Goal: Contribute content: Contribute content

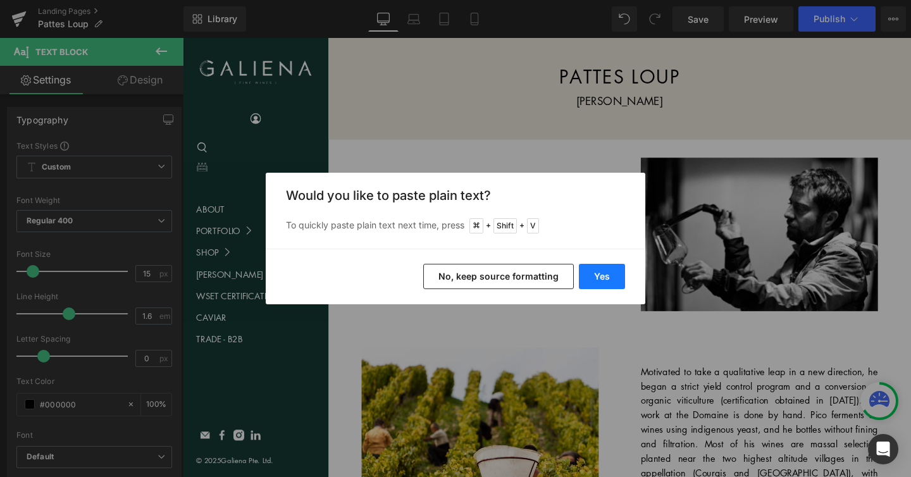
click at [593, 273] on button "Yes" at bounding box center [602, 276] width 46 height 25
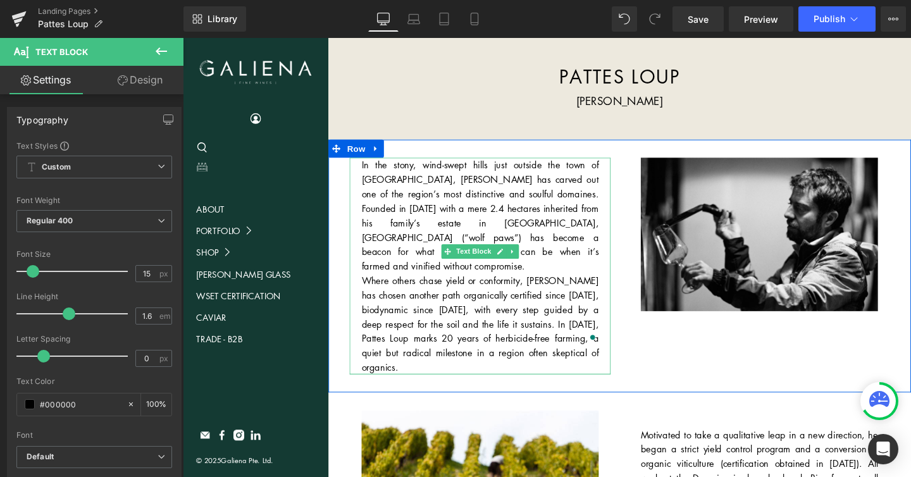
click at [572, 261] on div "In the stony, wind-swept hills just outside the town of Chablis, Thomas Pico ha…" at bounding box center [495, 278] width 274 height 228
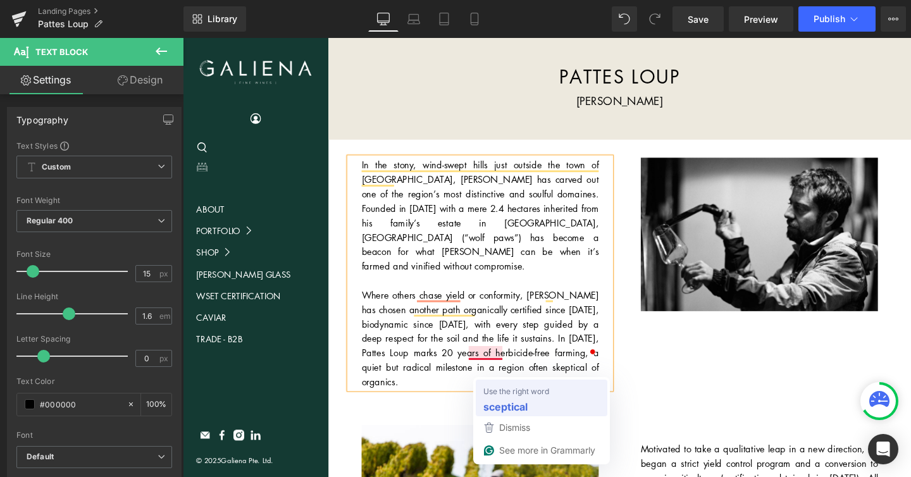
click at [503, 403] on strong "sceptical" at bounding box center [505, 406] width 44 height 16
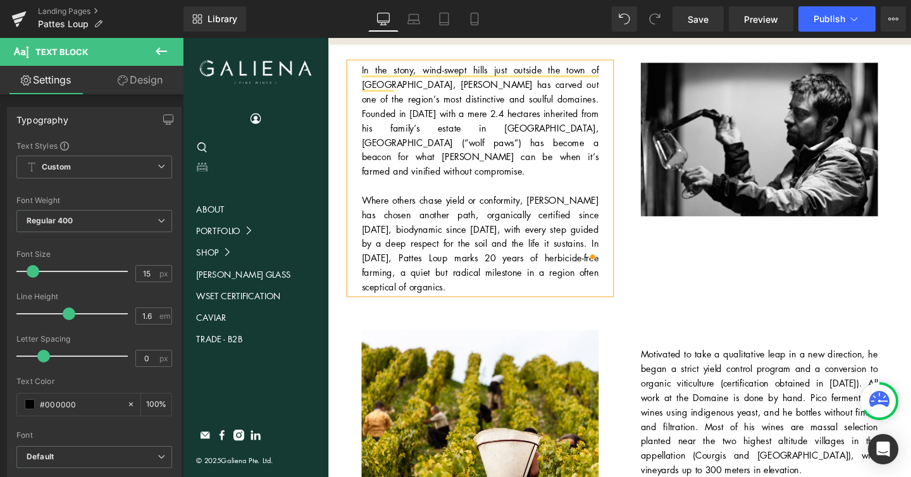
scroll to position [101, 0]
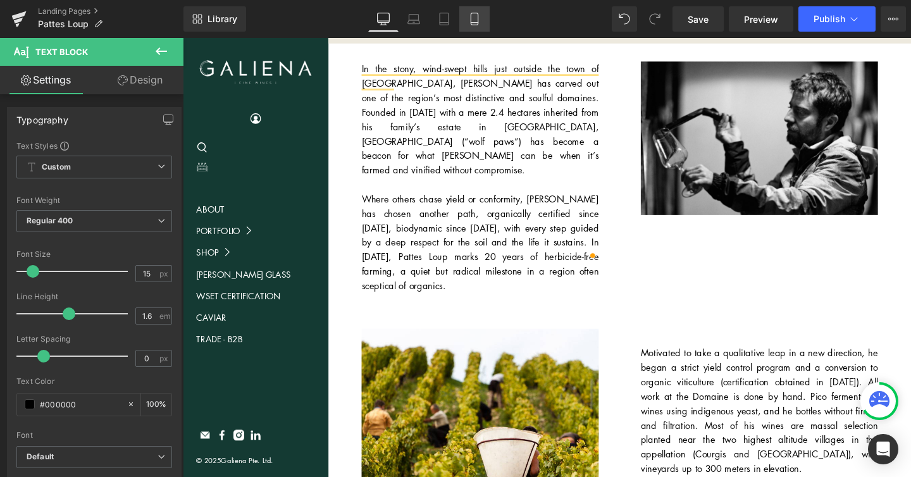
click at [483, 13] on link "Mobile" at bounding box center [474, 18] width 30 height 25
type input "100"
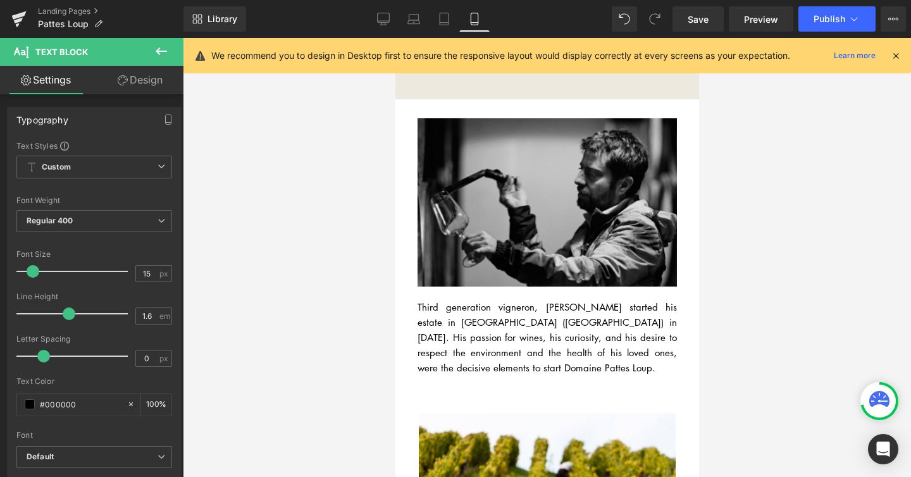
scroll to position [135, 0]
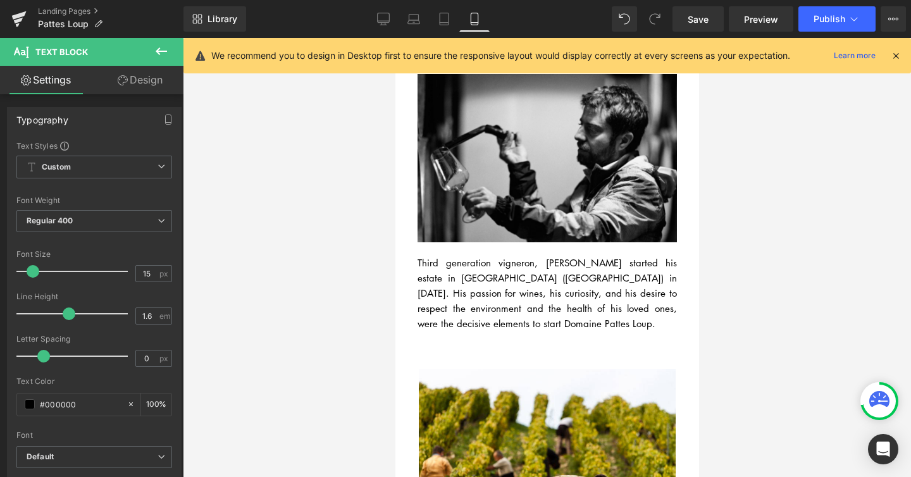
click at [509, 281] on div "Third generation vigneron, Thomas Pico started his estate in Courgis (France) i…" at bounding box center [546, 286] width 259 height 89
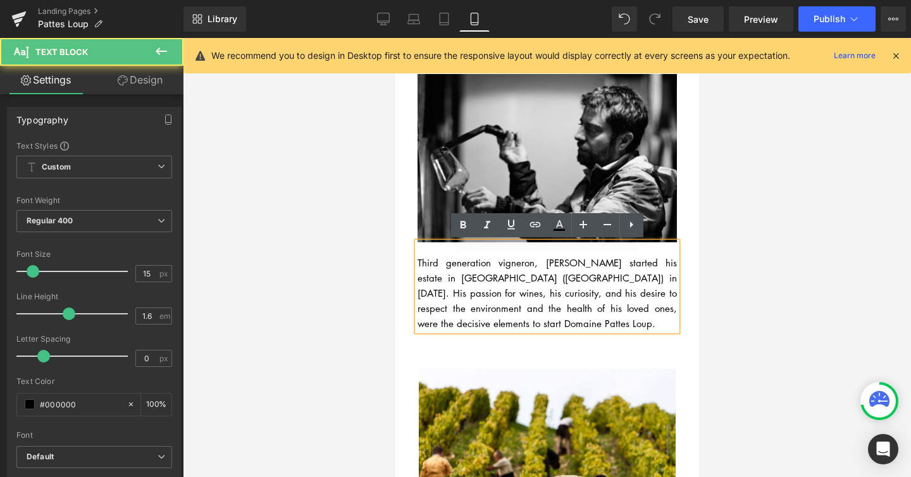
click at [526, 274] on div "Third generation vigneron, Thomas Pico started his estate in Courgis (France) i…" at bounding box center [546, 286] width 259 height 89
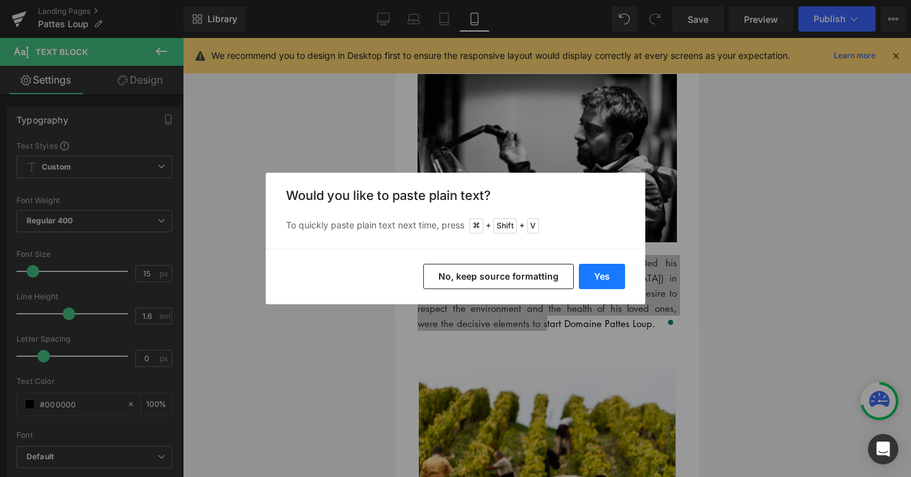
click at [600, 278] on button "Yes" at bounding box center [602, 276] width 46 height 25
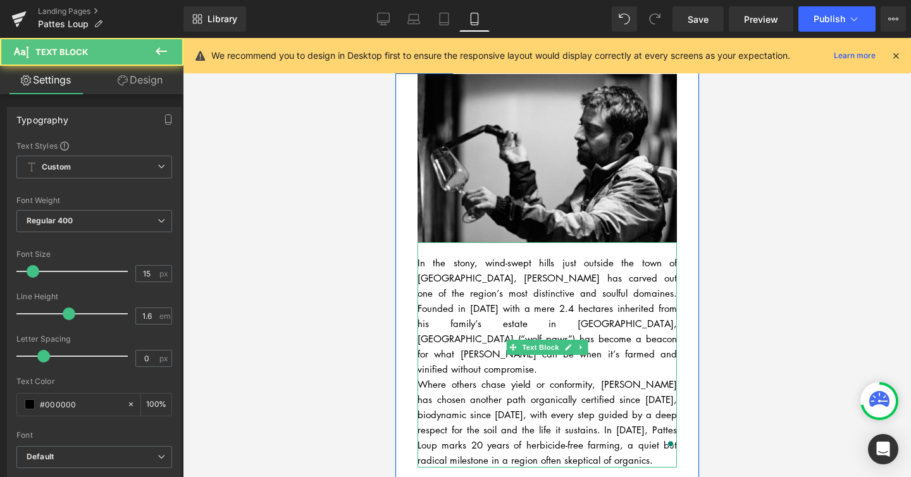
click at [488, 347] on div "In the stony, wind-swept hills just outside the town of Chablis, Thomas Pico ha…" at bounding box center [546, 354] width 259 height 225
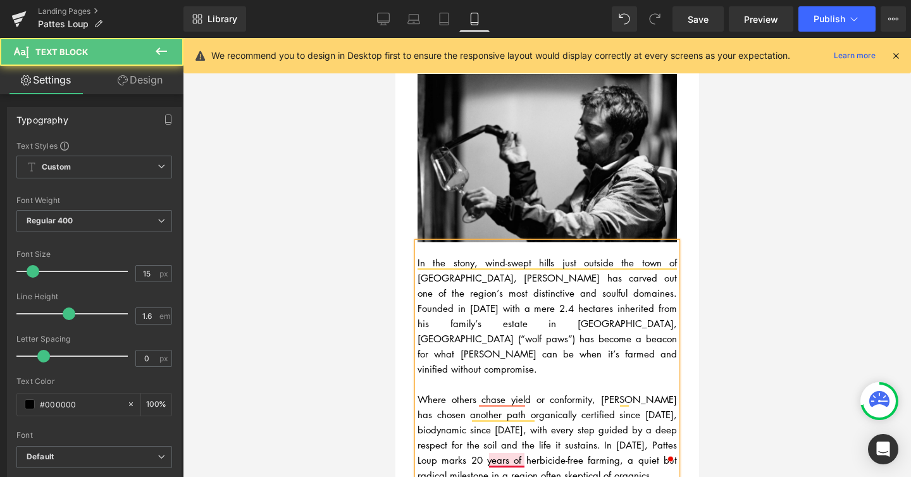
click at [496, 460] on div "Where others chase yield or conformity, Pico has chosen another path organicall…" at bounding box center [546, 436] width 259 height 91
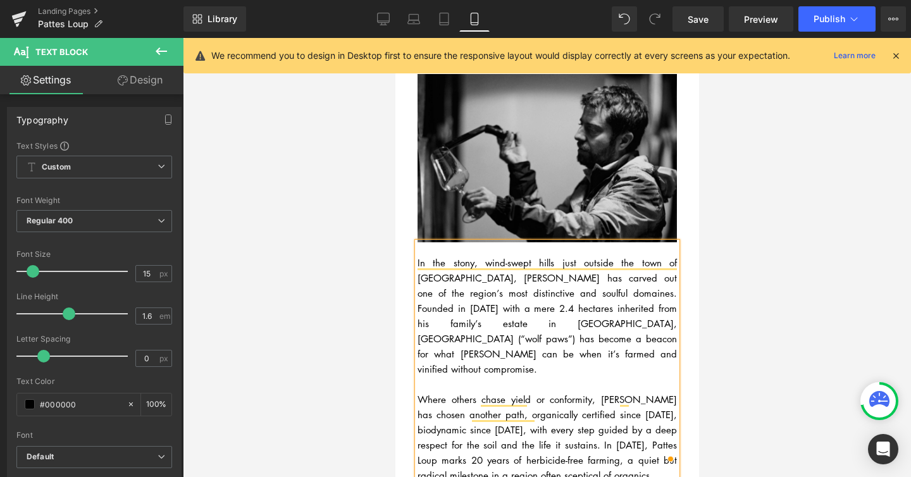
scroll to position [0, 0]
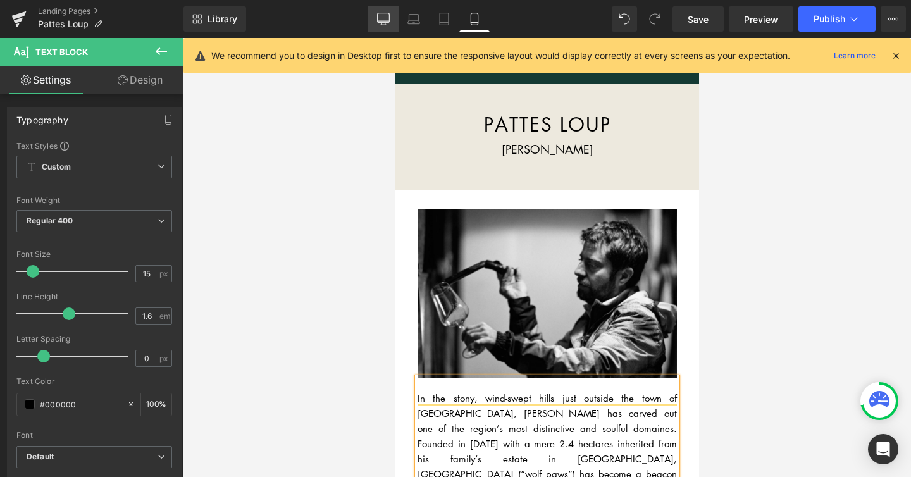
click at [385, 18] on icon at bounding box center [383, 19] width 13 height 13
type input "100"
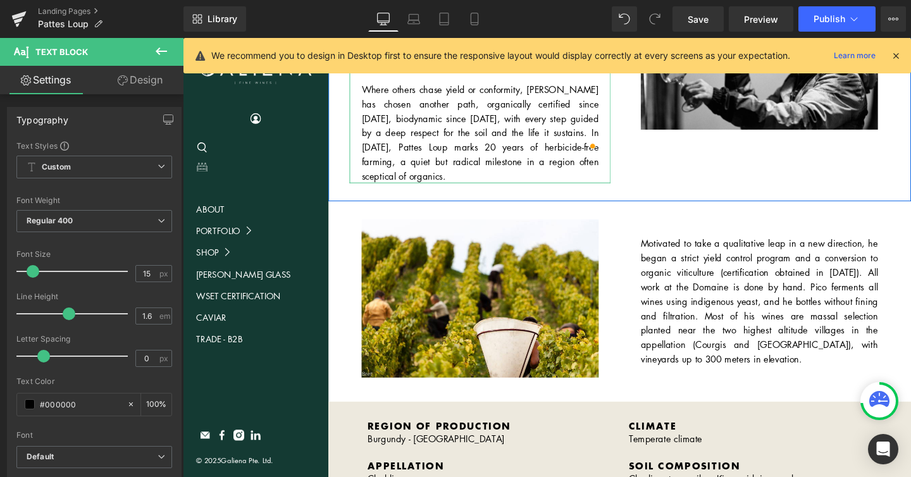
scroll to position [230, 0]
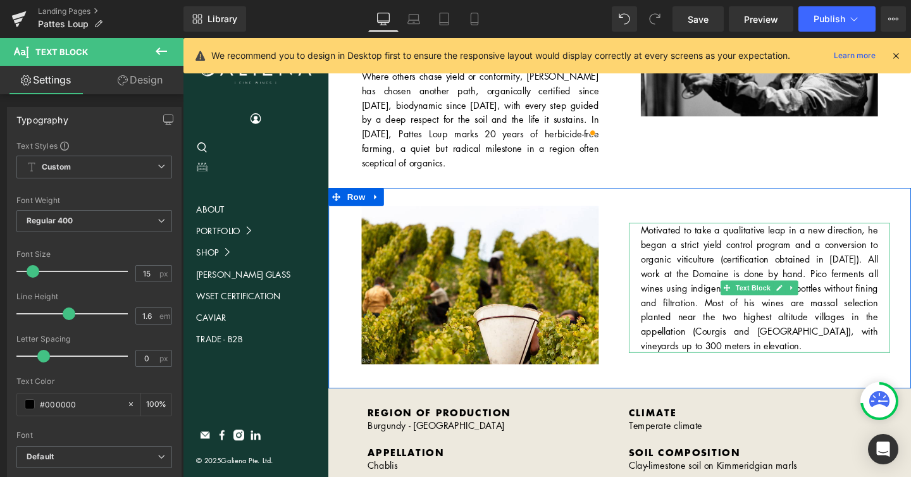
click at [692, 233] on p "Motivated to take a qualitative leap in a new direction, he began a strict yiel…" at bounding box center [788, 300] width 249 height 137
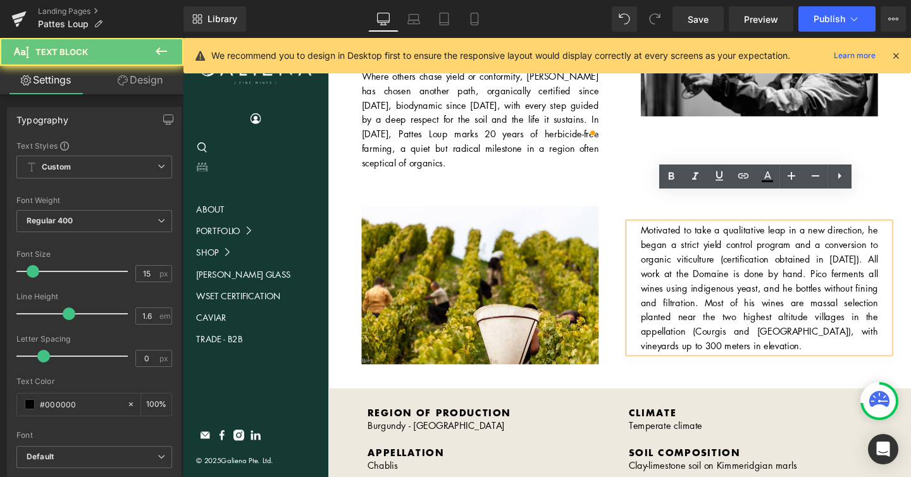
click at [736, 233] on p "Motivated to take a qualitative leap in a new direction, he began a strict yiel…" at bounding box center [788, 300] width 249 height 137
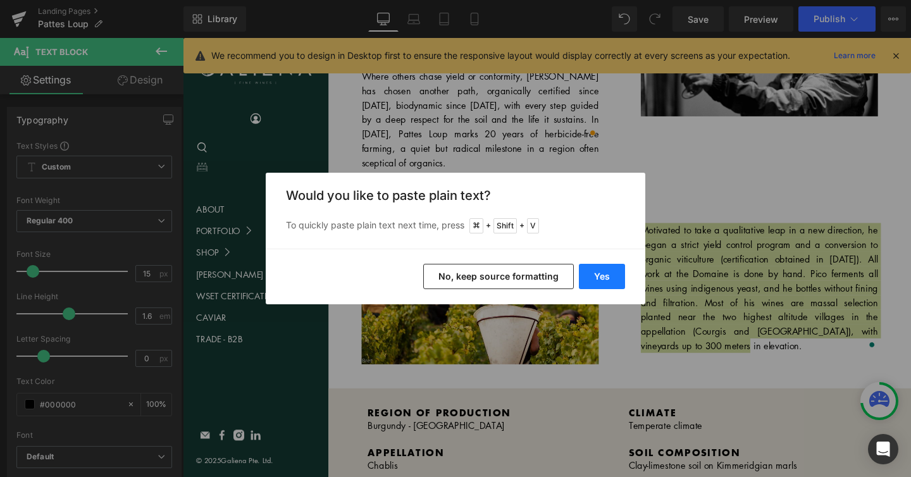
click at [610, 280] on button "Yes" at bounding box center [602, 276] width 46 height 25
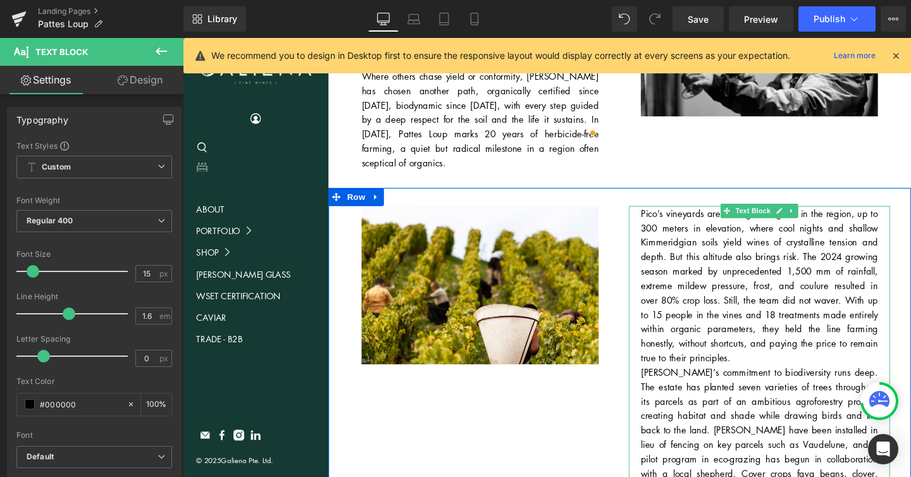
click at [769, 349] on p "Pico’s vineyards are among the highest in the region, up to 300 meters in eleva…" at bounding box center [788, 297] width 249 height 167
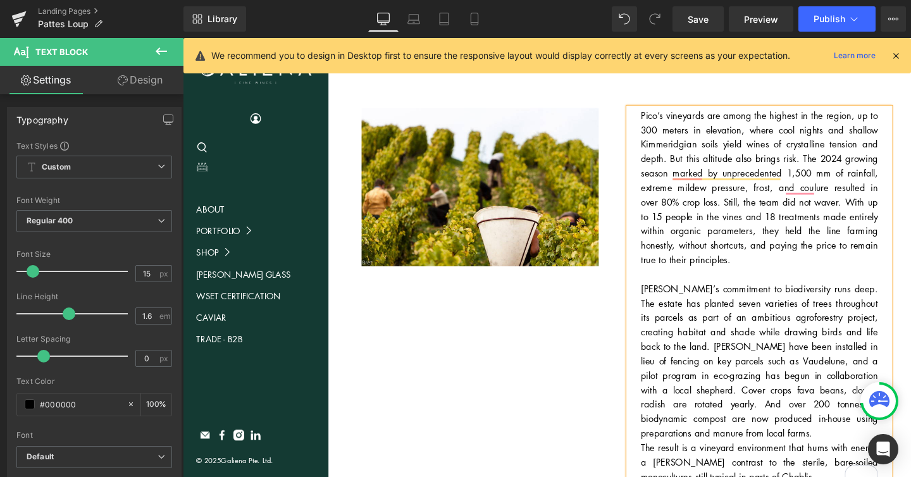
scroll to position [335, 0]
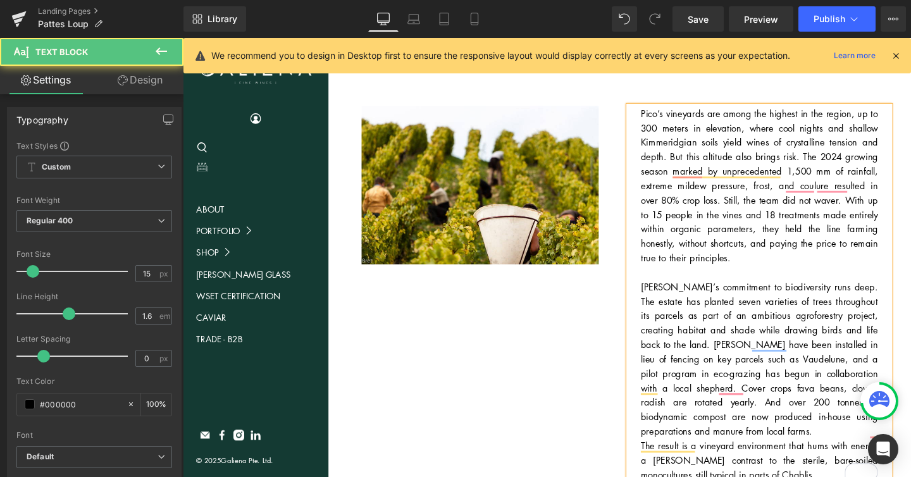
click at [877, 405] on p "[PERSON_NAME]’s commitment to biodiversity runs deep. The estate has planted se…" at bounding box center [788, 375] width 249 height 167
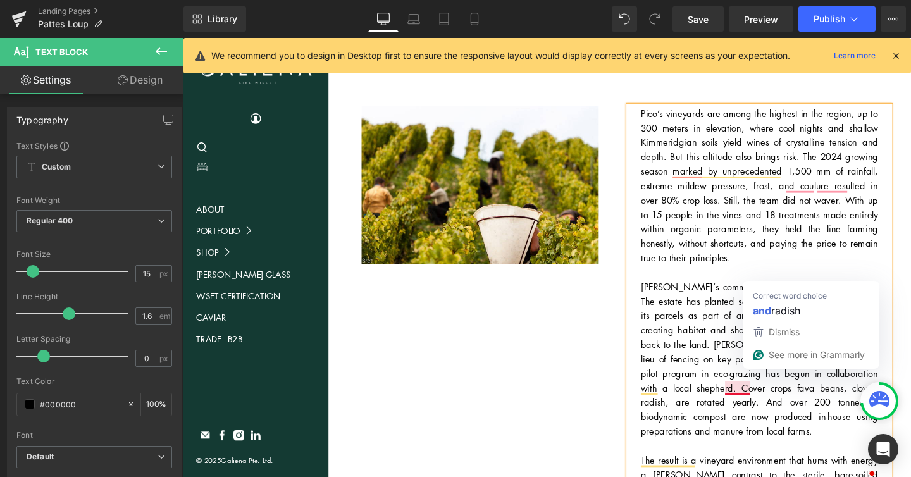
click at [743, 398] on p "Pico’s commitment to biodiversity runs deep. The estate has planted seven varie…" at bounding box center [788, 375] width 249 height 167
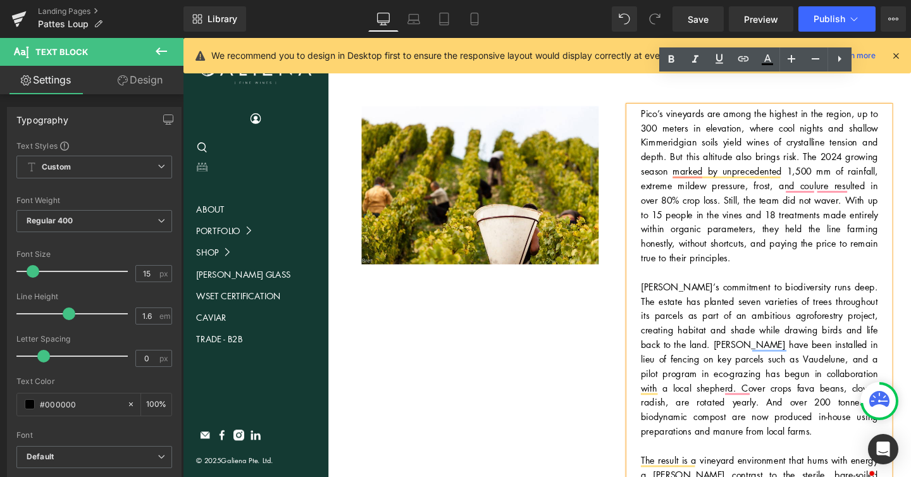
click at [782, 374] on p "Pico’s commitment to biodiversity runs deep. The estate has planted seven varie…" at bounding box center [788, 375] width 249 height 167
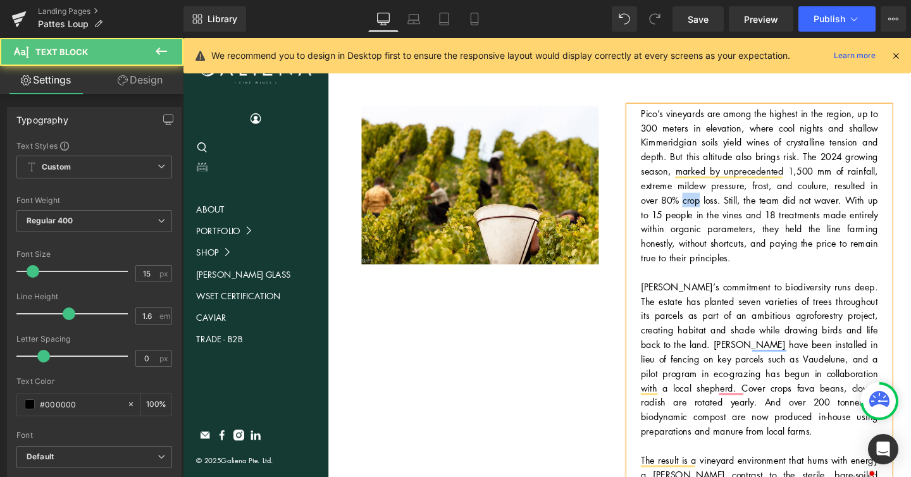
click at [696, 177] on p "Pico’s vineyards are among the highest in the region, up to 300 meters in eleva…" at bounding box center [788, 192] width 249 height 167
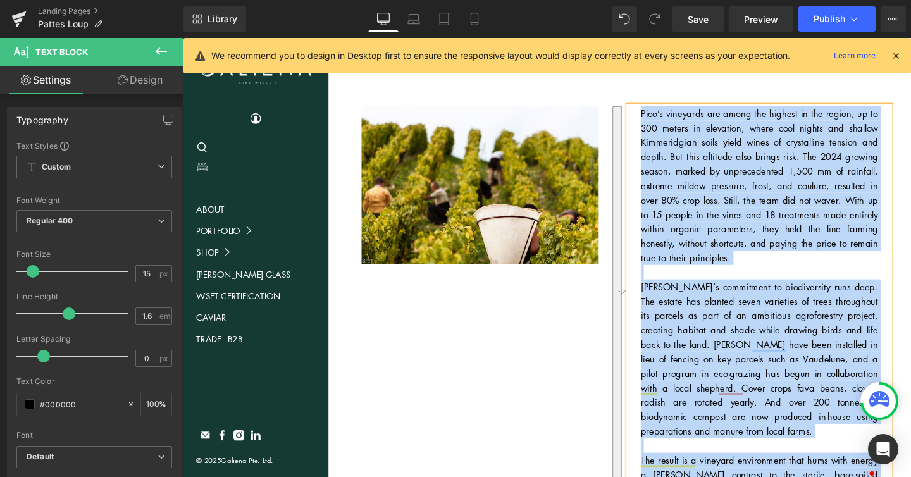
copy div "Pico’s vineyards are among the highest in the region, up to 300 meters in eleva…"
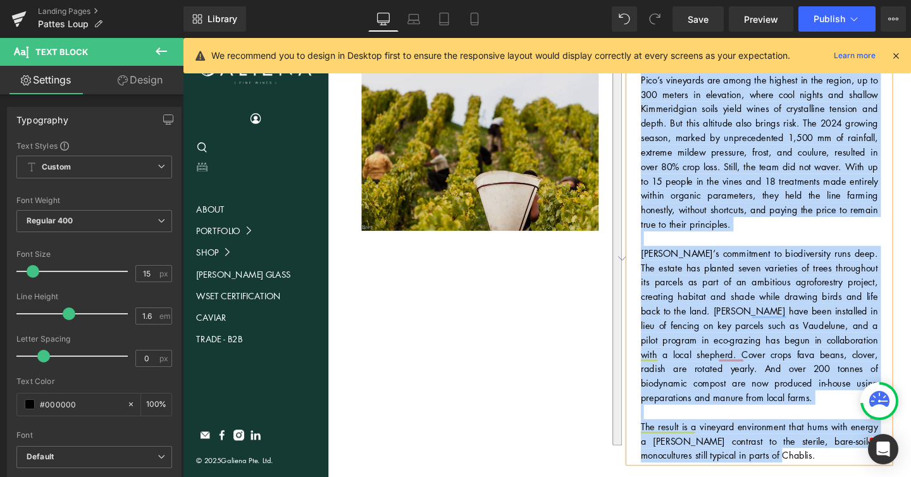
scroll to position [367, 0]
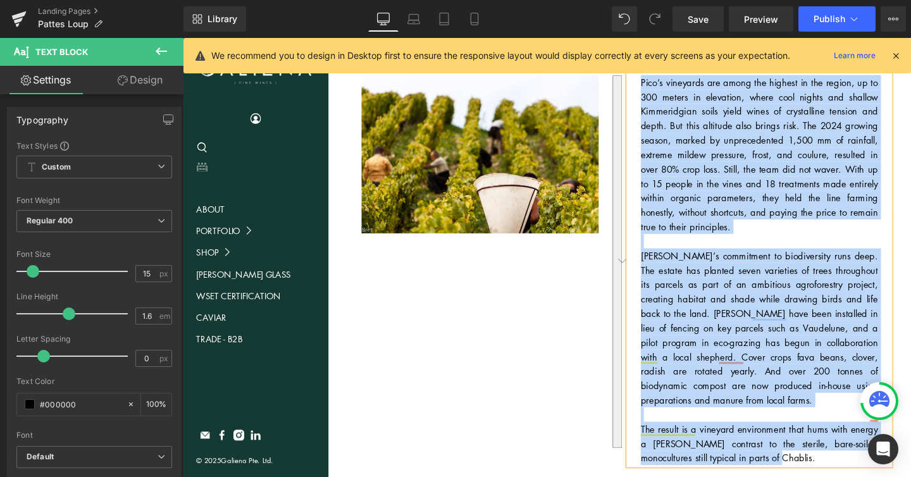
click at [510, 301] on div "Image Pico’s vineyards are among the highest in the region, up to 300 meters in…" at bounding box center [642, 282] width 612 height 448
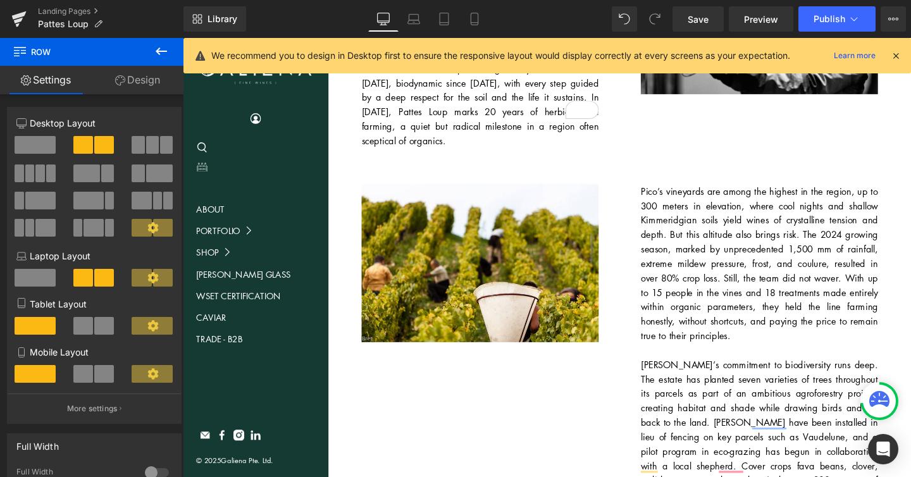
scroll to position [218, 0]
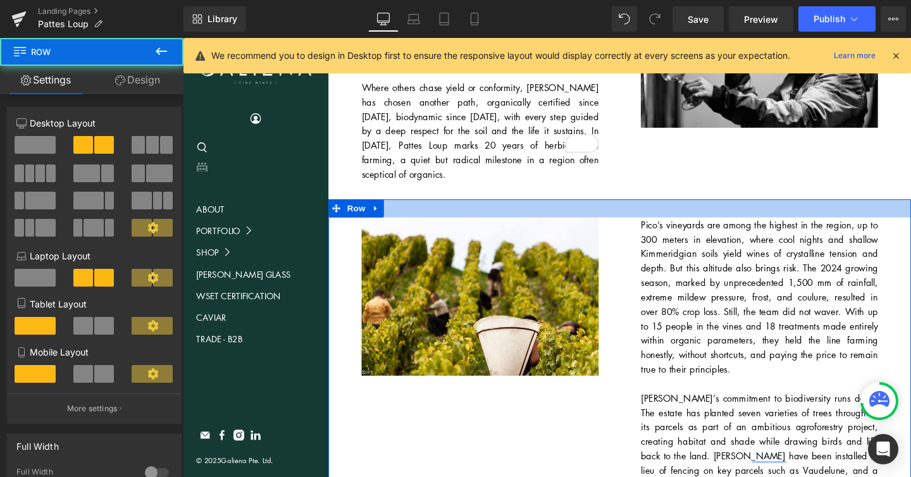
click at [639, 207] on div "Image Pico’s vineyards are among the highest in the region, up to 300 meters in…" at bounding box center [642, 431] width 612 height 448
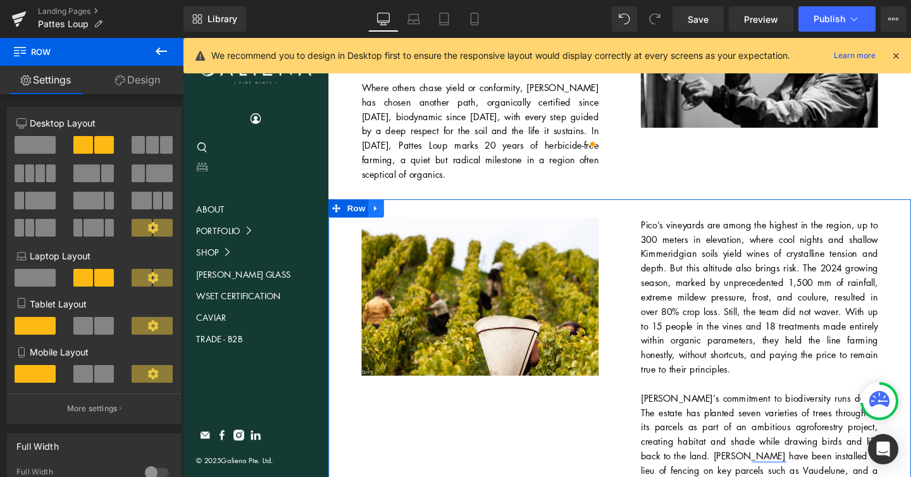
click at [386, 212] on icon at bounding box center [385, 216] width 9 height 9
click at [404, 212] on icon at bounding box center [402, 216] width 9 height 9
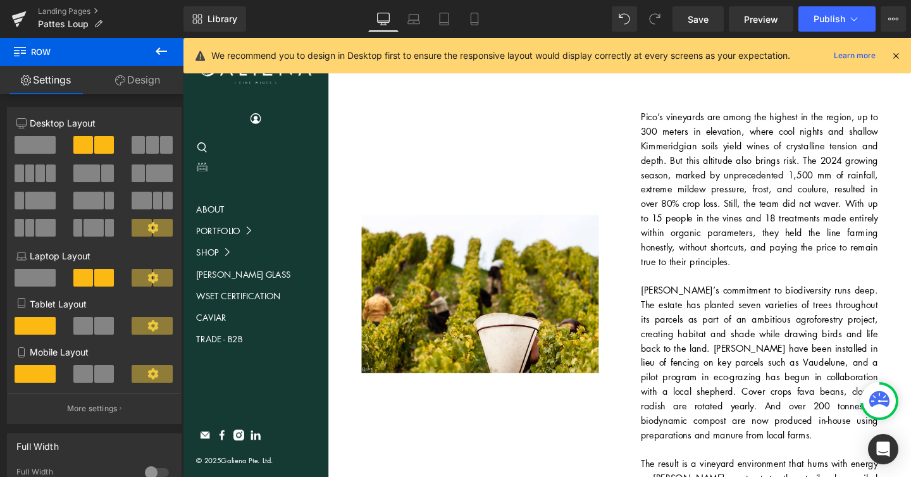
scroll to position [807, 0]
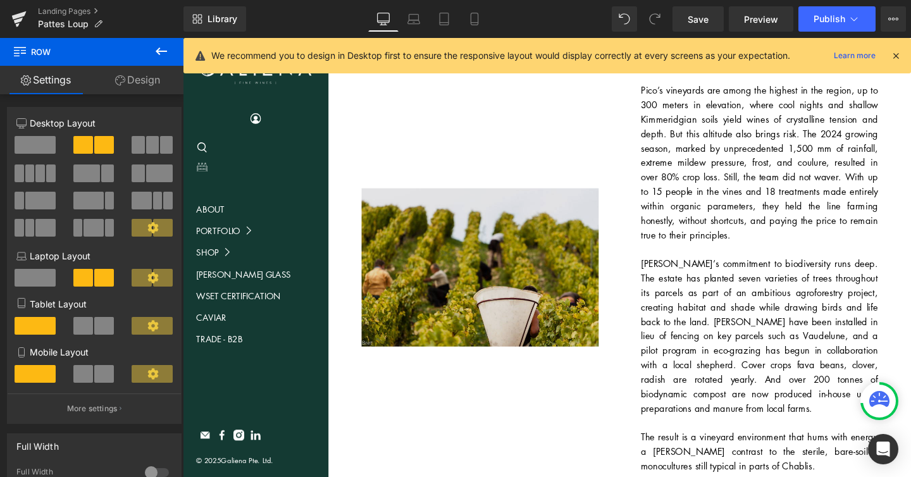
click at [498, 209] on img at bounding box center [495, 282] width 274 height 173
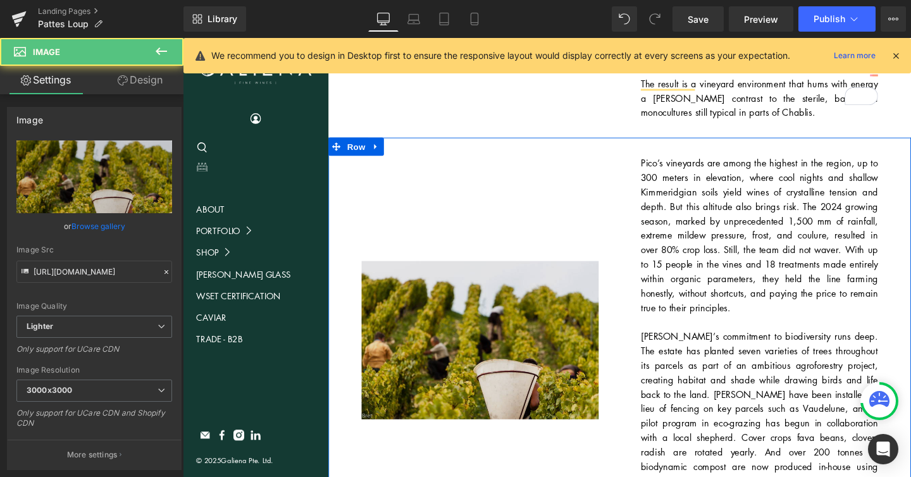
scroll to position [721, 0]
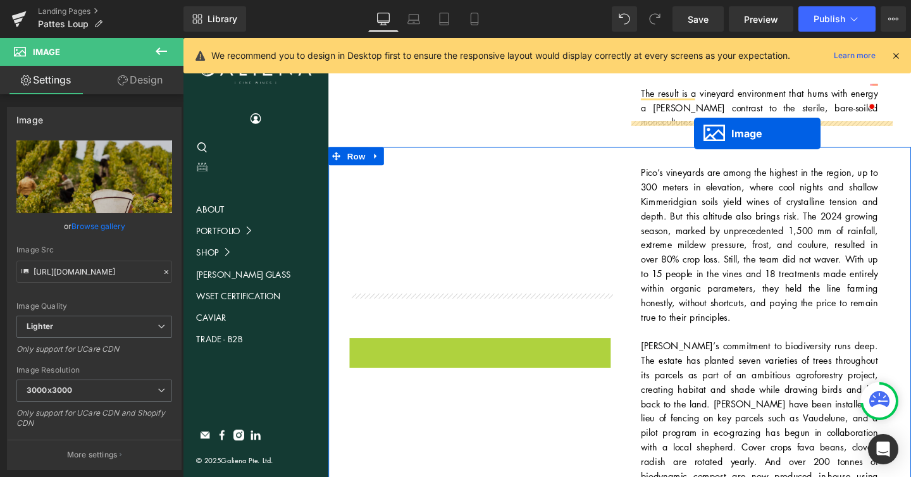
drag, startPoint x: 472, startPoint y: 323, endPoint x: 720, endPoint y: 139, distance: 308.6
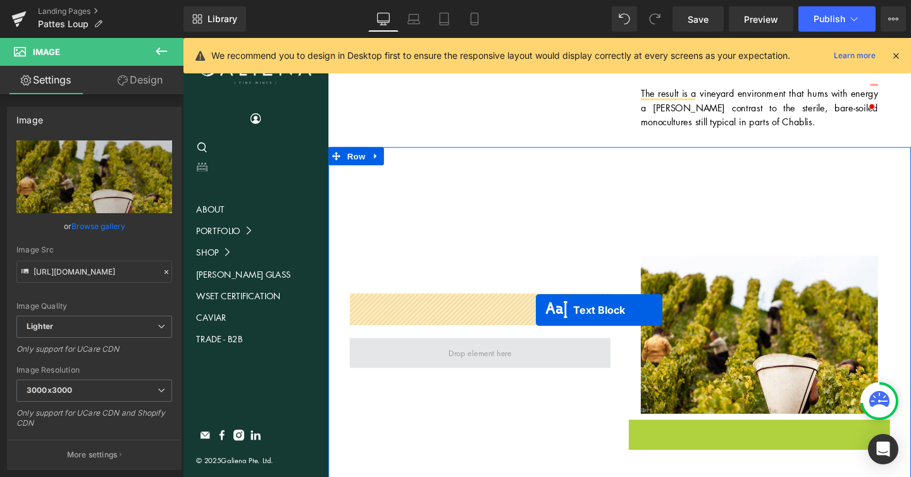
drag, startPoint x: 756, startPoint y: 305, endPoint x: 543, endPoint y: 326, distance: 214.8
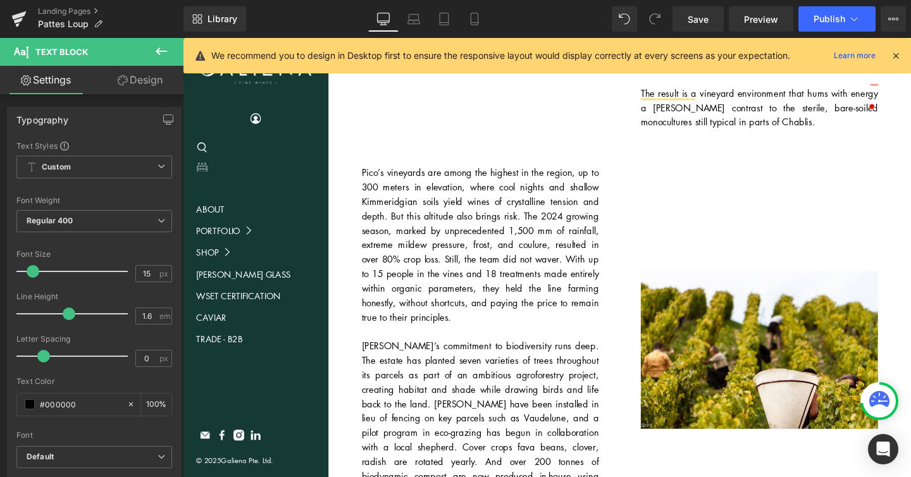
click at [453, 355] on p "[PERSON_NAME]’s commitment to biodiversity runs deep. The estate has planted se…" at bounding box center [495, 437] width 249 height 167
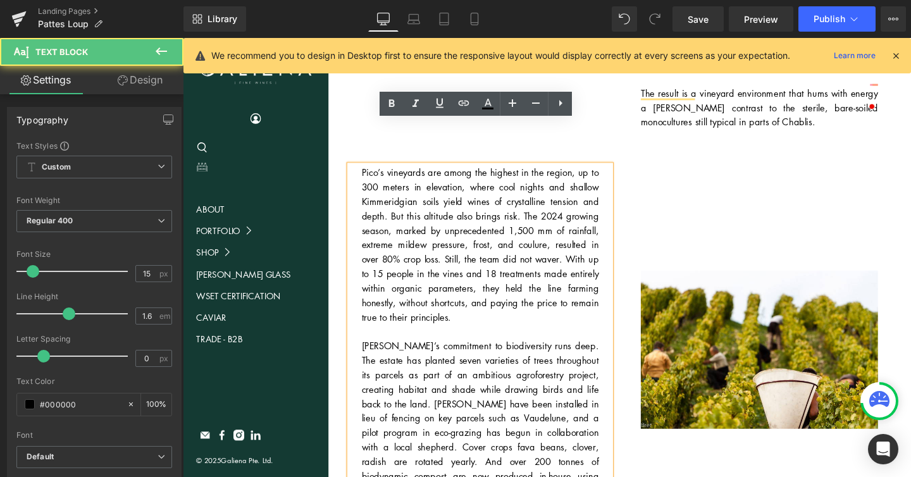
click at [464, 338] on p "To enrich screen reader interactions, please activate Accessibility in Grammarl…" at bounding box center [495, 345] width 249 height 15
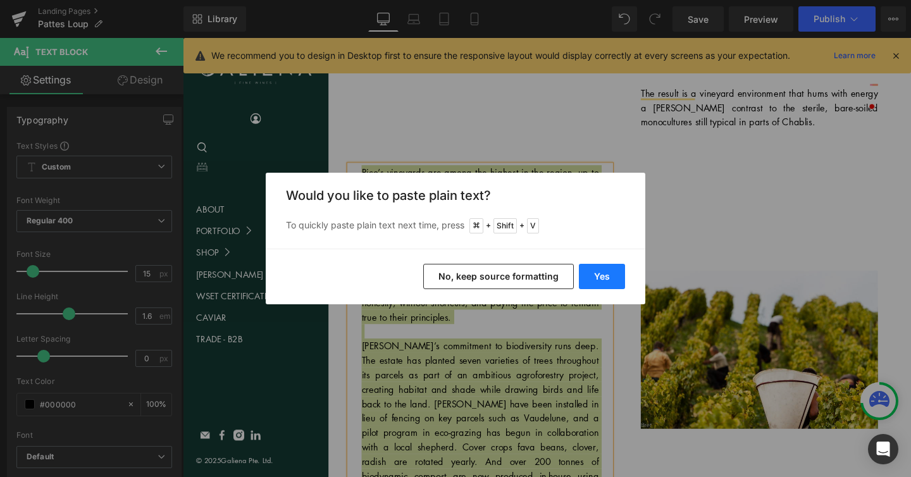
click at [596, 274] on button "Yes" at bounding box center [602, 276] width 46 height 25
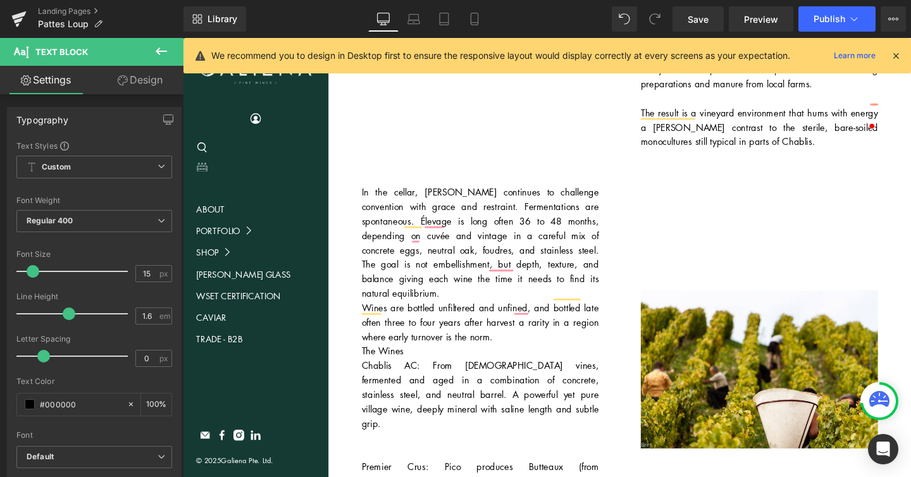
scroll to position [676, 0]
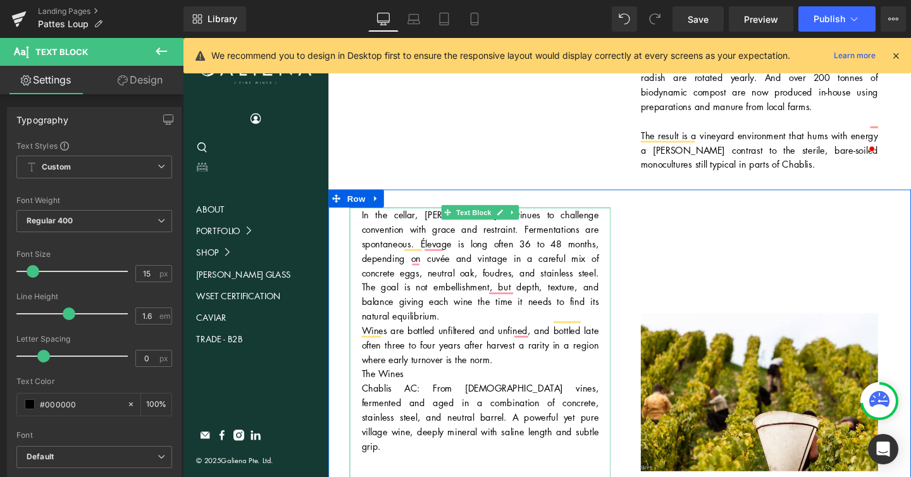
click at [530, 269] on p "In the cellar, Pico continues to challenge convention with grace and restraint.…" at bounding box center [495, 276] width 249 height 121
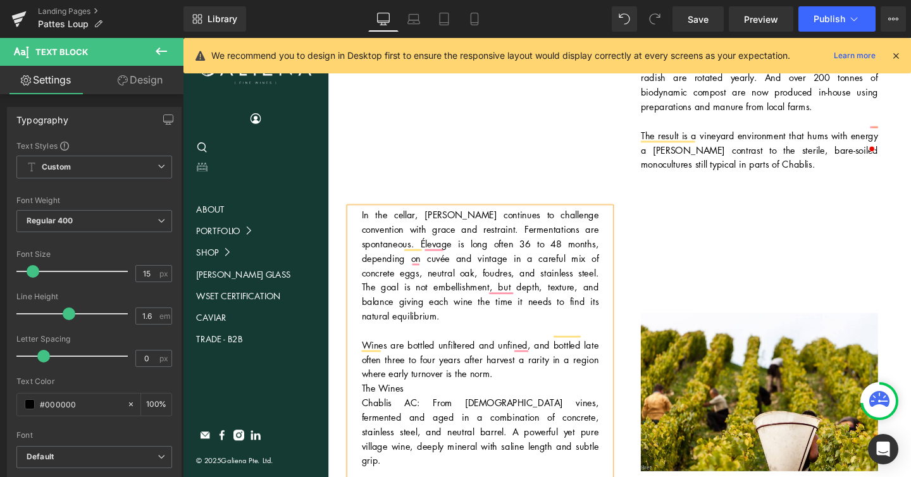
scroll to position [779, 0]
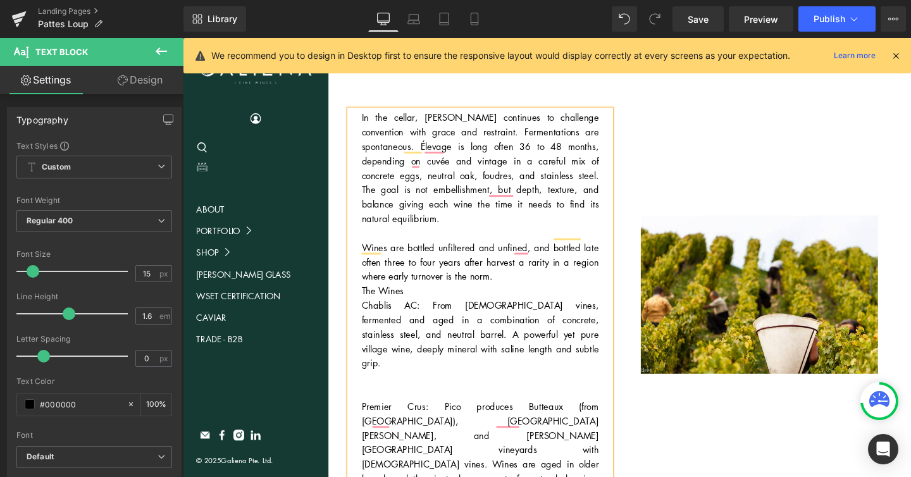
click at [542, 250] on p "Wines are bottled unfiltered and unfined, and bottled late often three to four …" at bounding box center [495, 273] width 249 height 46
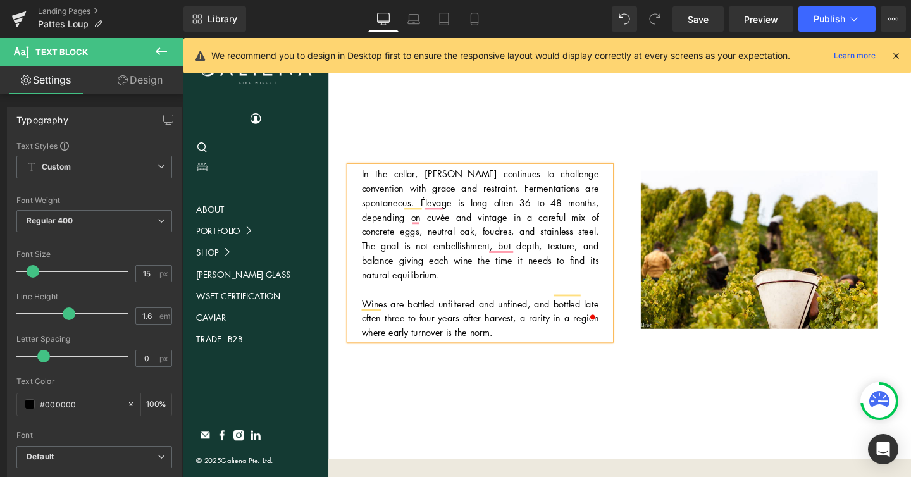
scroll to position [824, 0]
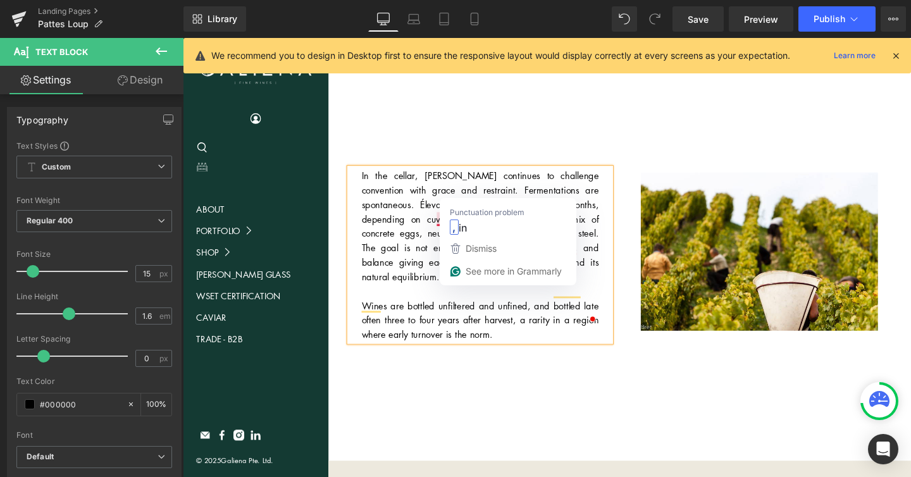
click at [556, 182] on p "In the cellar, Pico continues to challenge convention with grace and restraint.…" at bounding box center [495, 235] width 249 height 121
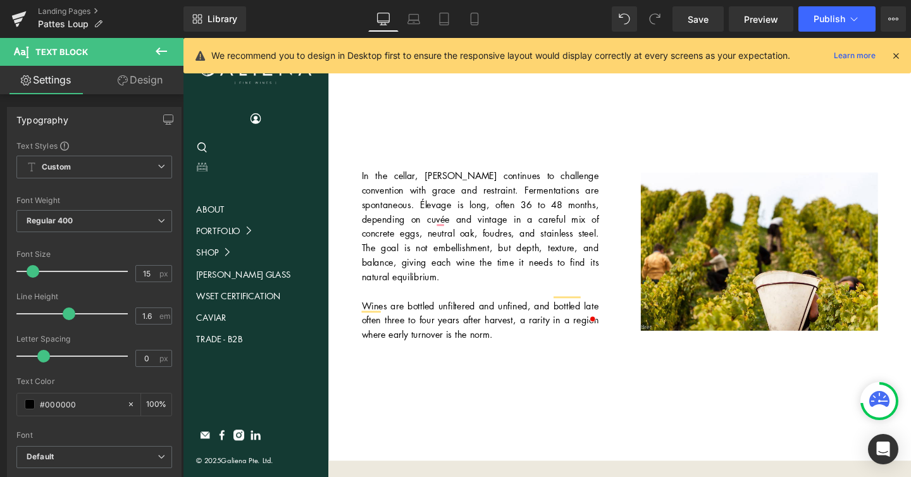
click at [157, 55] on icon at bounding box center [161, 51] width 15 height 15
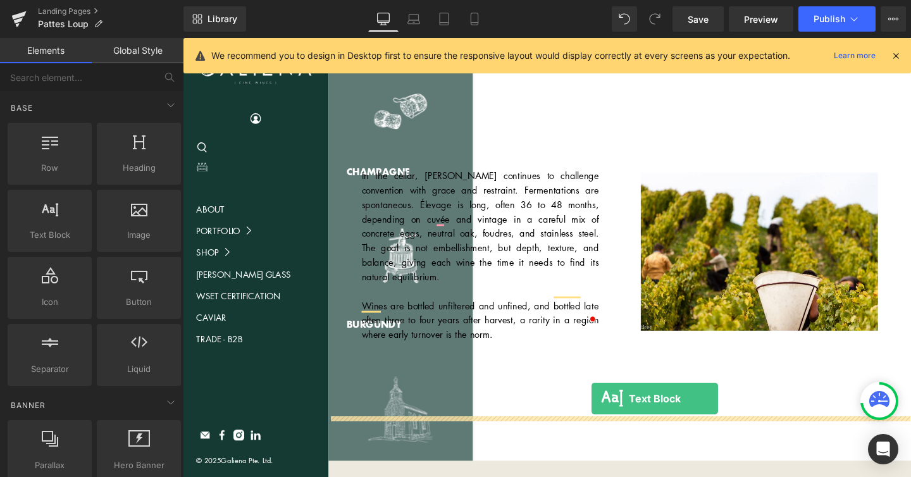
drag, startPoint x: 226, startPoint y: 266, endPoint x: 612, endPoint y: 417, distance: 414.1
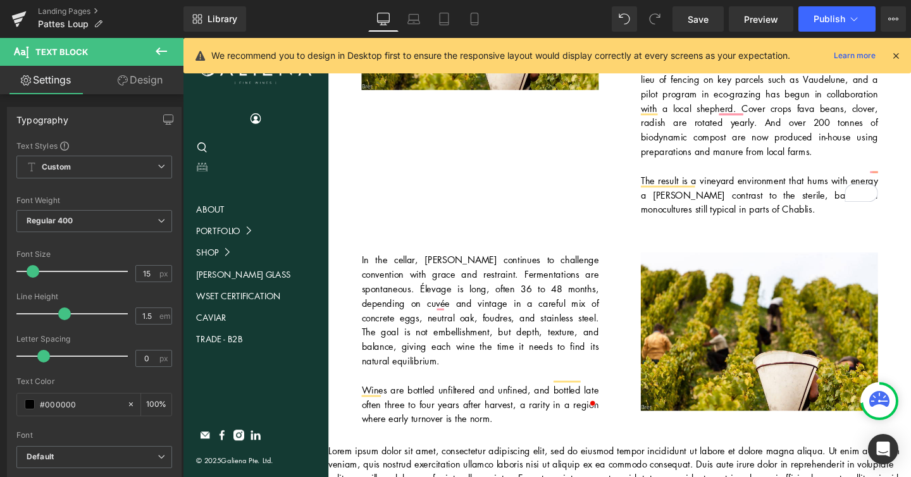
scroll to position [820, 0]
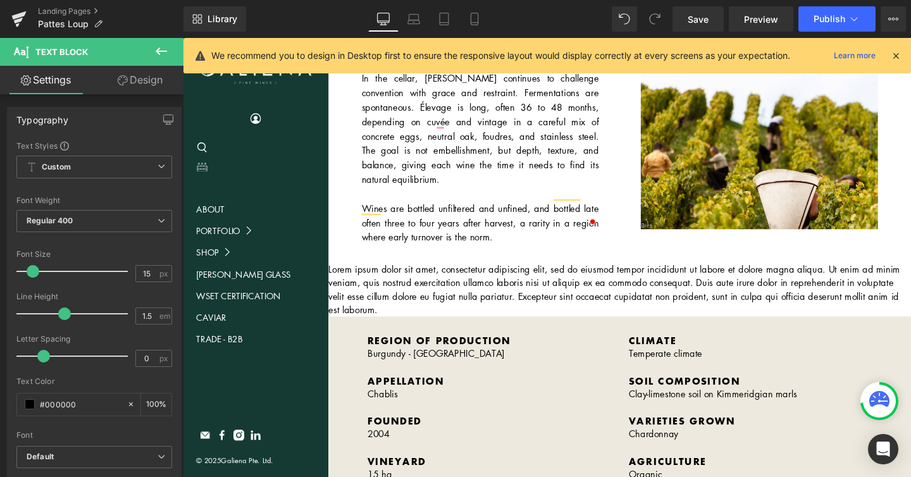
click at [157, 56] on icon at bounding box center [161, 51] width 15 height 15
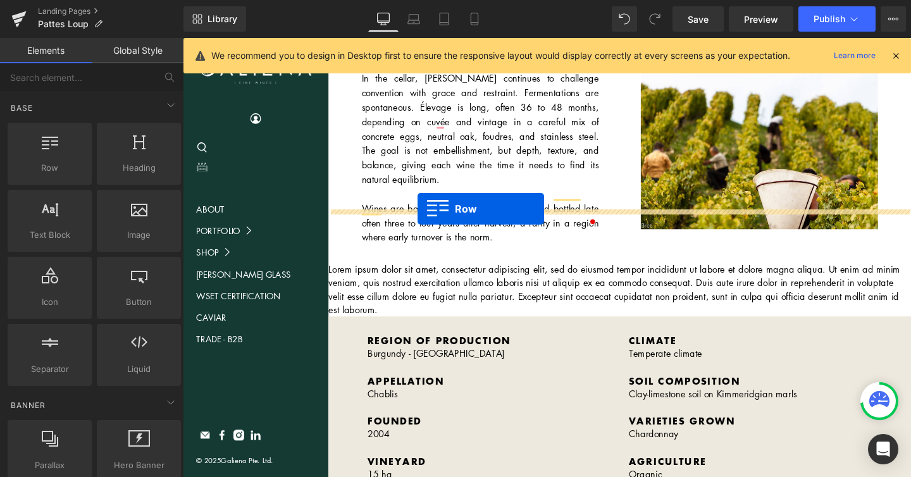
drag, startPoint x: 230, startPoint y: 184, endPoint x: 429, endPoint y: 218, distance: 202.0
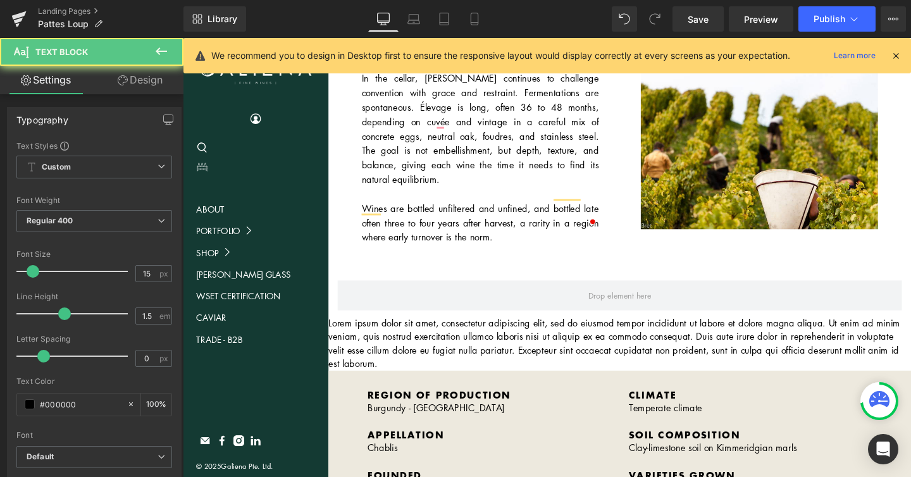
click at [423, 331] on p "Lorem ipsum dolor sit amet, consectetur adipiscing elit, sed do eiusmod tempor …" at bounding box center [642, 359] width 612 height 57
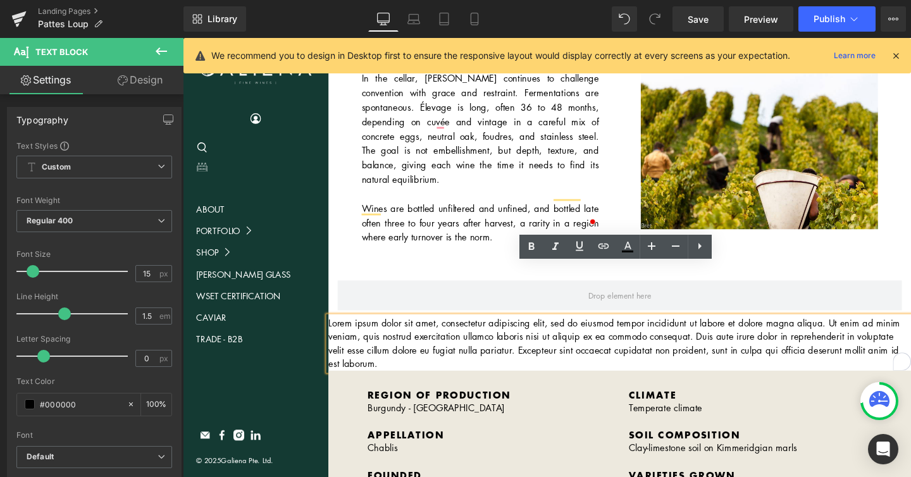
click at [538, 331] on p "Lorem ipsum dolor sit amet, consectetur adipiscing elit, sed do eiusmod tempor …" at bounding box center [642, 359] width 612 height 57
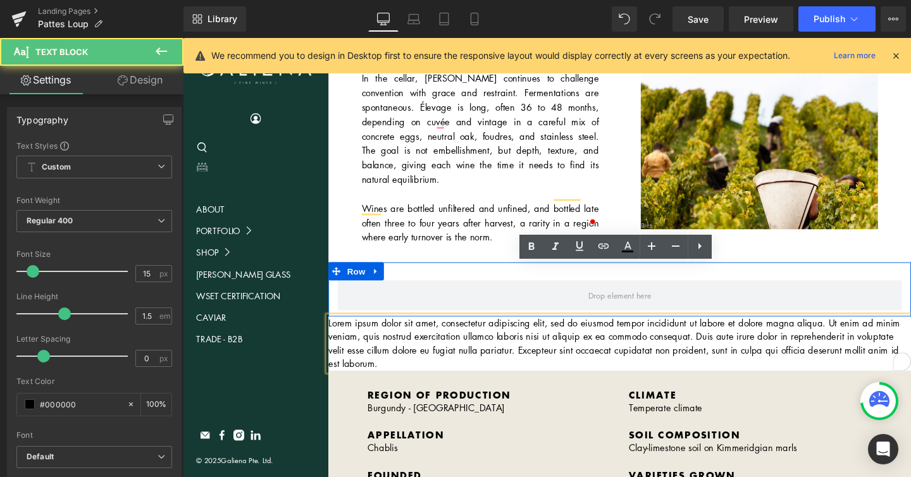
click at [478, 293] on span at bounding box center [641, 309] width 593 height 32
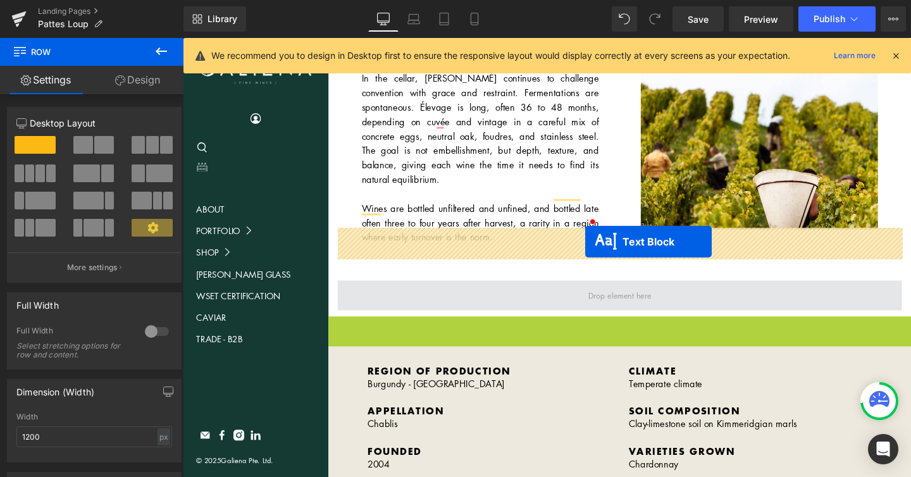
drag, startPoint x: 606, startPoint y: 304, endPoint x: 605, endPoint y: 250, distance: 53.8
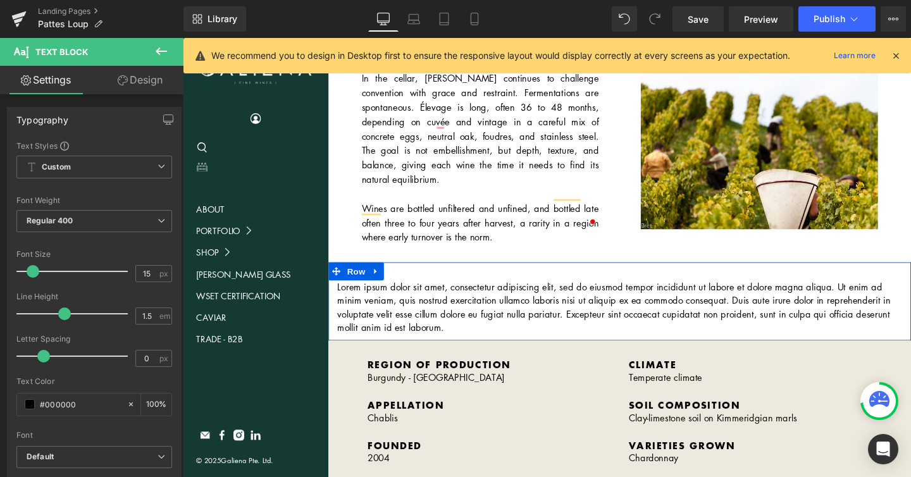
drag, startPoint x: 363, startPoint y: 229, endPoint x: 358, endPoint y: 197, distance: 32.0
click at [363, 274] on span "Row" at bounding box center [364, 283] width 25 height 19
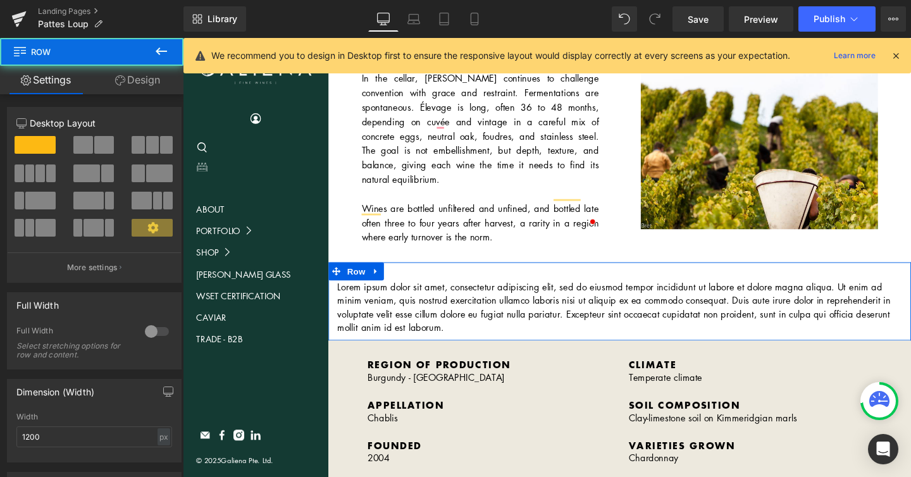
click at [156, 87] on link "Design" at bounding box center [138, 80] width 92 height 28
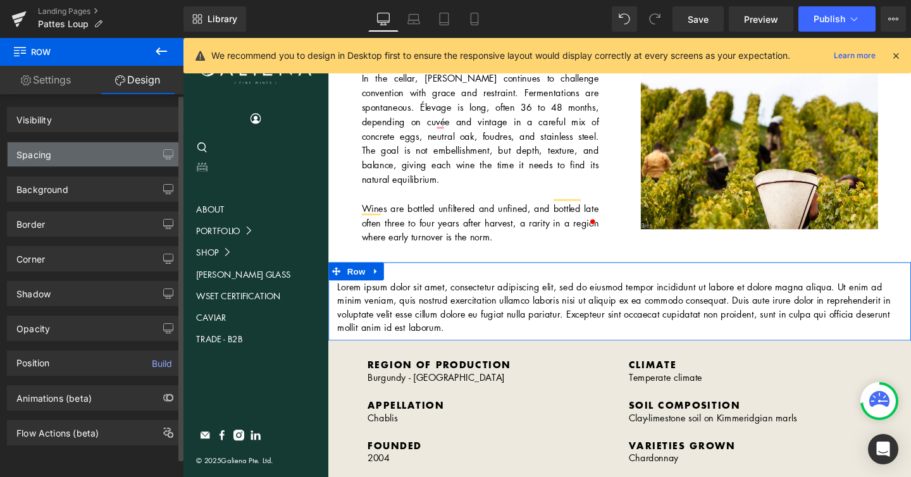
click at [69, 151] on div "Spacing" at bounding box center [94, 154] width 173 height 24
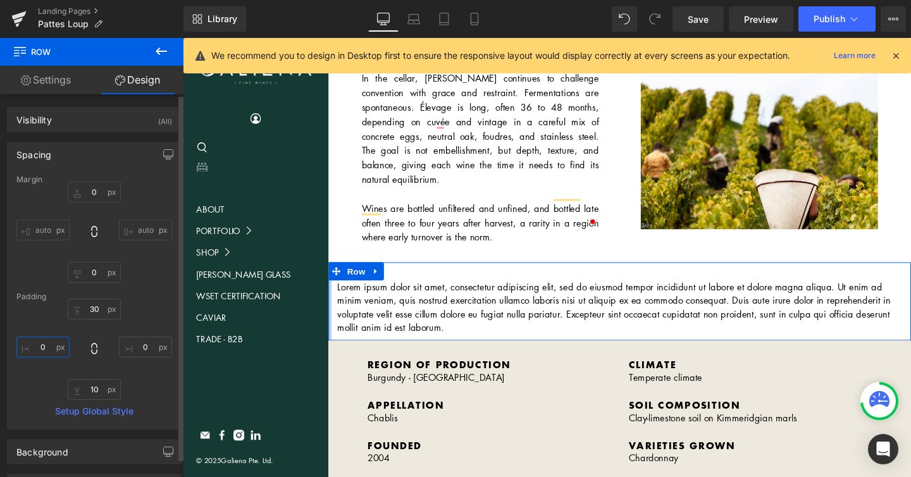
click at [44, 343] on input "0" at bounding box center [42, 346] width 53 height 21
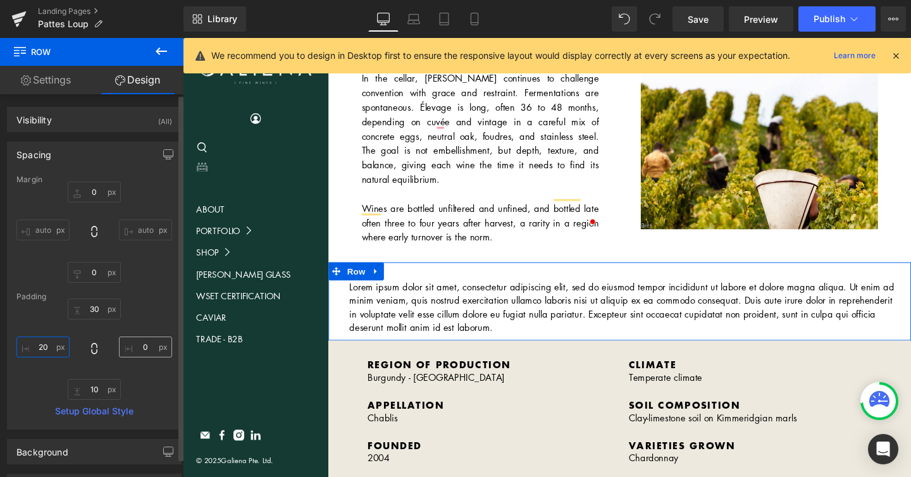
type input "20"
click at [135, 341] on input "0" at bounding box center [145, 346] width 53 height 21
type input "20"
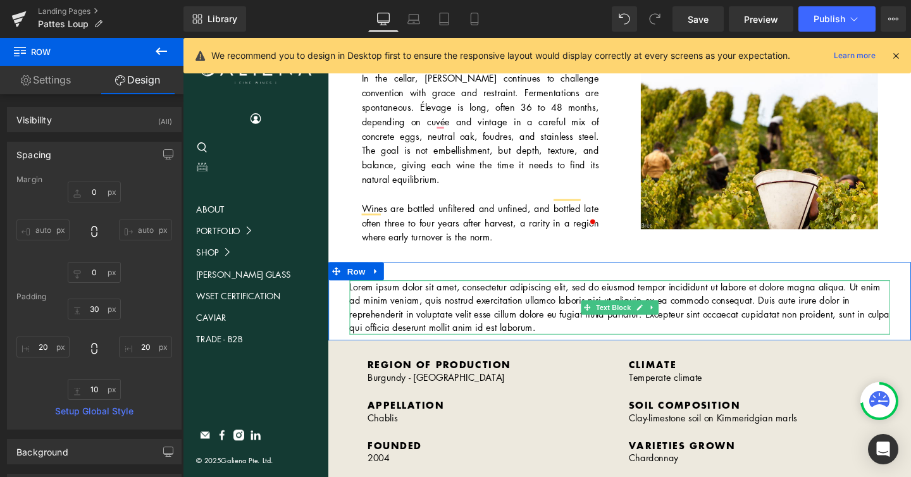
click at [417, 293] on p "Lorem ipsum dolor sit amet, consectetur adipiscing elit, sed do eiusmod tempor …" at bounding box center [642, 321] width 568 height 57
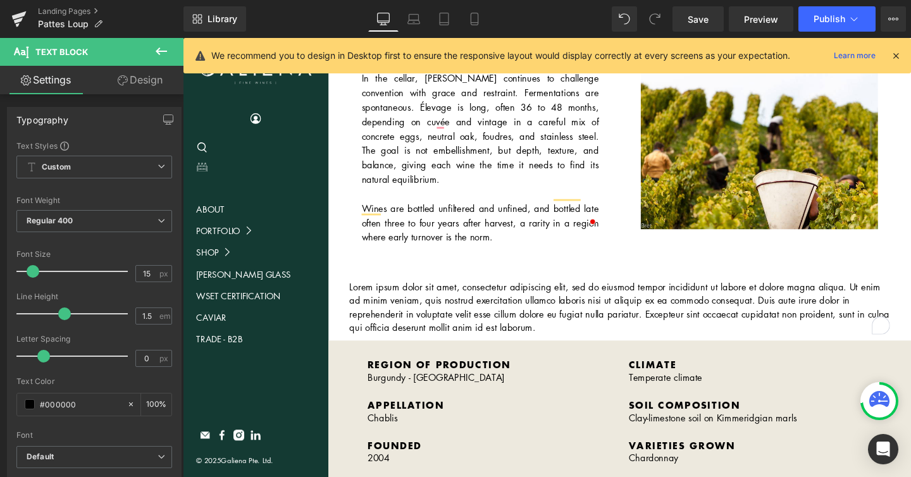
click at [137, 80] on link "Design" at bounding box center [140, 80] width 92 height 28
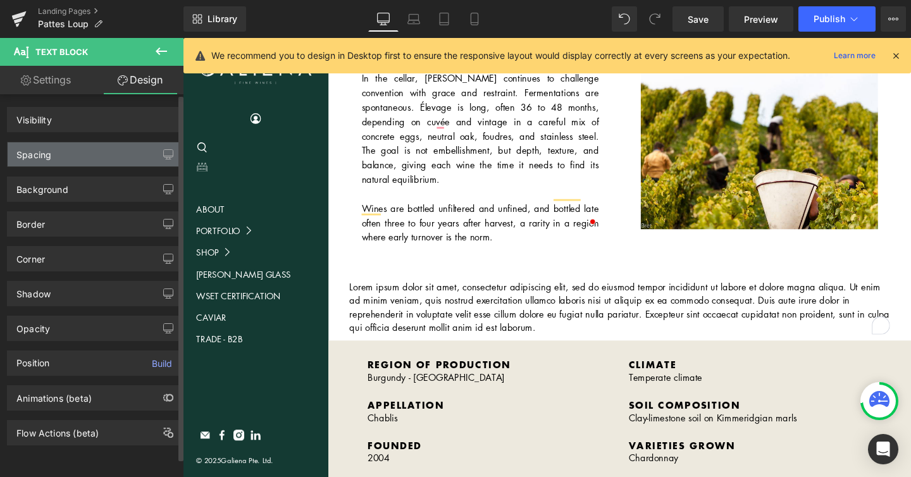
click at [87, 147] on div "Spacing" at bounding box center [94, 154] width 173 height 24
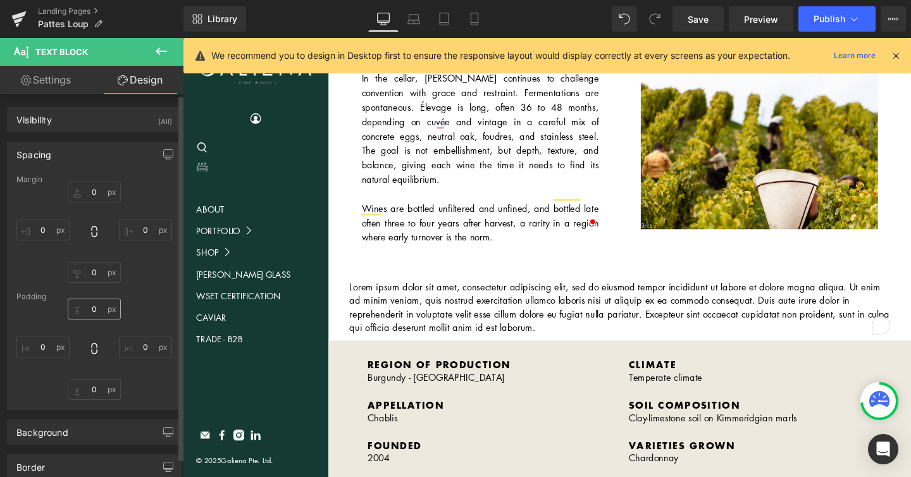
type input "0"
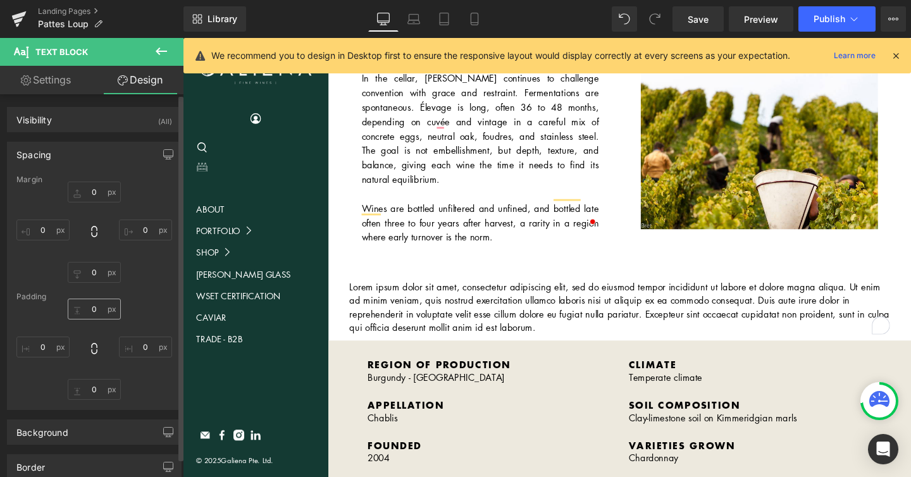
type input "0"
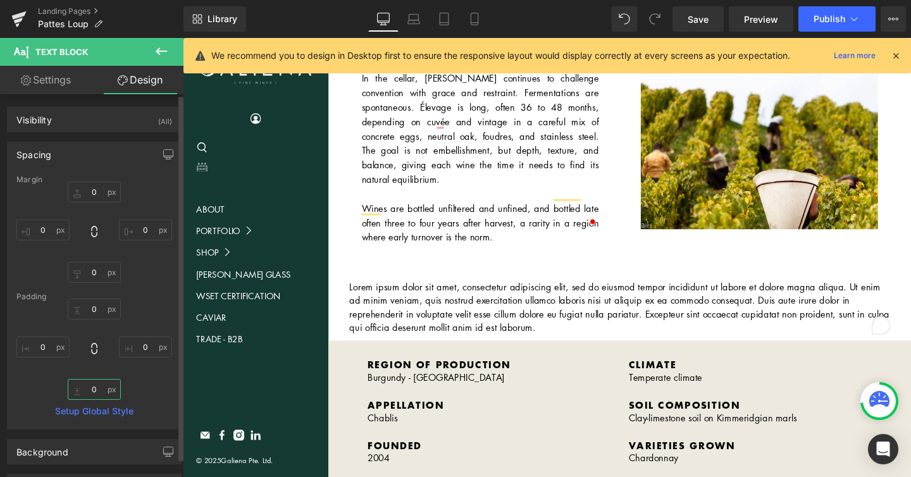
click at [75, 391] on input "0" at bounding box center [94, 389] width 53 height 21
click at [38, 347] on input "0" at bounding box center [42, 346] width 53 height 21
type input "2°"
type input "20"
click at [133, 345] on input "0" at bounding box center [145, 346] width 53 height 21
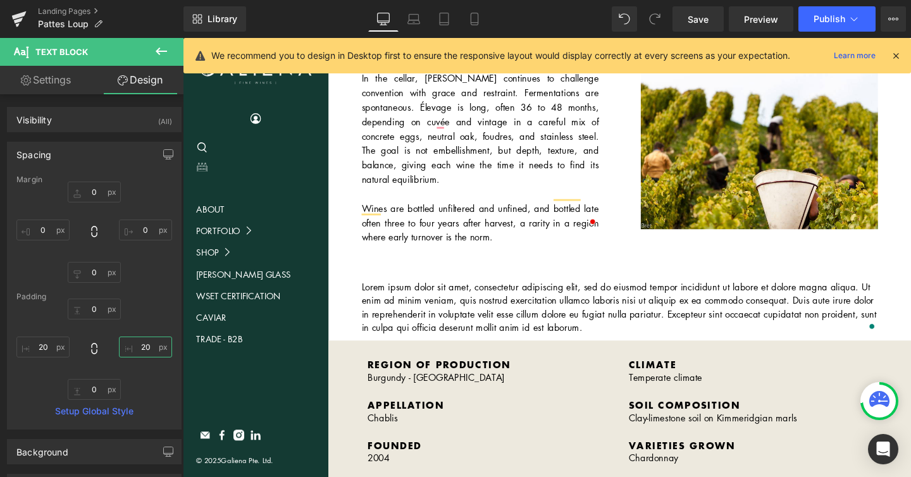
type input "20"
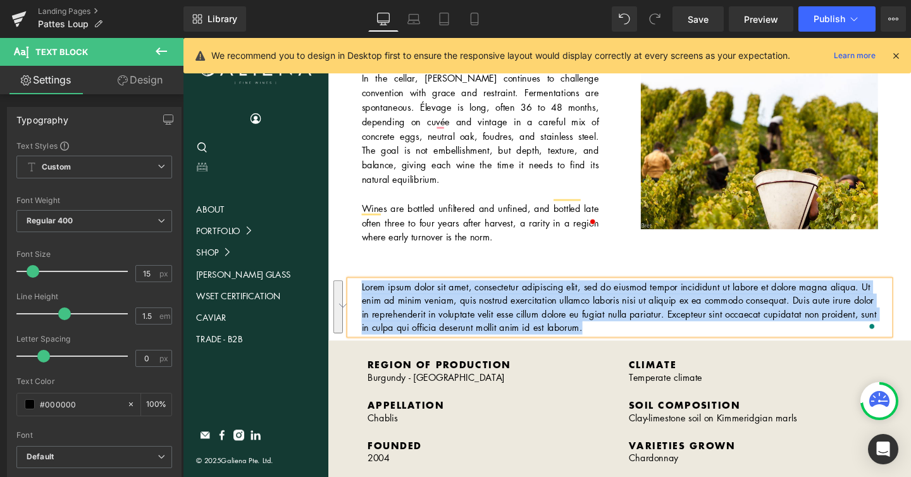
scroll to position [820, 0]
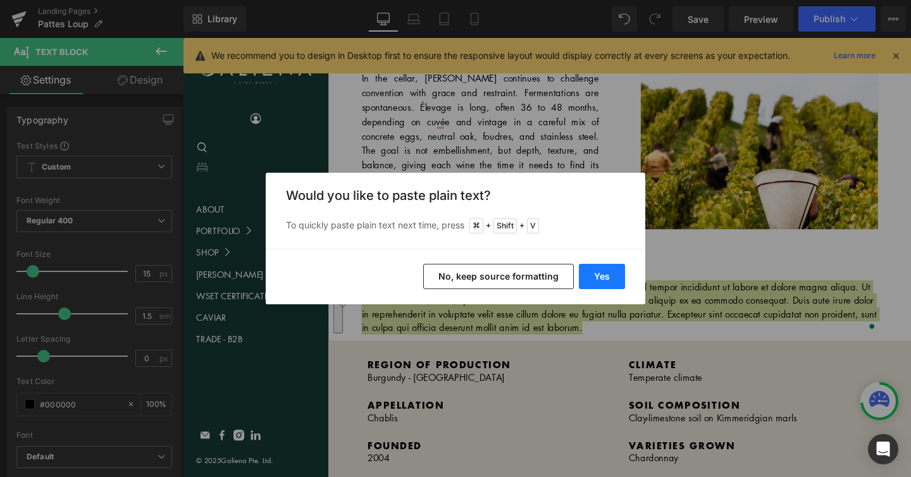
click at [594, 275] on button "Yes" at bounding box center [602, 276] width 46 height 25
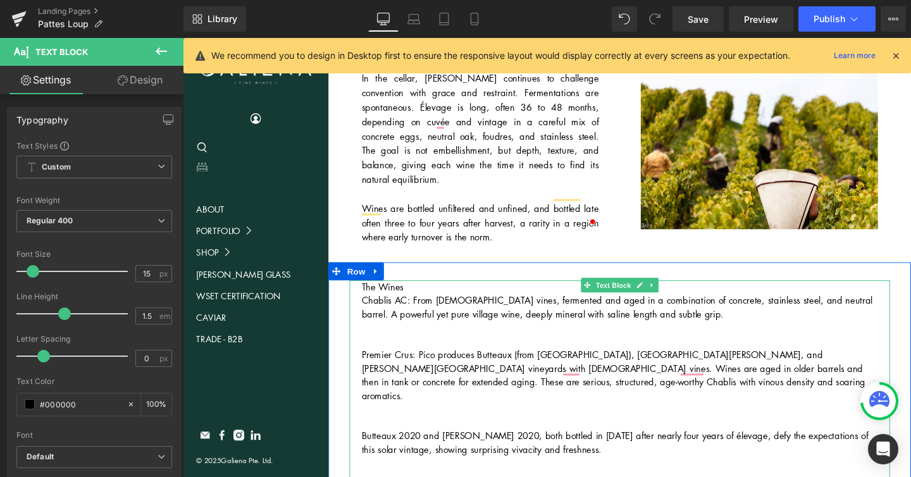
click at [626, 364] on p "Premier Crus: Pico produces Butteaux (from Montmains), Côte de Jouan, and Beaur…" at bounding box center [642, 392] width 543 height 57
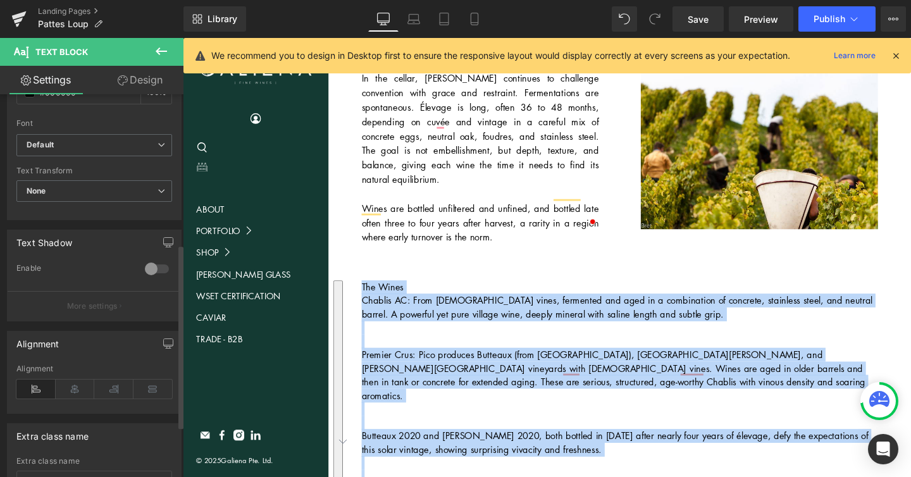
scroll to position [321, 0]
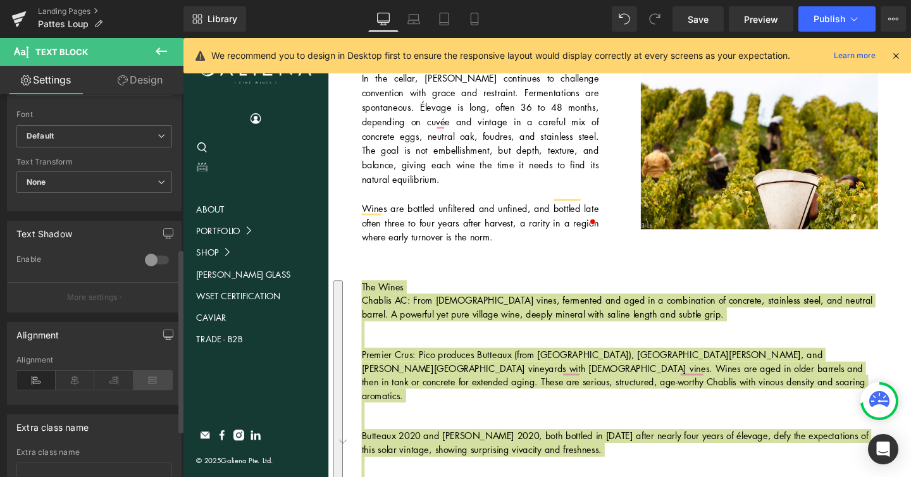
click at [156, 381] on icon at bounding box center [152, 380] width 39 height 19
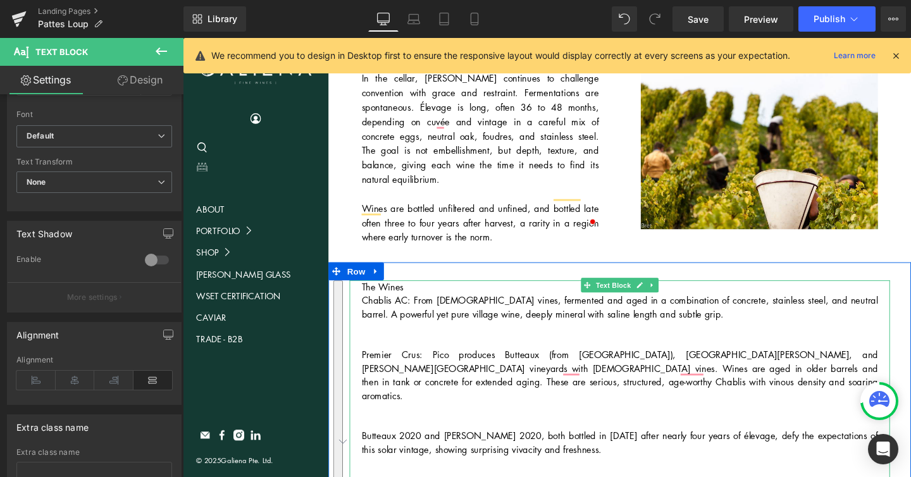
click at [423, 293] on p "The Wines" at bounding box center [642, 300] width 543 height 15
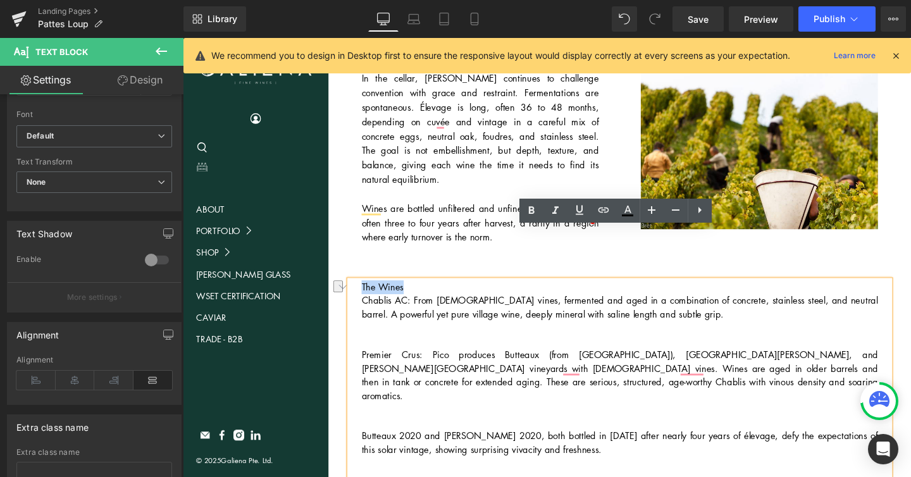
drag, startPoint x: 429, startPoint y: 249, endPoint x: 357, endPoint y: 238, distance: 73.4
click at [358, 293] on div "The Wines Chablis AC: From 60+ year-old vines, fermented and aged in a combinat…" at bounding box center [642, 485] width 568 height 385
click at [528, 211] on icon at bounding box center [531, 210] width 15 height 15
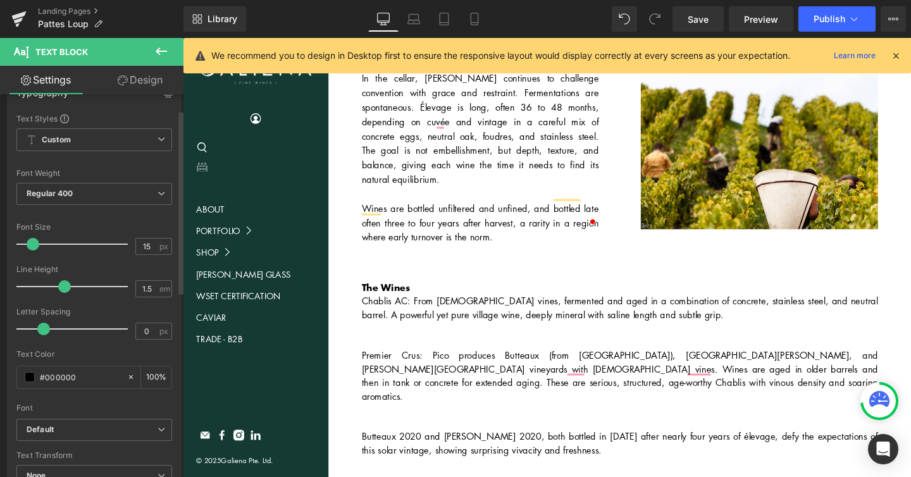
scroll to position [23, 0]
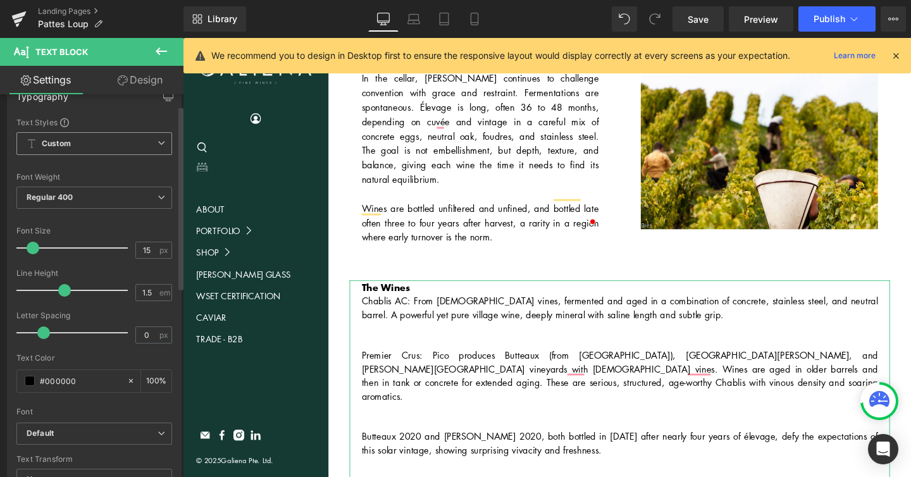
click at [157, 142] on icon at bounding box center [161, 143] width 8 height 8
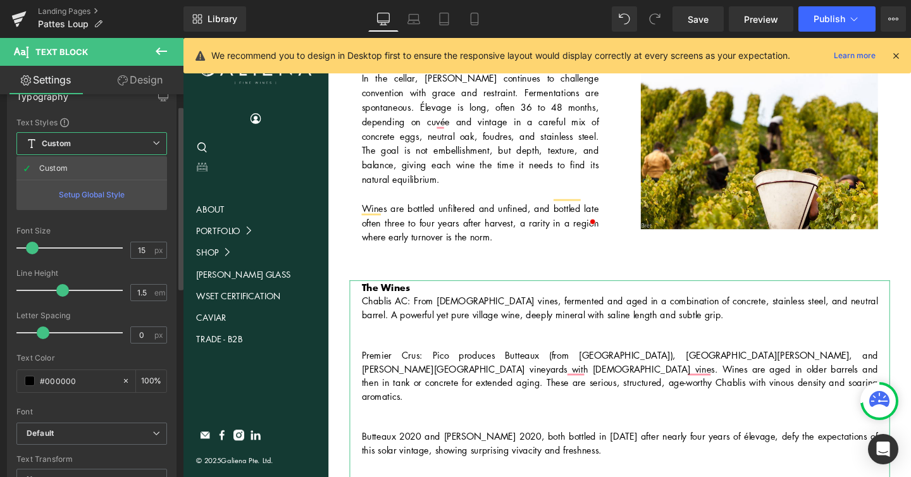
click at [154, 142] on icon at bounding box center [156, 143] width 8 height 8
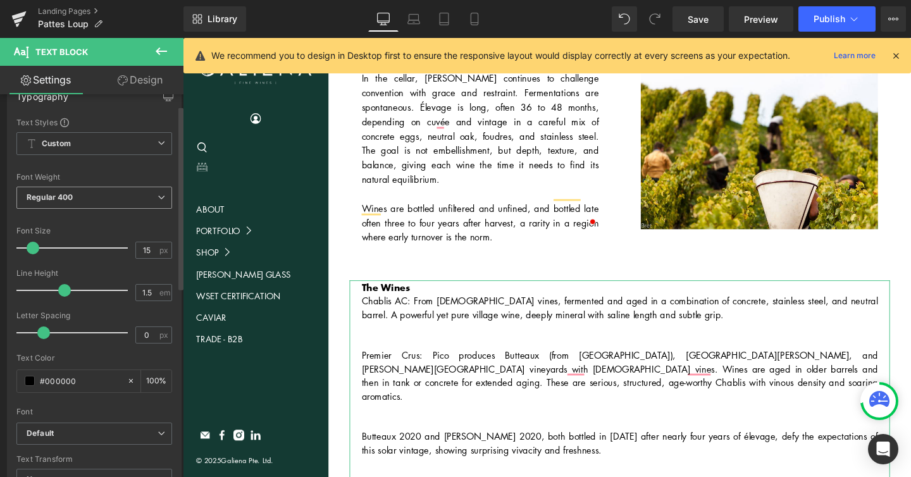
click at [141, 196] on span "Regular 400" at bounding box center [94, 198] width 156 height 22
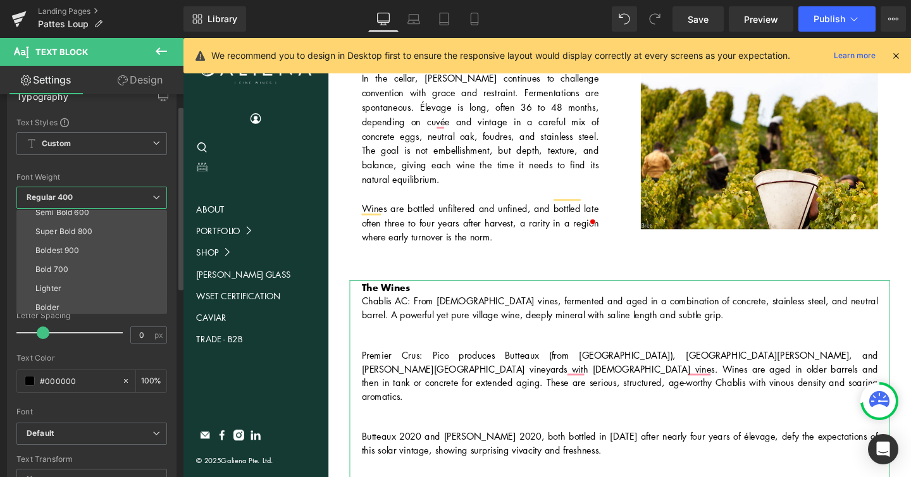
scroll to position [105, 0]
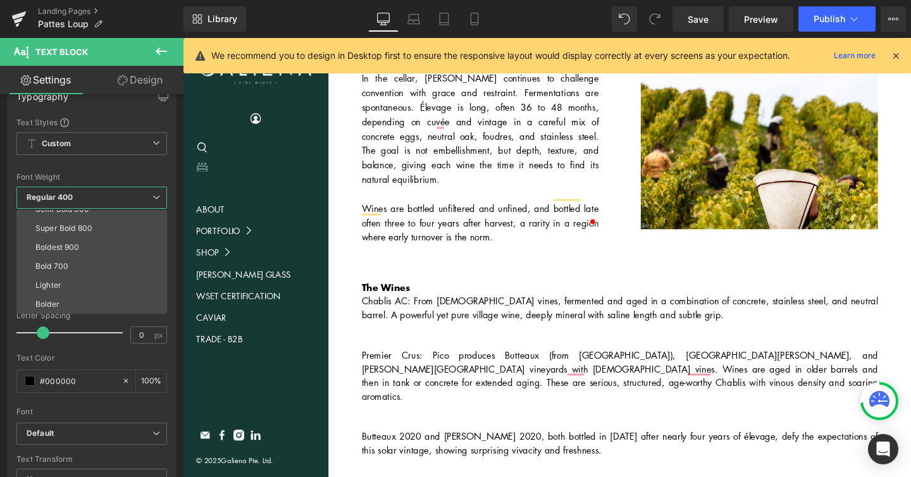
click at [450, 285] on body "Login Search 0 Cart ABOUT PORTFOLIO Alsace Burgundy & Beaujolais Champagne East…" at bounding box center [565, 448] width 765 height 2460
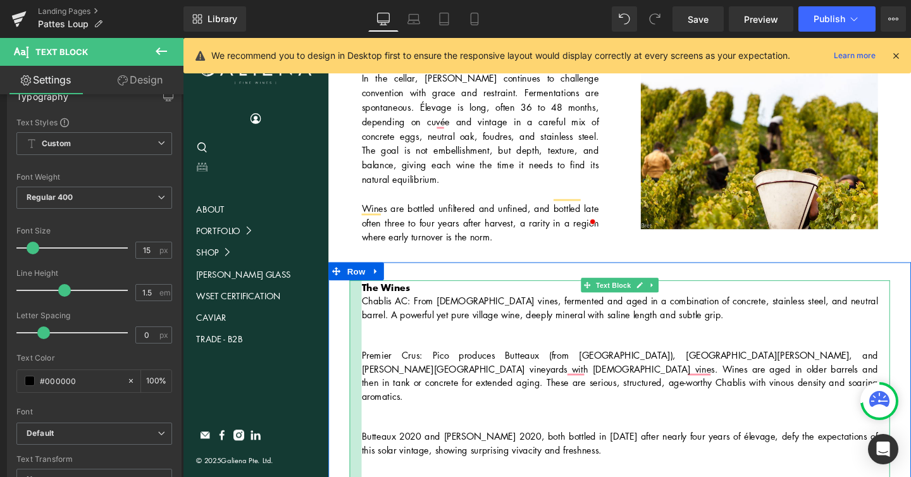
click at [370, 293] on div at bounding box center [364, 485] width 13 height 385
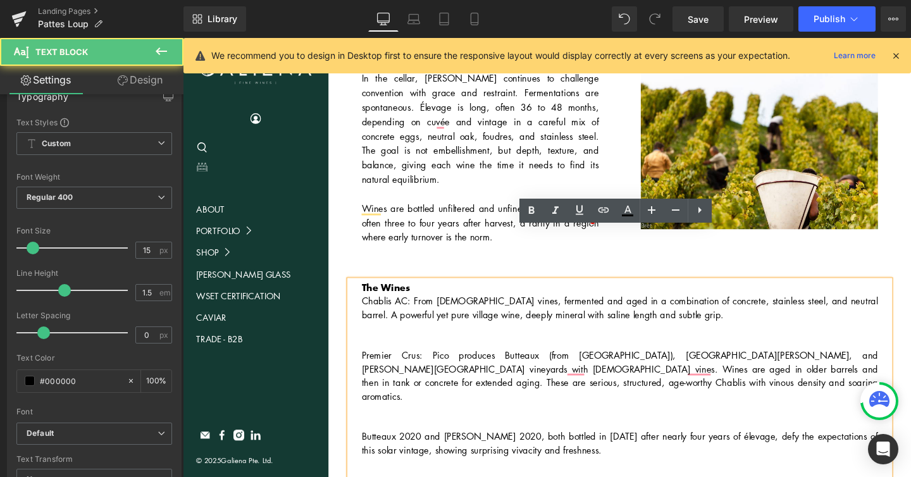
click at [372, 307] on p "Chablis AC: From 60+ year-old vines, fermented and aged in a combination of con…" at bounding box center [642, 321] width 543 height 28
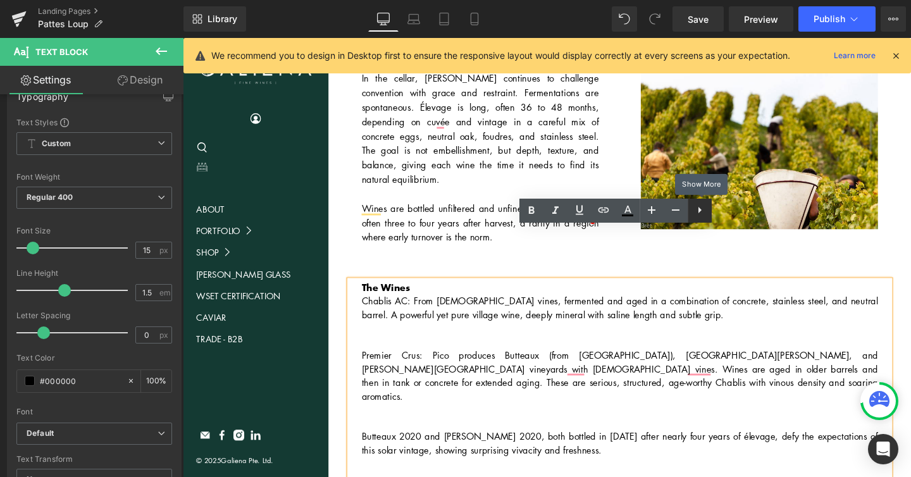
click at [694, 209] on icon at bounding box center [699, 209] width 15 height 15
click at [700, 214] on icon at bounding box center [699, 209] width 15 height 15
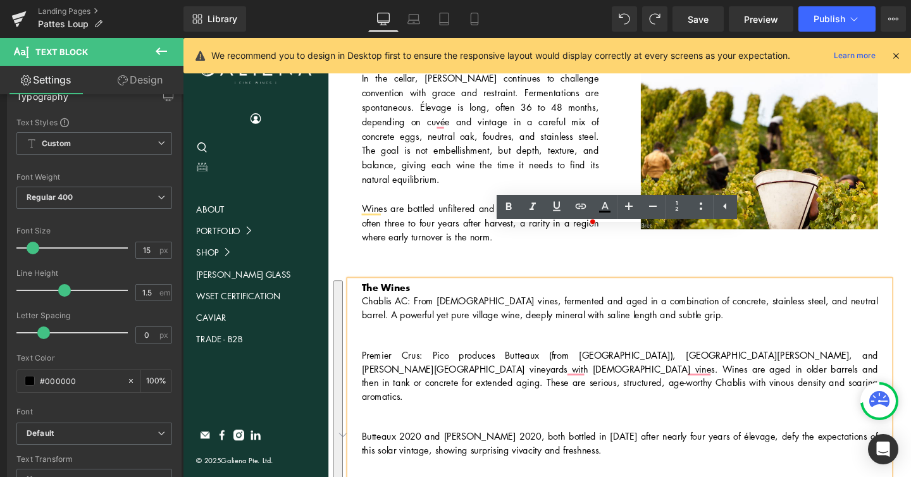
click at [515, 364] on p "Premier Crus: Pico produces Butteaux (from Montmains), Côte de Jouan, and Beaur…" at bounding box center [642, 392] width 543 height 57
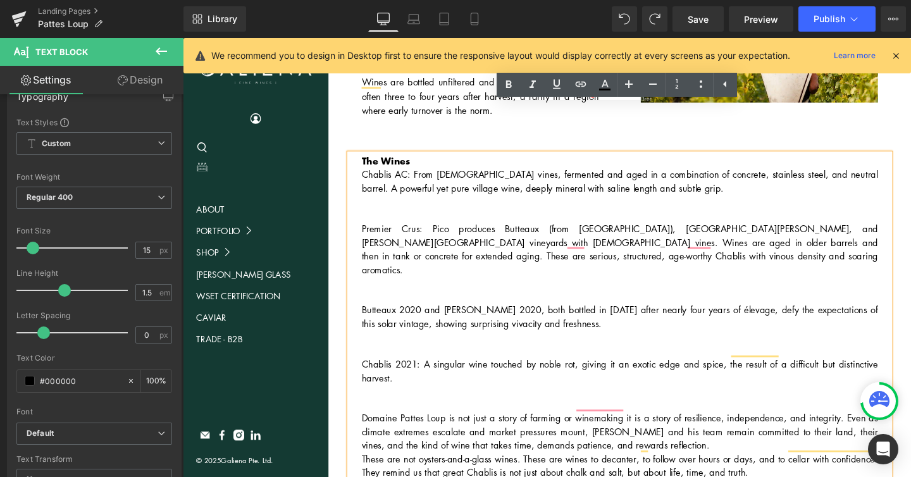
scroll to position [947, 0]
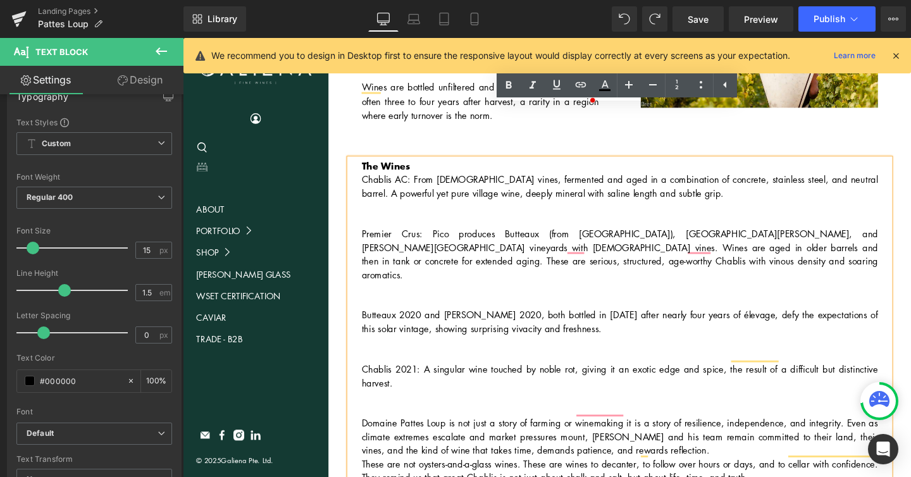
click at [415, 208] on p "To enrich screen reader interactions, please activate Accessibility in Grammarl…" at bounding box center [642, 215] width 543 height 15
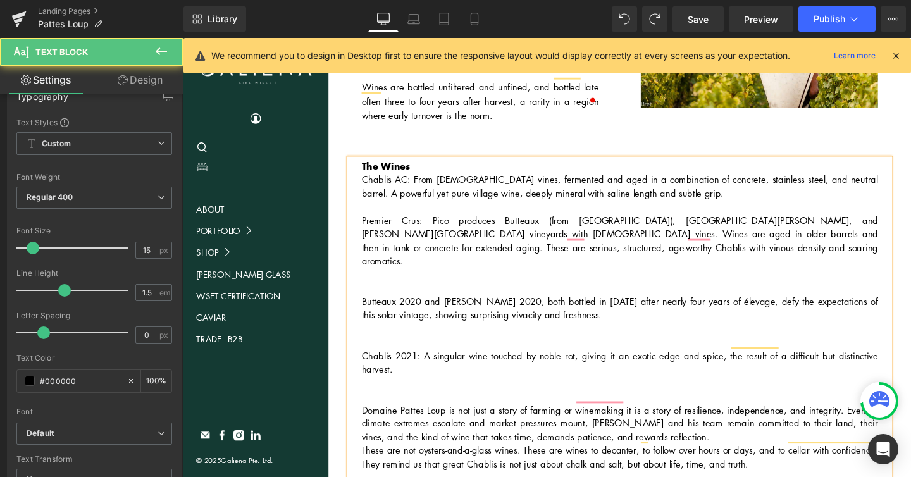
click at [403, 293] on p "To enrich screen reader interactions, please activate Accessibility in Grammarl…" at bounding box center [642, 300] width 543 height 15
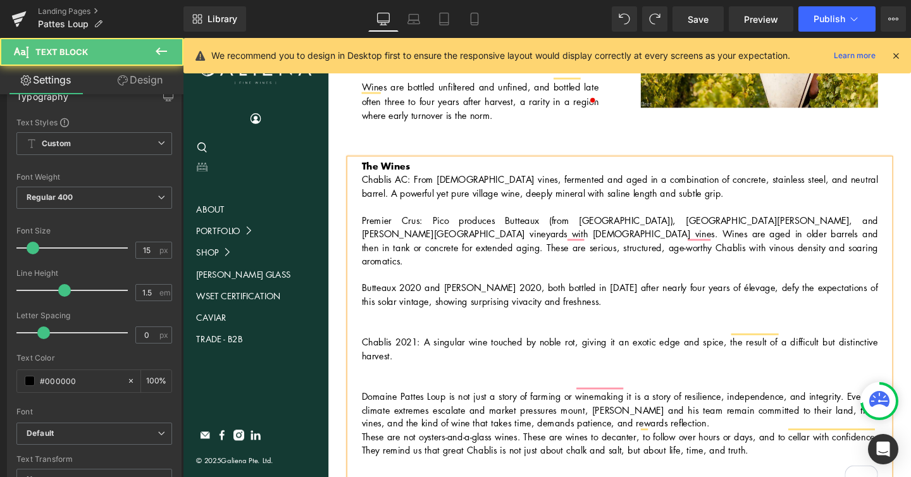
click at [400, 336] on p "To enrich screen reader interactions, please activate Accessibility in Grammarl…" at bounding box center [642, 343] width 543 height 15
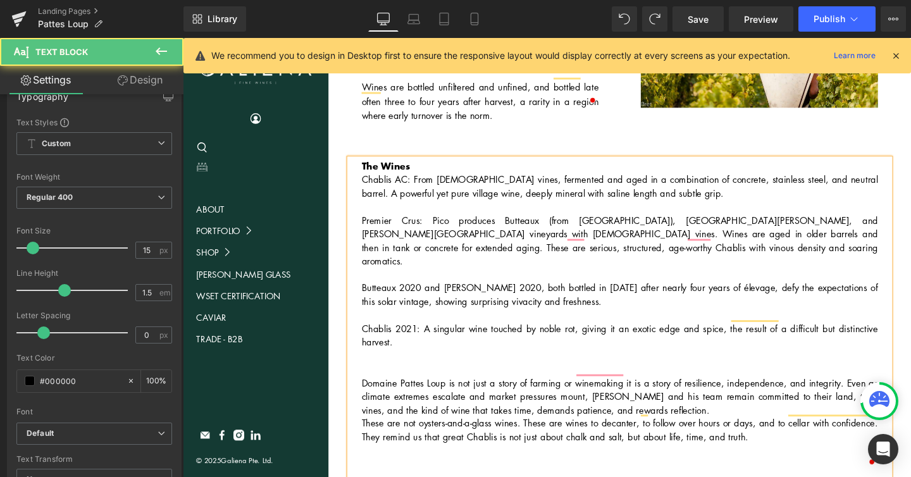
click at [397, 393] on p "Domaine Pattes Loup is not just a story of farming or winemaking it is a story …" at bounding box center [642, 414] width 543 height 43
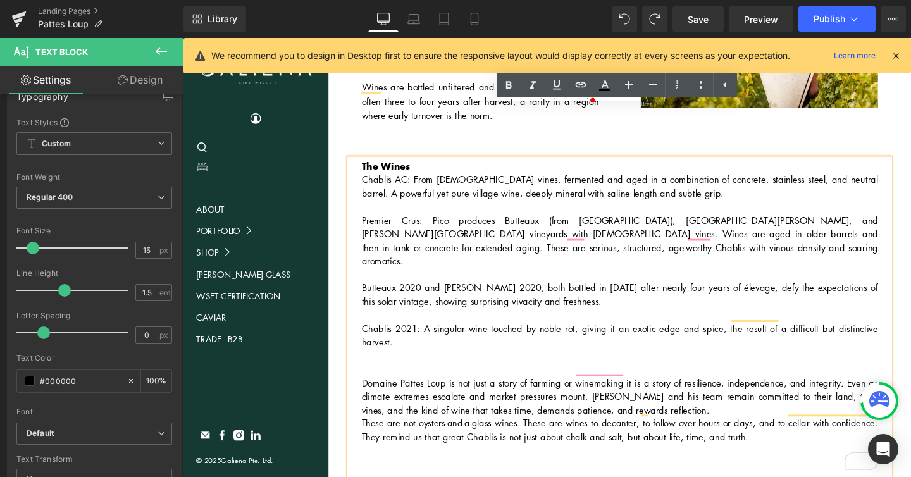
click at [703, 393] on p "Domaine Pattes Loup is not just a story of farming or winemaking it is a story …" at bounding box center [642, 414] width 543 height 43
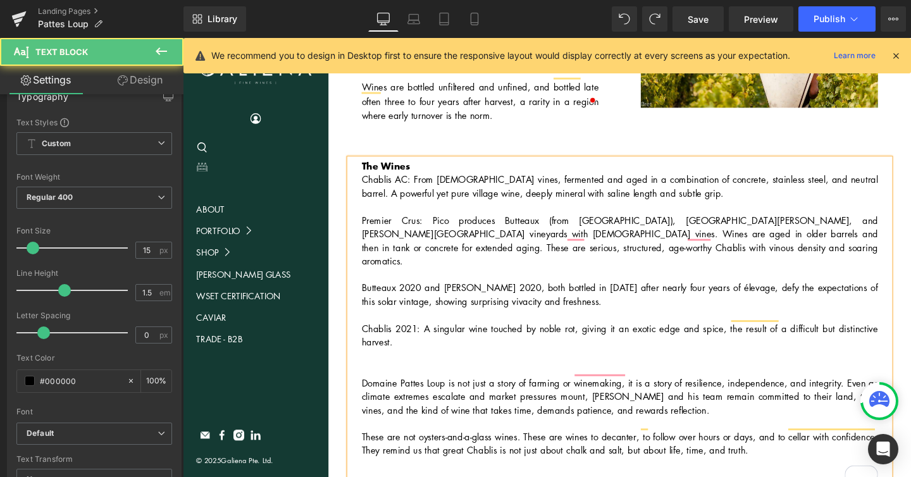
click at [369, 165] on div "The Wines Chablis AC: From 60+ year-old vines, fermented and aged in a combinat…" at bounding box center [642, 343] width 568 height 357
click at [366, 175] on div "The Wines - Chablis AC: From 60+ year-old vines, fermented and aged in a combin…" at bounding box center [642, 343] width 568 height 357
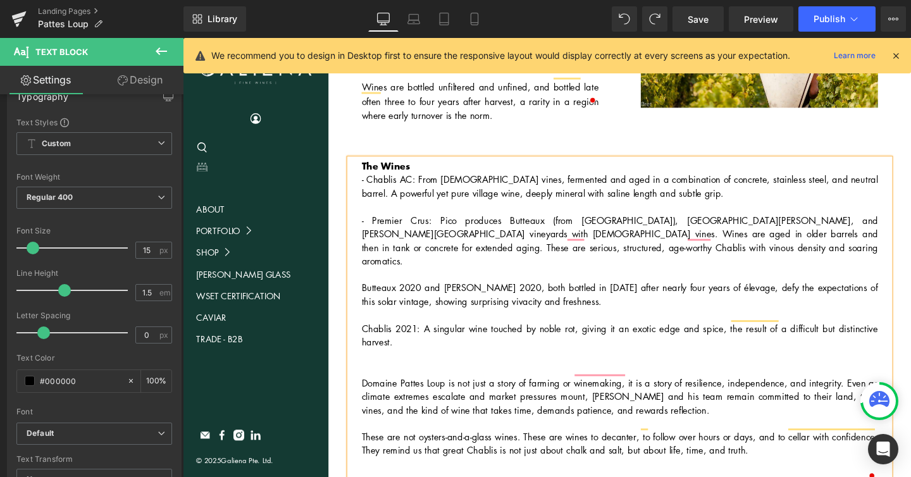
click at [369, 233] on div "The Wines - Chablis AC: From 60+ year-old vines, fermented and aged in a combin…" at bounding box center [642, 343] width 568 height 357
click at [361, 278] on div "The Wines - Chablis AC: From 60+ year-old vines, fermented and aged in a combin…" at bounding box center [642, 343] width 568 height 357
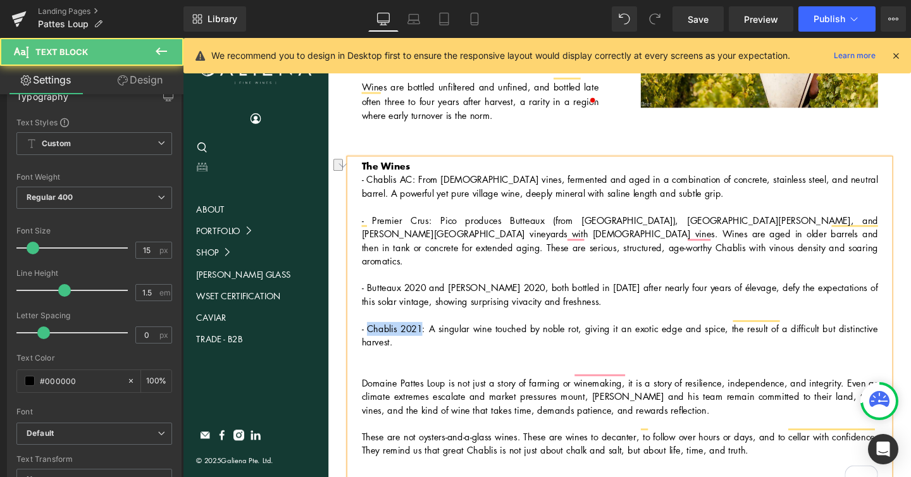
drag, startPoint x: 433, startPoint y: 270, endPoint x: 378, endPoint y: 273, distance: 55.1
click at [378, 336] on p "- Chablis 2021: A singular wine touched by noble rot, giving it an exotic edge …" at bounding box center [642, 350] width 543 height 28
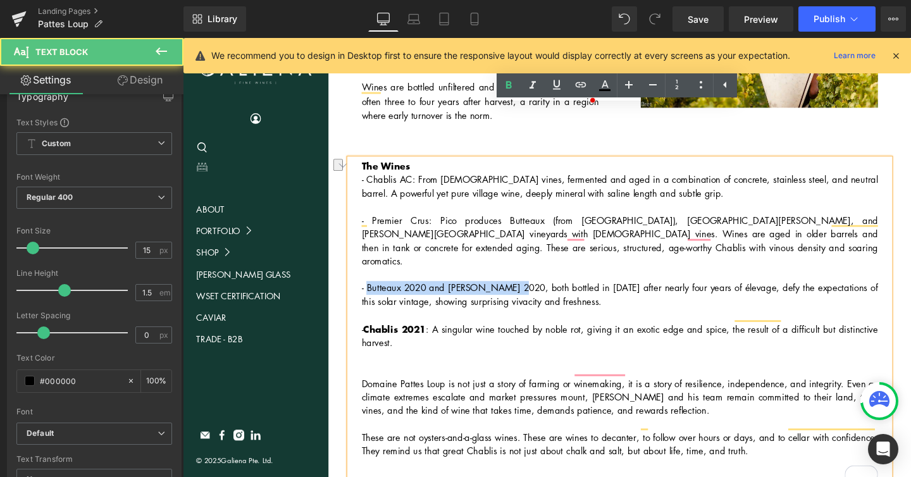
drag, startPoint x: 534, startPoint y: 226, endPoint x: 376, endPoint y: 226, distance: 158.7
click at [376, 293] on p "- Butteaux 2020 and Beauregard 2020, both bottled in 2024 after nearly four yea…" at bounding box center [642, 307] width 543 height 28
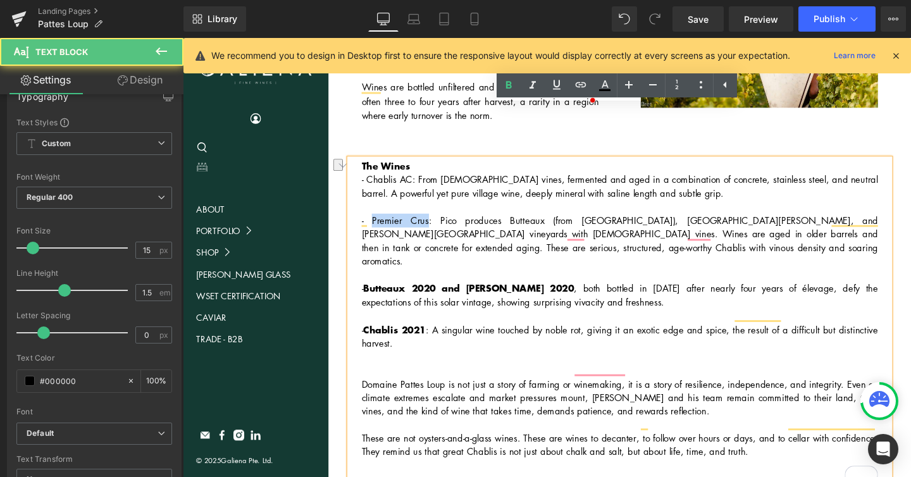
drag, startPoint x: 429, startPoint y: 171, endPoint x: 376, endPoint y: 176, distance: 52.7
click at [376, 223] on p "- Premier Crus: Pico produces Butteaux (from Montmains), Côte de Jouan, and Bea…" at bounding box center [642, 251] width 543 height 57
drag, startPoint x: 424, startPoint y: 126, endPoint x: 377, endPoint y: 128, distance: 47.5
click at [377, 180] on p "- Chablis AC: From 60+ year-old vines, fermented and aged in a combination of c…" at bounding box center [642, 194] width 543 height 28
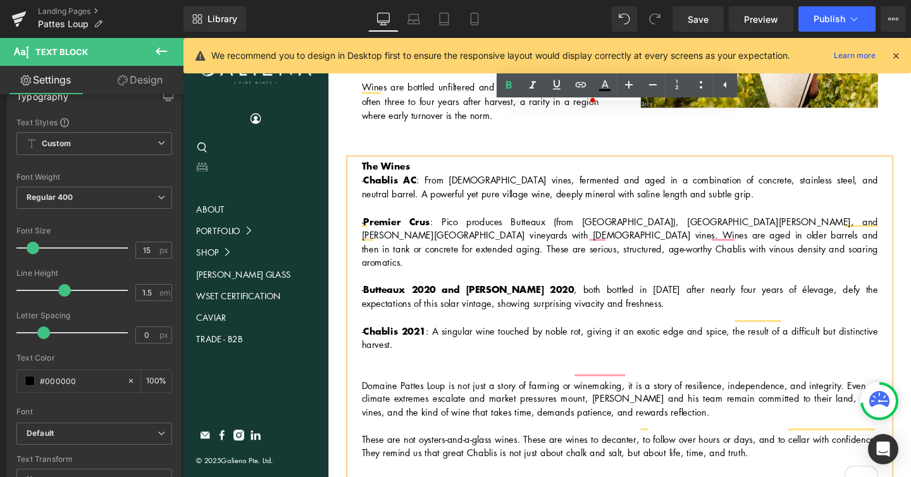
click at [414, 223] on p "- Premier Crus : Pico produces Butteaux (from Montmains), Côte de Jouan, and Be…" at bounding box center [642, 252] width 543 height 58
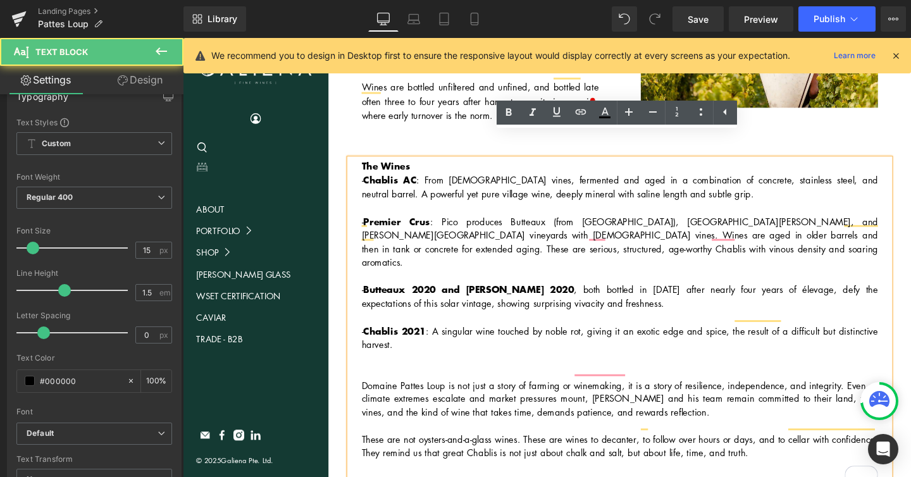
scroll to position [882, 0]
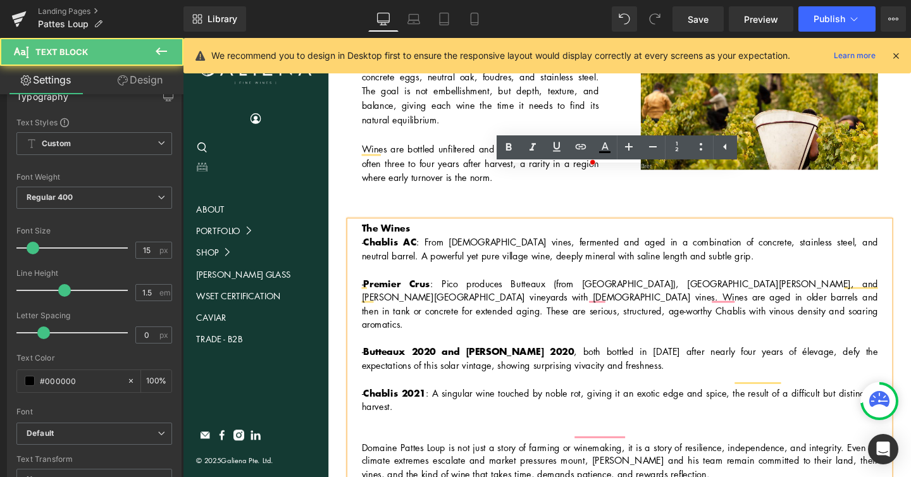
click at [424, 244] on strong "Chablis AC" at bounding box center [400, 251] width 56 height 15
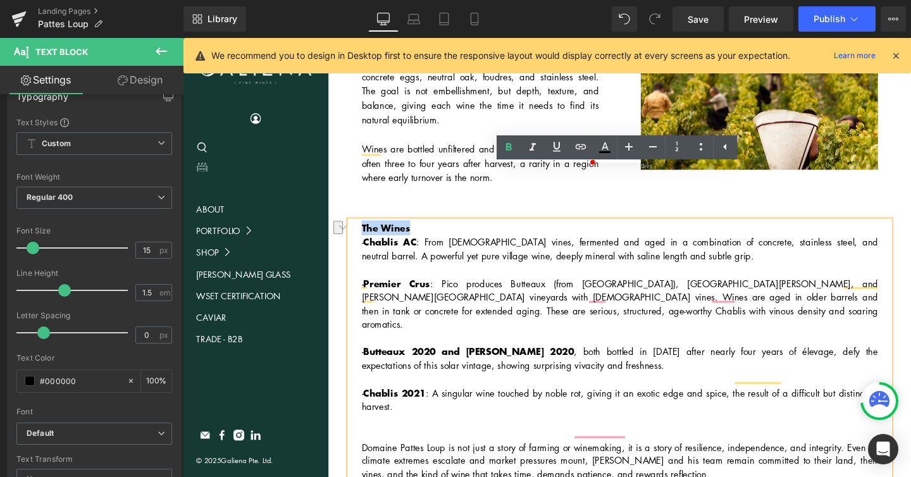
drag, startPoint x: 427, startPoint y: 180, endPoint x: 339, endPoint y: 179, distance: 87.9
click at [339, 211] on div "The Wines - Chablis AC : From 60+ year-old vines, fermented and aged in a combi…" at bounding box center [642, 403] width 612 height 385
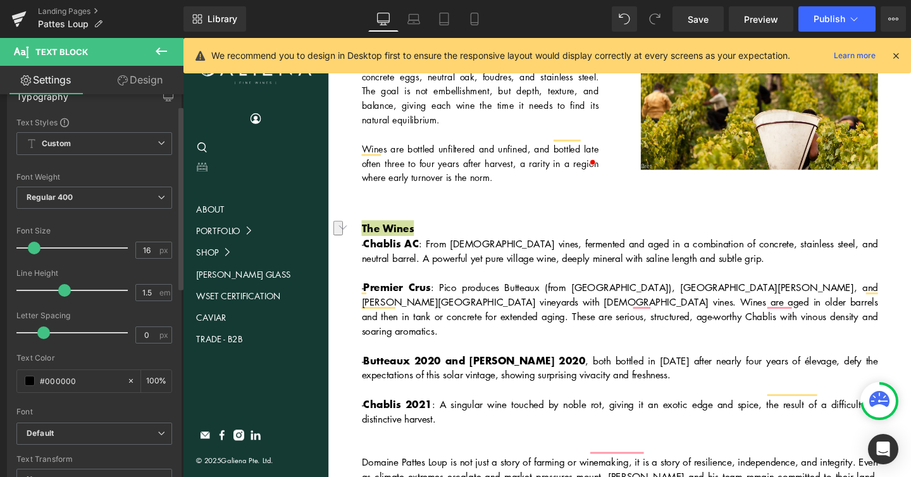
click at [32, 250] on span at bounding box center [34, 248] width 13 height 13
type input "15"
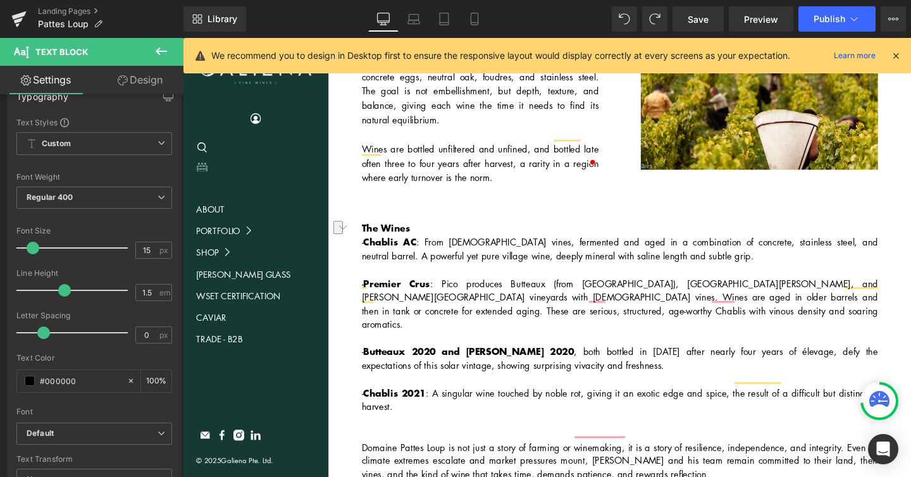
click at [479, 288] on p "- Premier Crus : Pico produces Butteaux (from Montmains), Côte de Jouan, and Be…" at bounding box center [642, 317] width 543 height 58
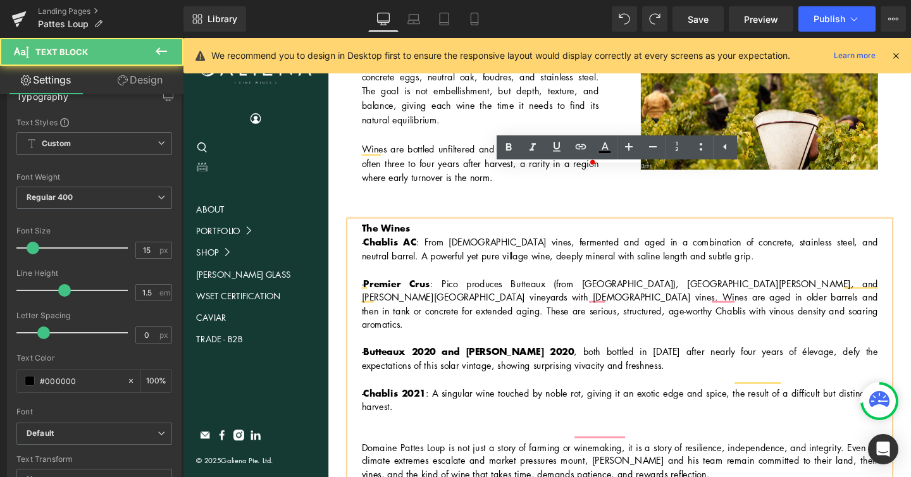
click at [367, 230] on div "The Wines - Chablis AC : From 60+ year-old vines, fermented and aged in a combi…" at bounding box center [642, 409] width 568 height 359
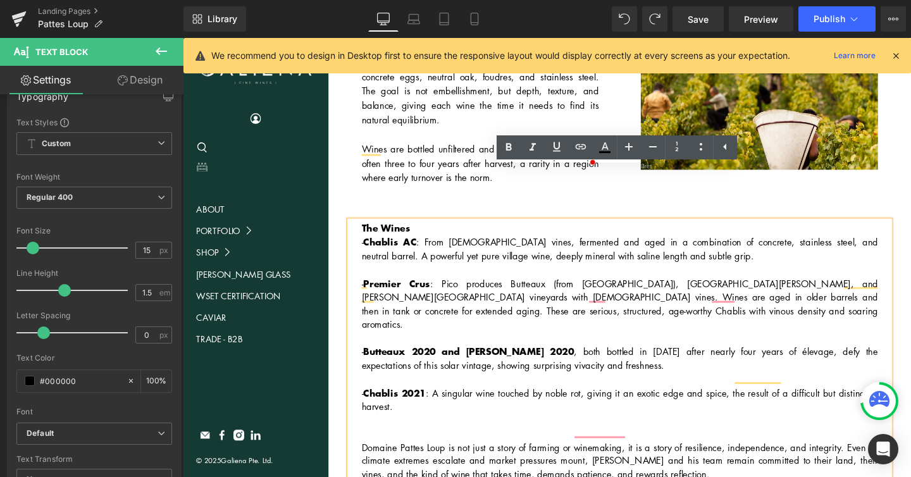
scroll to position [898, 0]
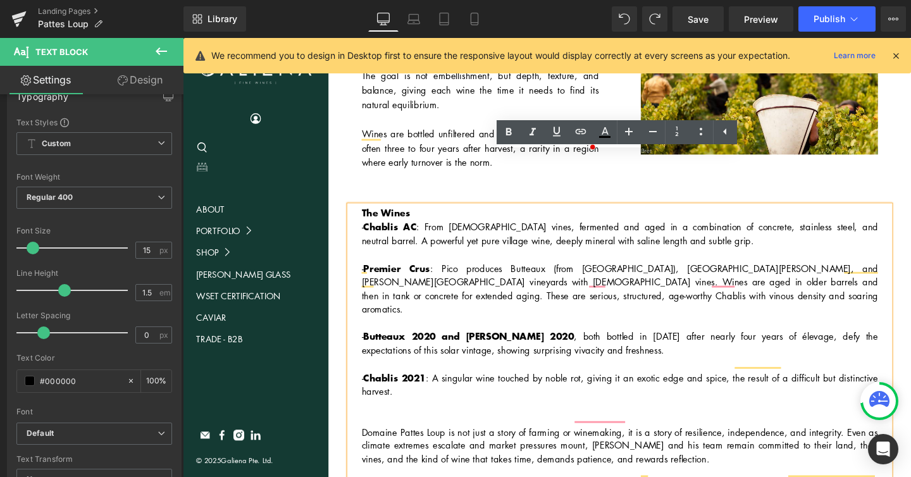
click at [369, 214] on div "The Wines - Chablis AC : From 60+ year-old vines, fermented and aged in a combi…" at bounding box center [642, 393] width 568 height 359
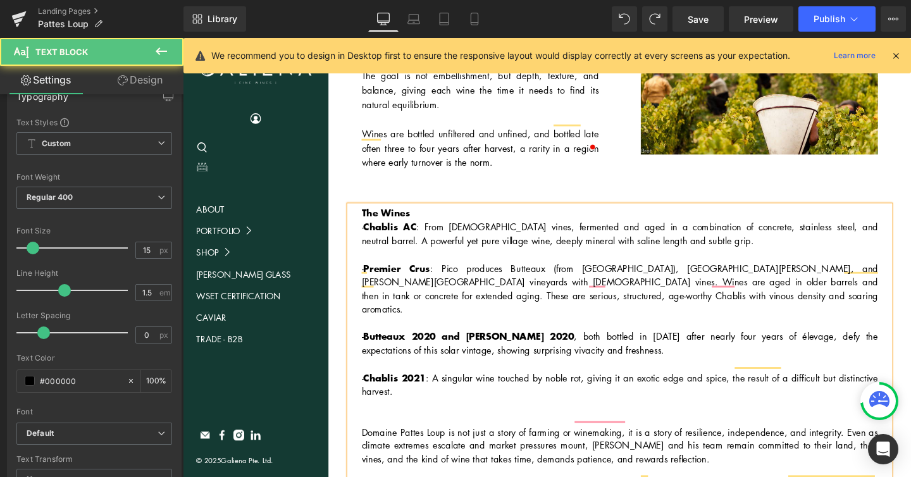
click at [366, 214] on div "The Wines - Chablis AC : From 60+ year-old vines, fermented and aged in a combi…" at bounding box center [642, 393] width 568 height 359
drag, startPoint x: 380, startPoint y: 179, endPoint x: 359, endPoint y: 179, distance: 20.9
click at [359, 214] on div "The Wines - Chablis AC : From 60+ year-old vines, fermented and aged in a combi…" at bounding box center [642, 393] width 568 height 359
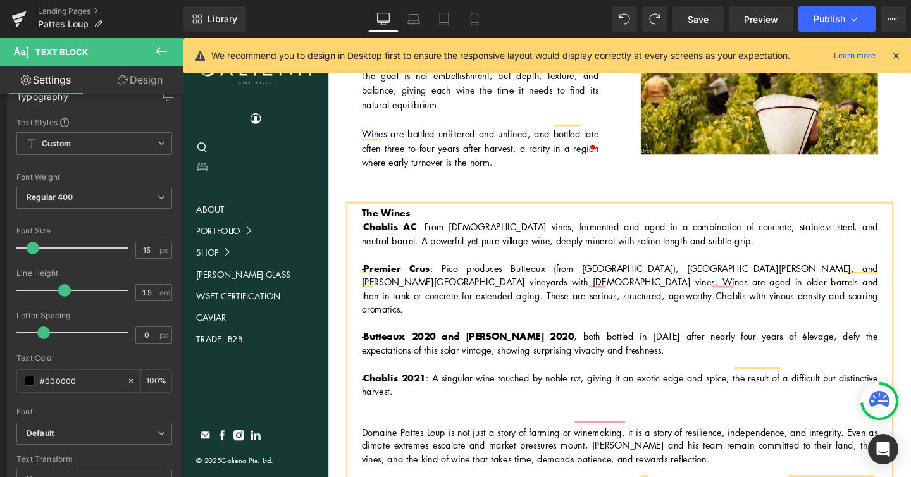
click at [545, 229] on p "- Chablis AC : From 60+ year-old vines, fermented and aged in a combination of …" at bounding box center [642, 243] width 543 height 29
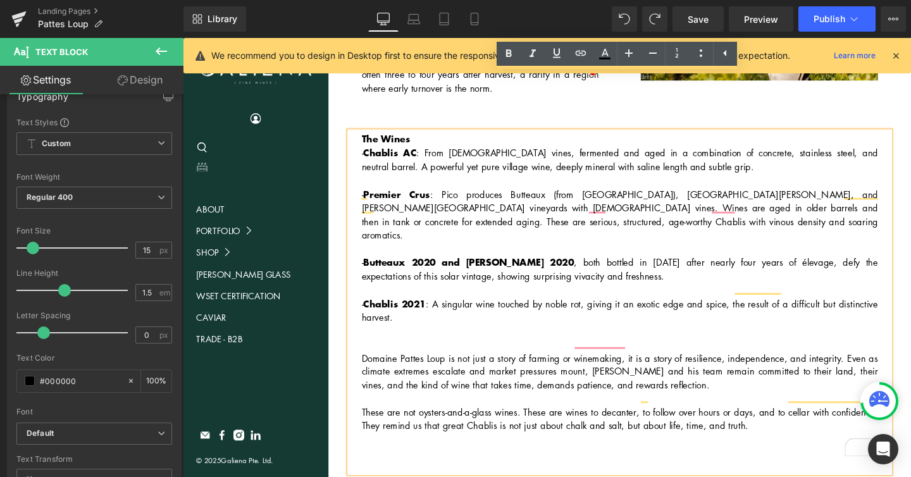
scroll to position [987, 0]
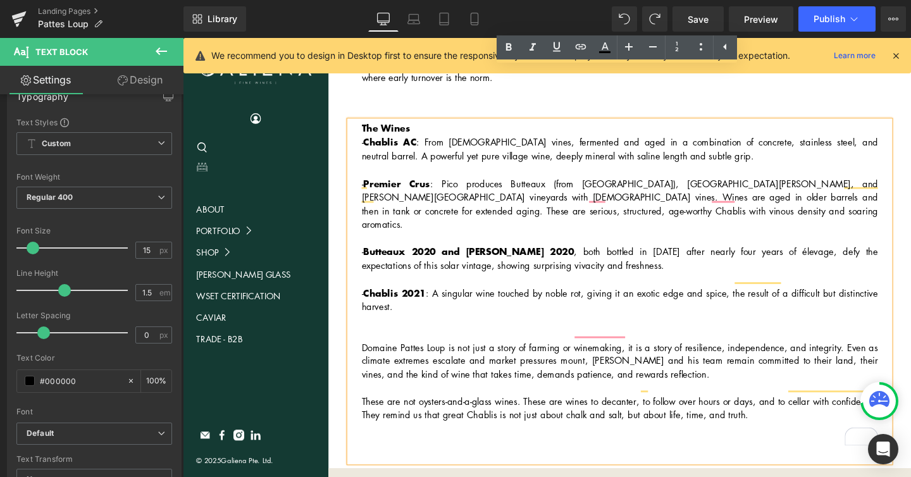
click at [593, 470] on p "To enrich screen reader interactions, please activate Accessibility in Grammarl…" at bounding box center [642, 477] width 543 height 15
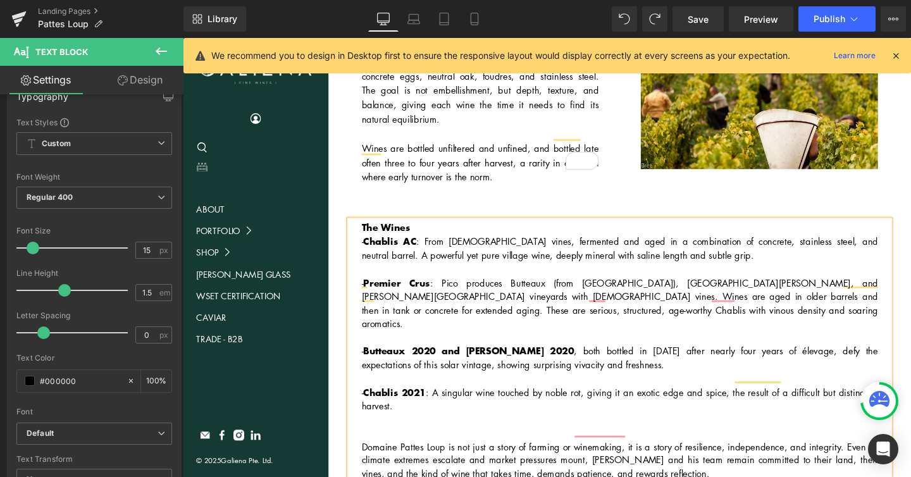
scroll to position [875, 0]
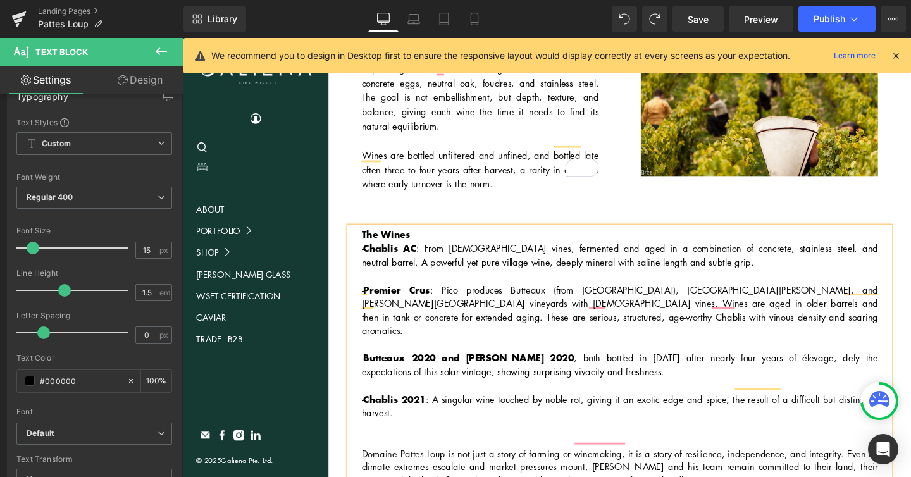
click at [610, 295] on p "- Premier Crus : Pico produces Butteaux (from Montmains), Côte de Jouan, and Be…" at bounding box center [642, 324] width 543 height 58
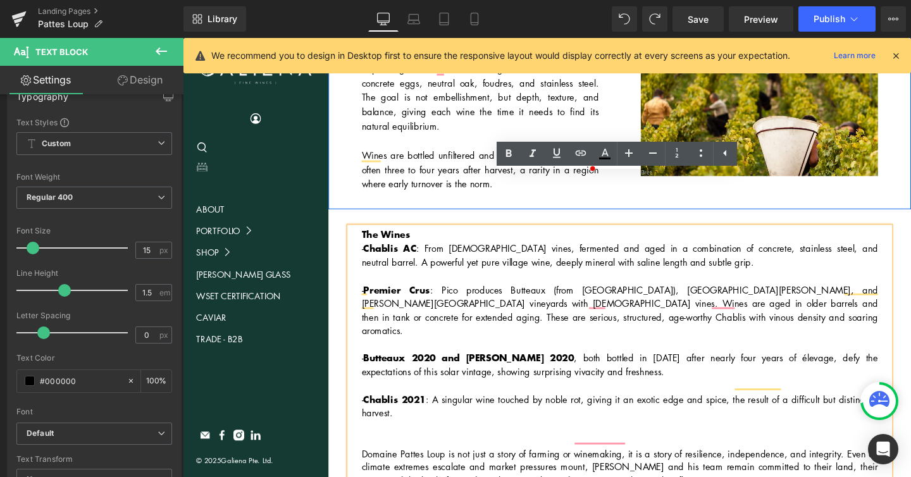
click at [457, 145] on div "In the cellar, Pico continues to challenge convention with grace and restraint.…" at bounding box center [642, 108] width 612 height 220
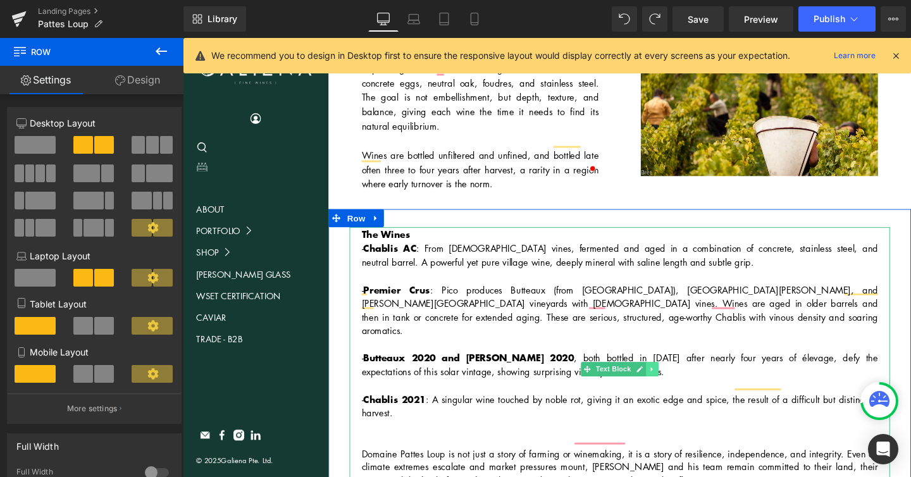
click at [676, 385] on icon at bounding box center [675, 387] width 2 height 4
click at [667, 383] on icon at bounding box center [669, 386] width 7 height 7
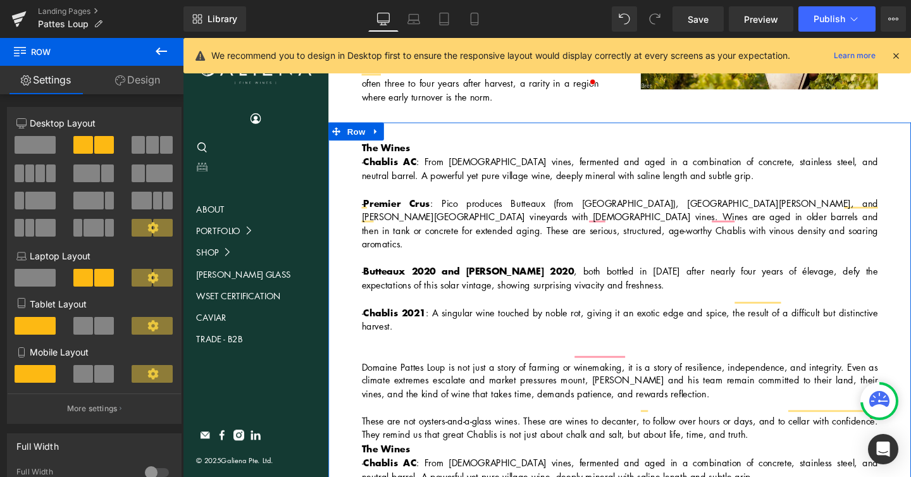
scroll to position [885, 0]
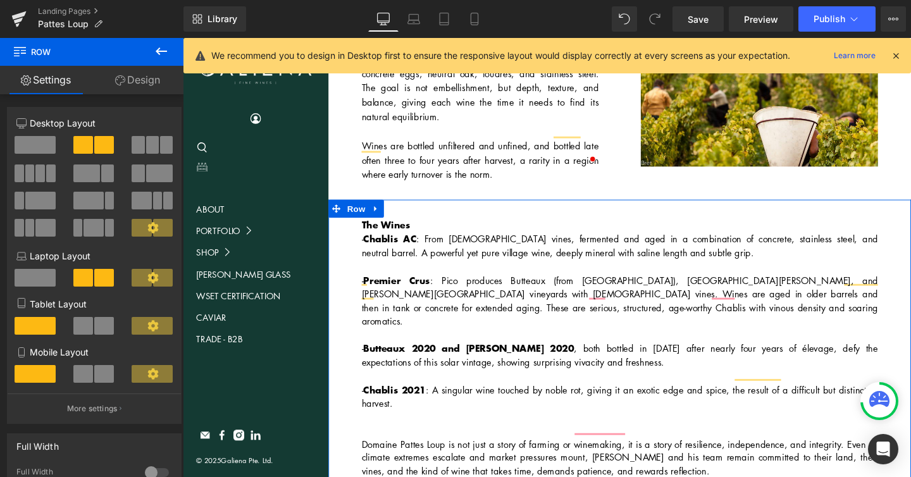
click at [652, 357] on p "- Butteaux 2020 and Beauregard 2020 , both bottled in 2024 after nearly four ye…" at bounding box center [642, 371] width 543 height 29
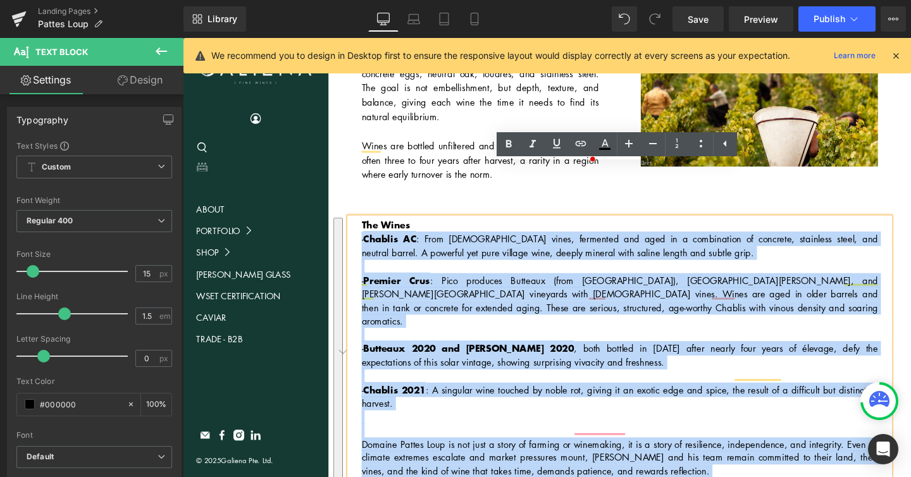
drag, startPoint x: 369, startPoint y: 192, endPoint x: 631, endPoint y: 473, distance: 384.4
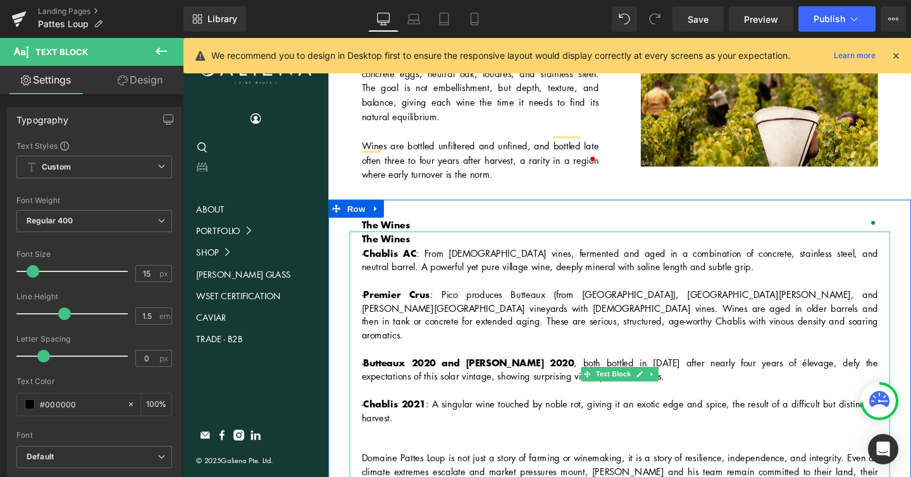
click at [479, 257] on p "- Chablis AC : From 60+ year-old vines, fermented and aged in a combination of …" at bounding box center [642, 271] width 543 height 29
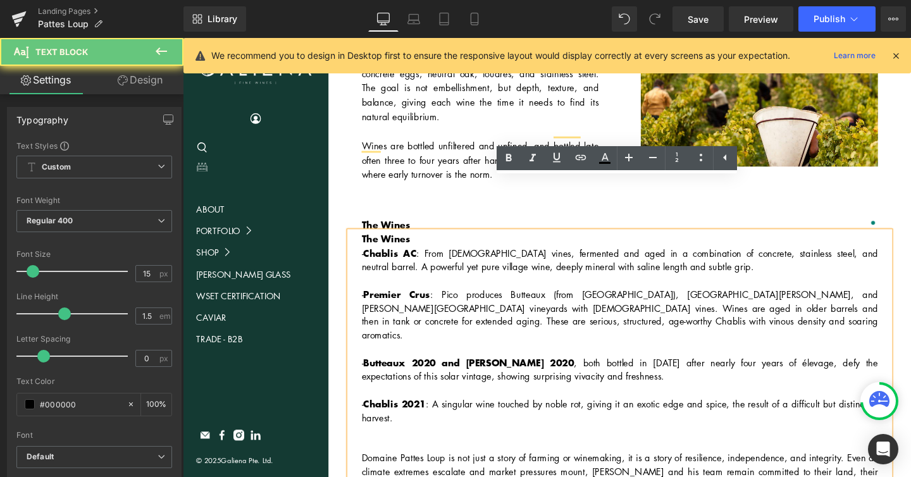
drag, startPoint x: 428, startPoint y: 194, endPoint x: 355, endPoint y: 194, distance: 72.1
click at [358, 242] on div "The Wines - Chablis AC : From 60+ year-old vines, fermented and aged in a combi…" at bounding box center [642, 400] width 568 height 316
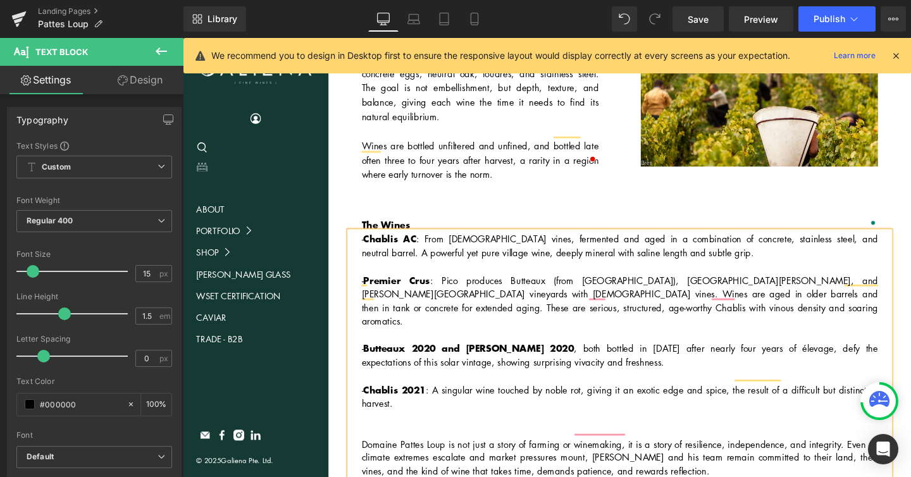
click at [496, 429] on p "To enrich screen reader interactions, please activate Accessibility in Grammarl…" at bounding box center [642, 436] width 543 height 15
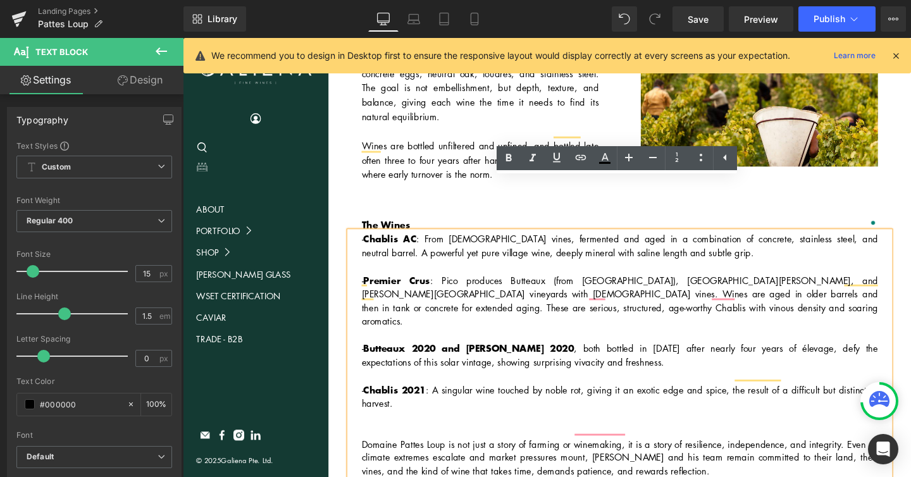
click at [520, 135] on div "In the cellar, Pico continues to challenge convention with grace and restraint.…" at bounding box center [642, 98] width 612 height 220
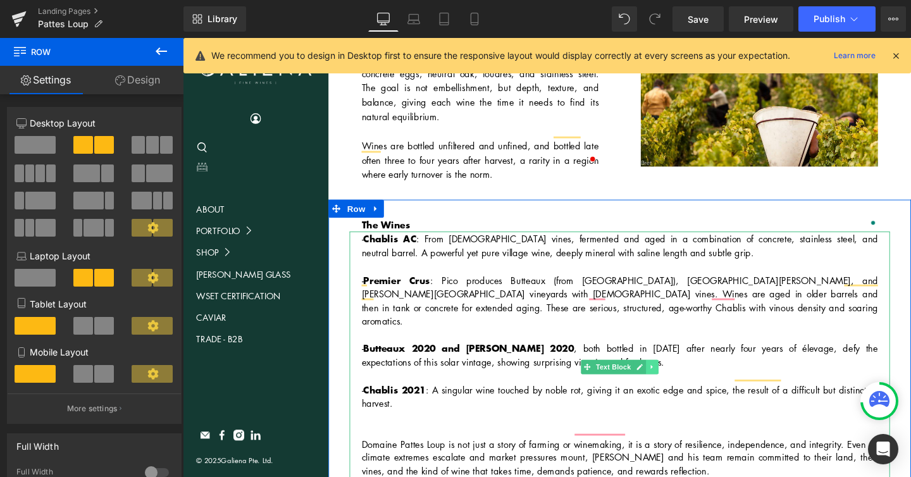
click at [677, 380] on icon at bounding box center [675, 384] width 7 height 8
click at [672, 381] on icon at bounding box center [669, 384] width 7 height 7
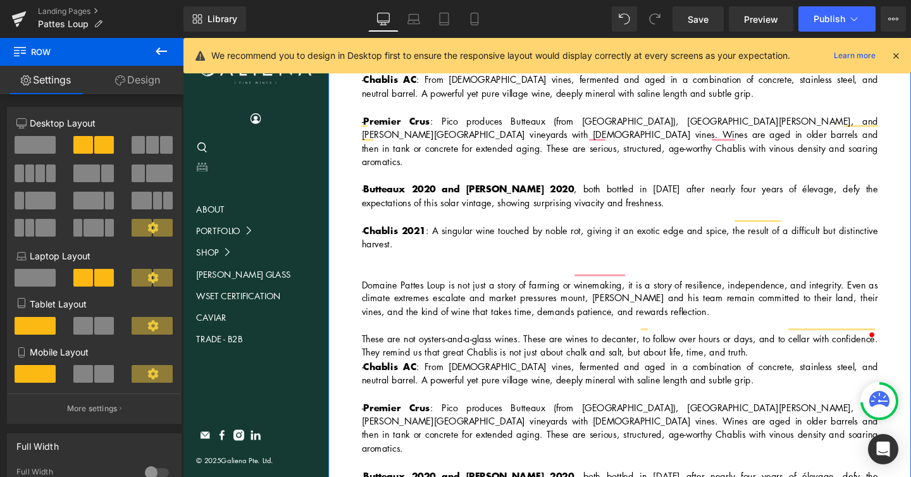
scroll to position [1012, 0]
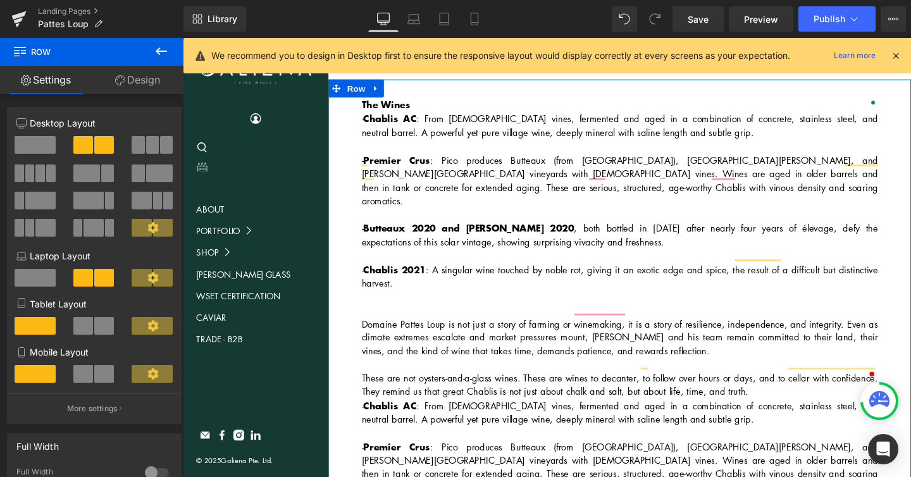
click at [520, 303] on p "To enrich screen reader interactions, please activate Accessibility in Grammarl…" at bounding box center [642, 310] width 543 height 15
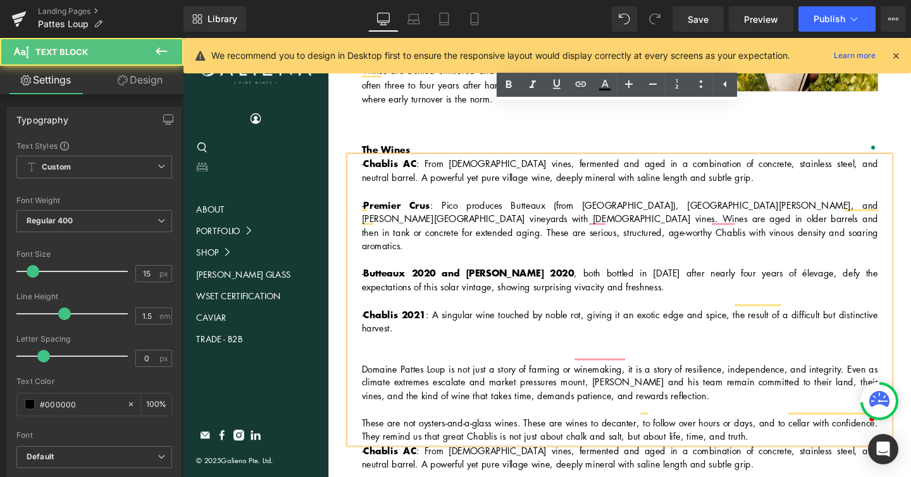
scroll to position [961, 0]
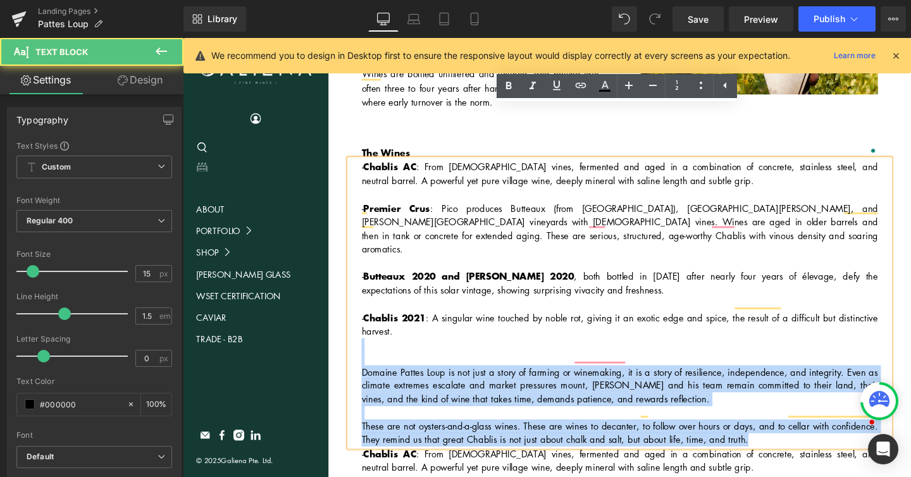
drag, startPoint x: 419, startPoint y: 273, endPoint x: 812, endPoint y: 414, distance: 417.7
click at [813, 416] on div "The Wines Text Block - Chablis AC : From 60+ year-old vines, fermented and aged…" at bounding box center [641, 460] width 587 height 618
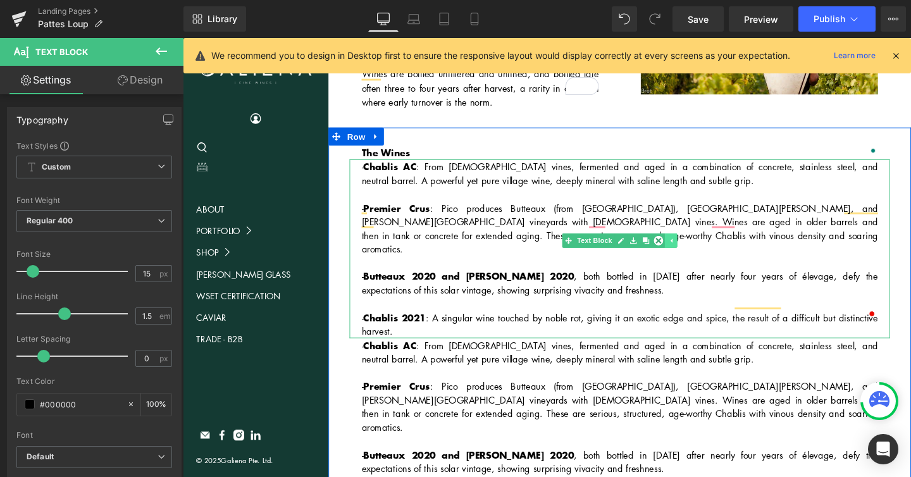
click at [696, 249] on icon at bounding box center [696, 251] width 2 height 4
click at [572, 324] on p "- Chablis 2021 : A singular wine touched by noble rot, giving it an exotic edge…" at bounding box center [642, 338] width 543 height 29
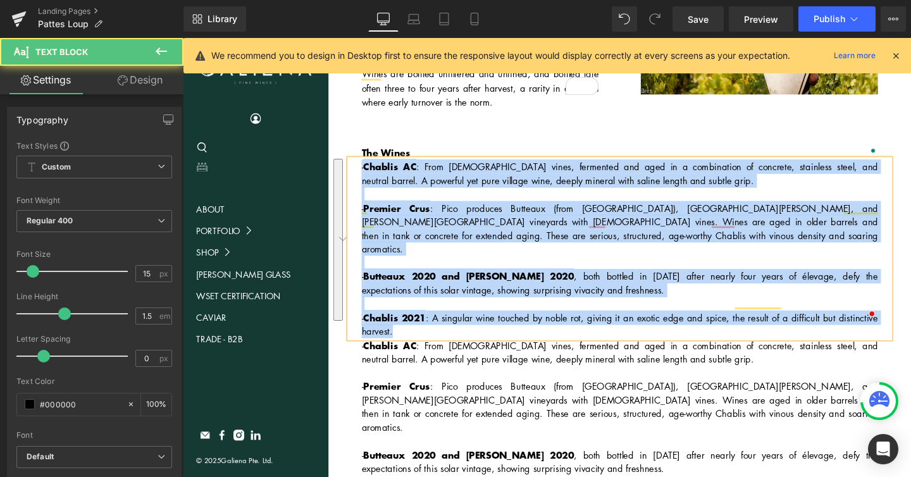
click at [640, 209] on p "- Premier Crus : Pico produces Butteaux (from Montmains), Côte de Jouan, and Be…" at bounding box center [642, 238] width 543 height 58
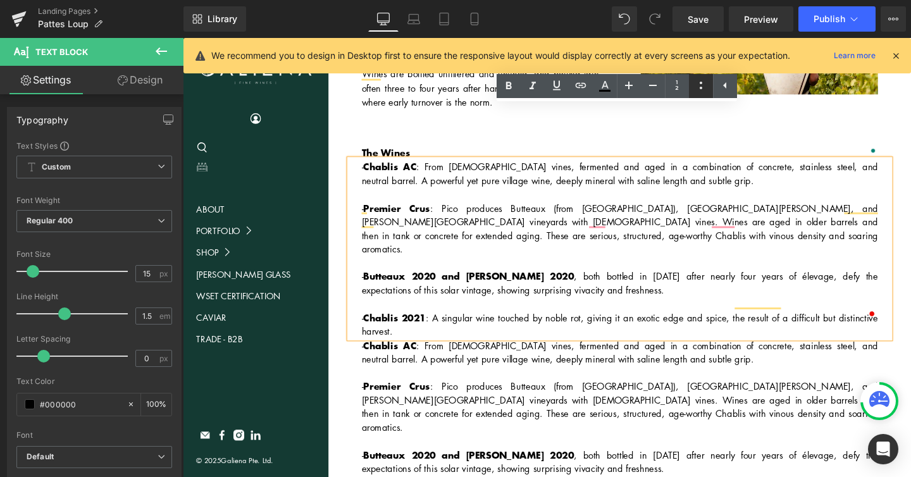
click at [701, 86] on icon at bounding box center [700, 85] width 15 height 15
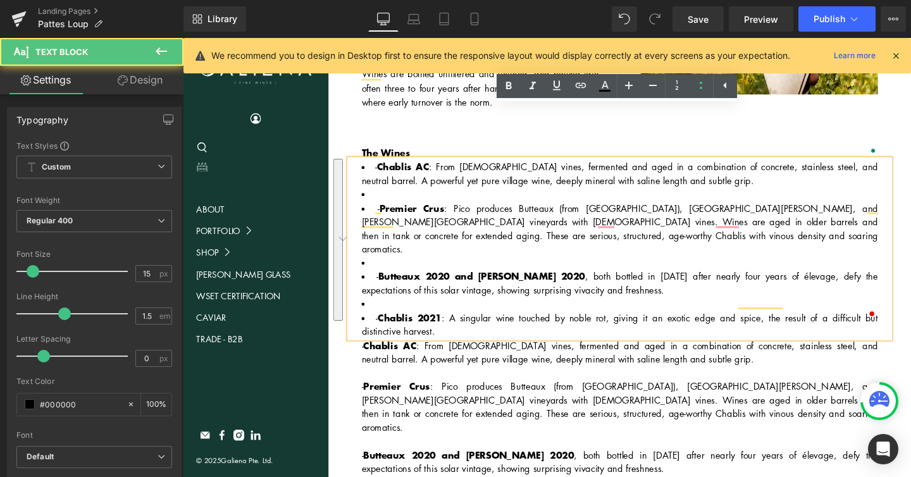
click at [381, 195] on li "To enrich screen reader interactions, please activate Accessibility in Grammarl…" at bounding box center [642, 202] width 543 height 15
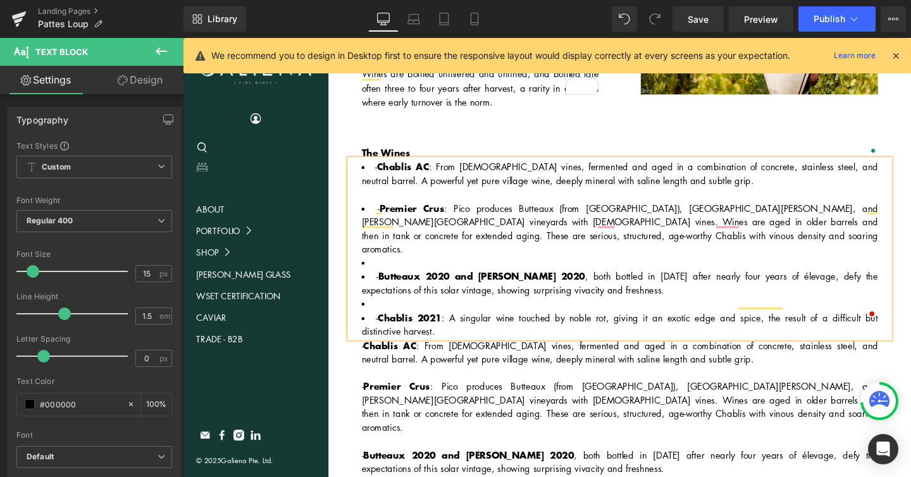
click at [638, 267] on li "To enrich screen reader interactions, please activate Accessibility in Grammarl…" at bounding box center [642, 274] width 543 height 15
click at [542, 310] on li "To enrich screen reader interactions, please activate Accessibility in Grammarl…" at bounding box center [642, 317] width 543 height 15
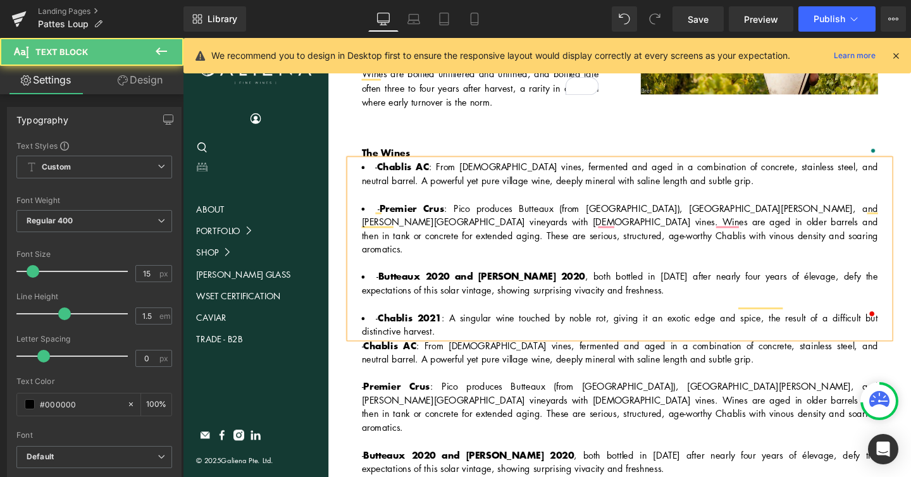
click at [386, 324] on li "- Chablis 2021 : A singular wine touched by noble rot, giving it an exotic edge…" at bounding box center [642, 338] width 543 height 29
click at [387, 281] on li "- Butteaux 2020 and Beauregard 2020 , both bottled in 2024 after nearly four ye…" at bounding box center [642, 303] width 543 height 44
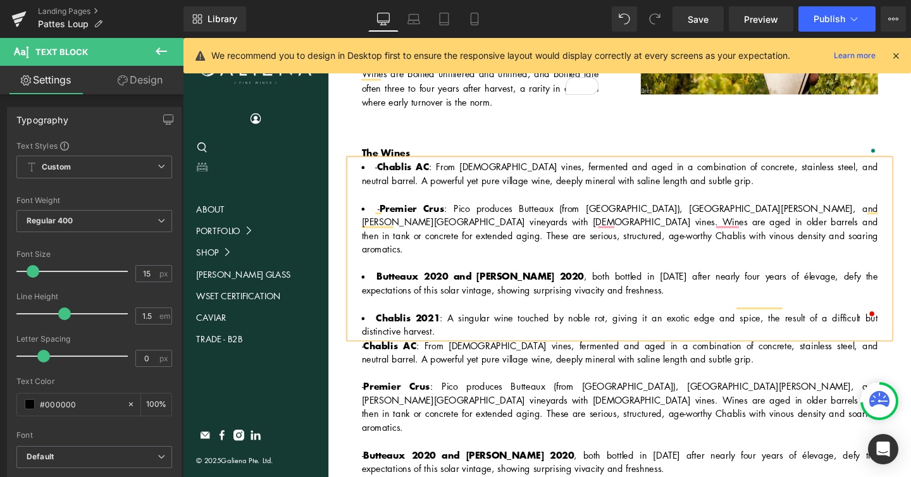
click at [391, 209] on strong "Premier Crus" at bounding box center [424, 216] width 68 height 15
click at [391, 165] on strong "Chablis AC" at bounding box center [414, 172] width 55 height 15
click at [462, 397] on p "- Premier Crus : Pico produces Butteaux (from Montmains), Côte de Jouan, and Be…" at bounding box center [642, 426] width 543 height 58
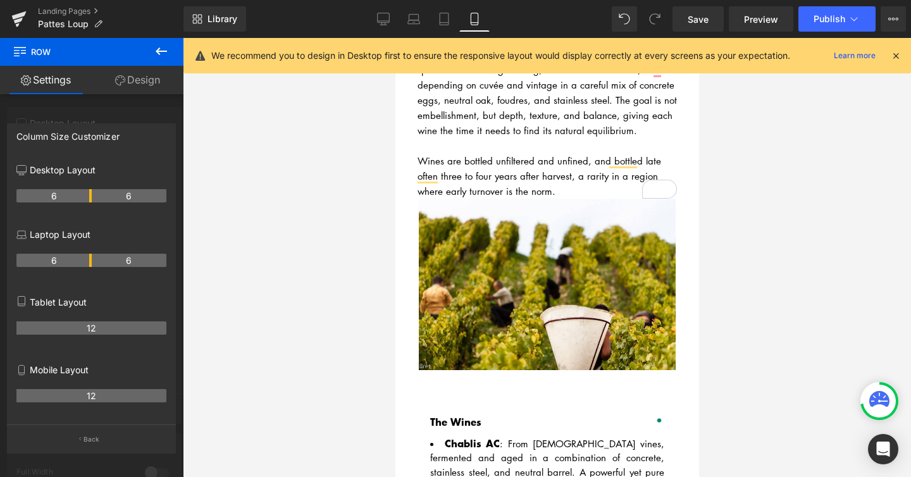
click at [84, 438] on p "Back" at bounding box center [91, 438] width 16 height 9
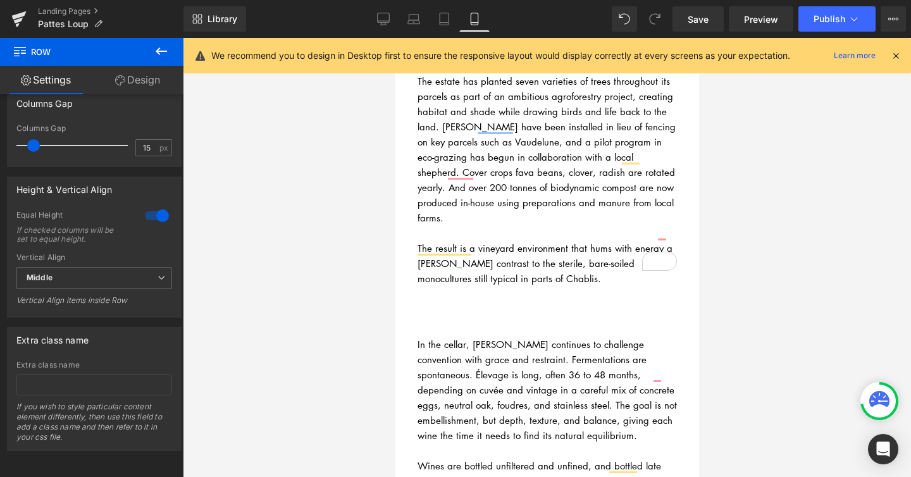
scroll to position [945, 0]
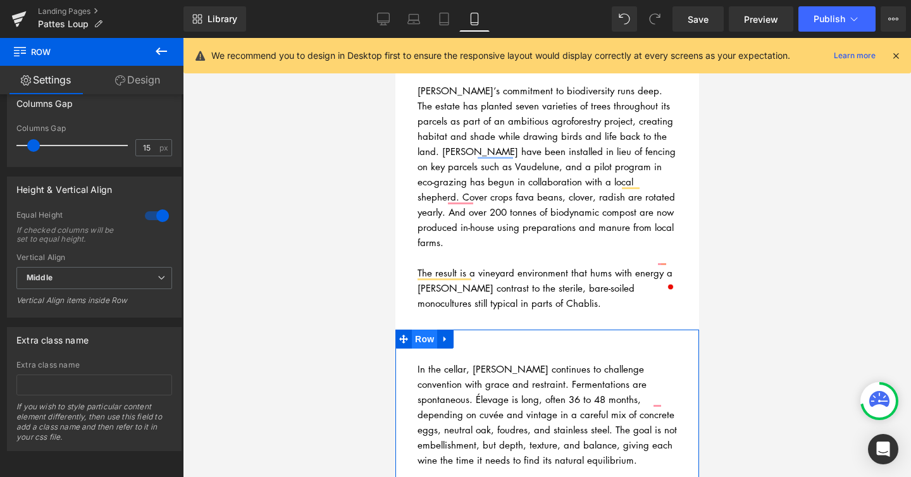
click at [426, 329] on span "Row" at bounding box center [423, 338] width 25 height 19
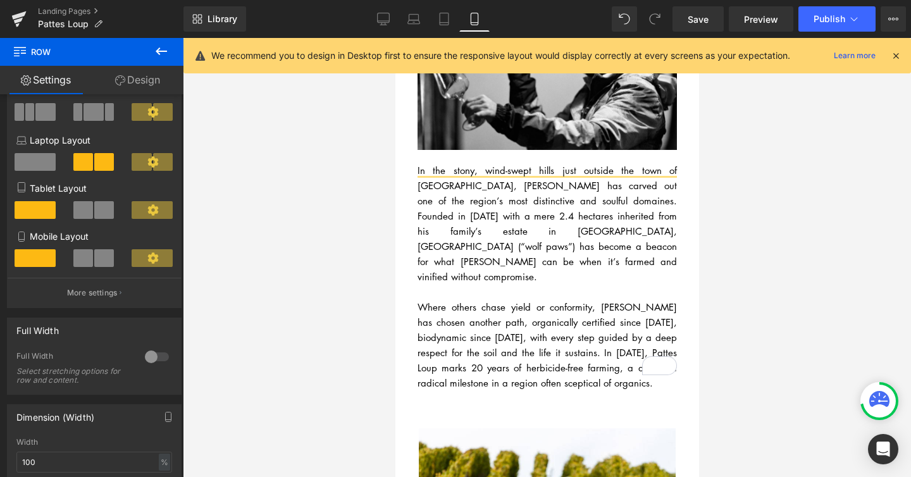
scroll to position [47, 0]
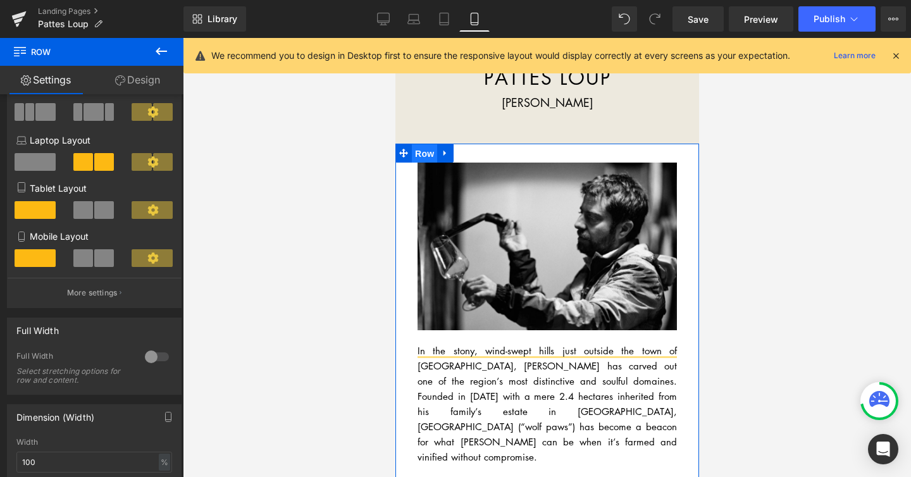
click at [430, 153] on span "Row" at bounding box center [423, 153] width 25 height 19
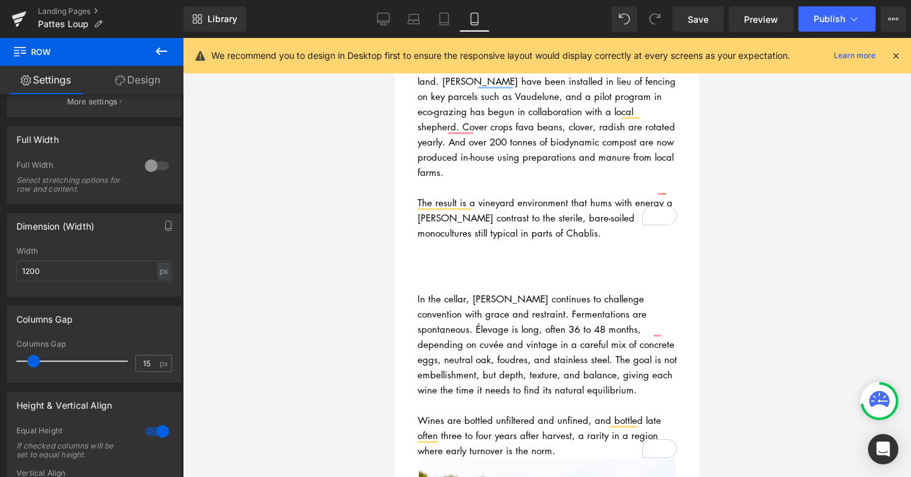
scroll to position [1045, 0]
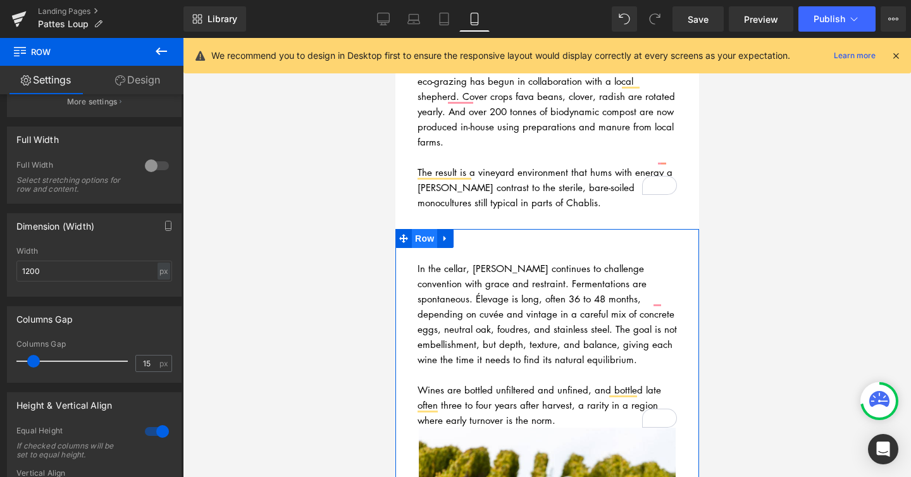
click at [425, 229] on span "Row" at bounding box center [423, 238] width 25 height 19
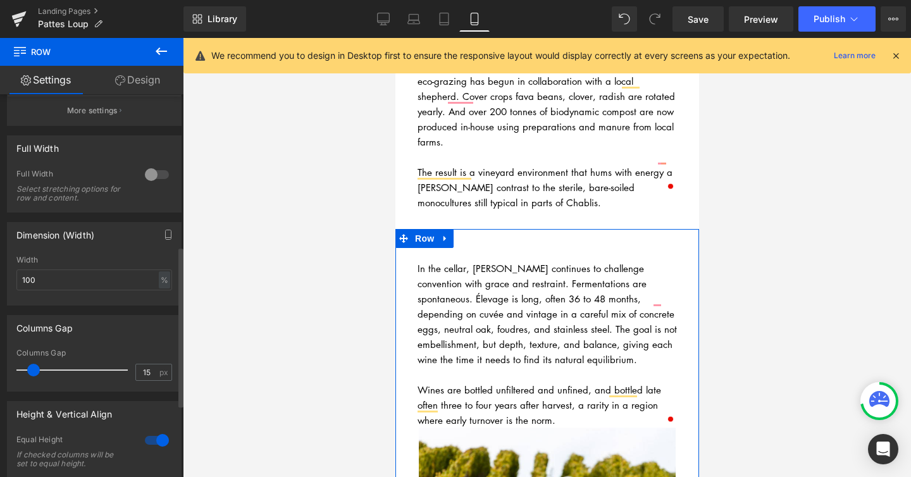
scroll to position [451, 0]
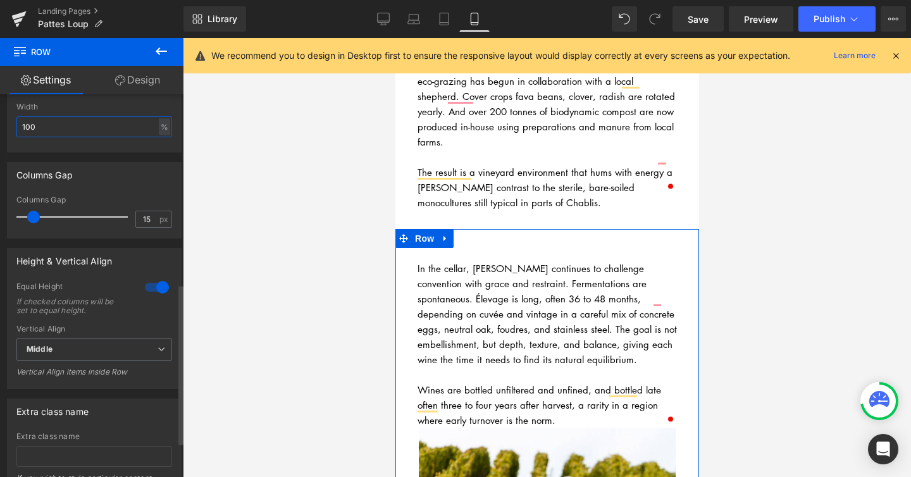
drag, startPoint x: 43, startPoint y: 127, endPoint x: 18, endPoint y: 126, distance: 25.3
click at [18, 126] on input "100" at bounding box center [94, 126] width 156 height 21
type input "1200"
click at [66, 170] on div "Columns Gap" at bounding box center [44, 172] width 56 height 18
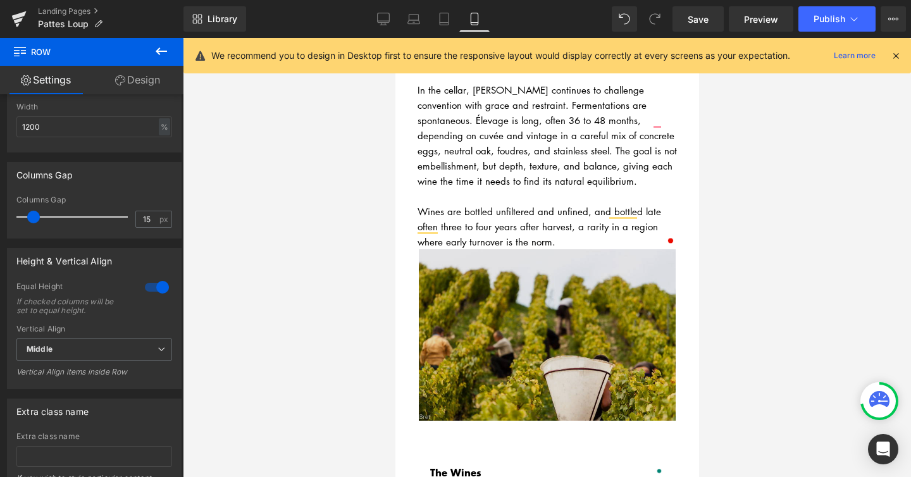
click at [472, 266] on img at bounding box center [546, 338] width 259 height 178
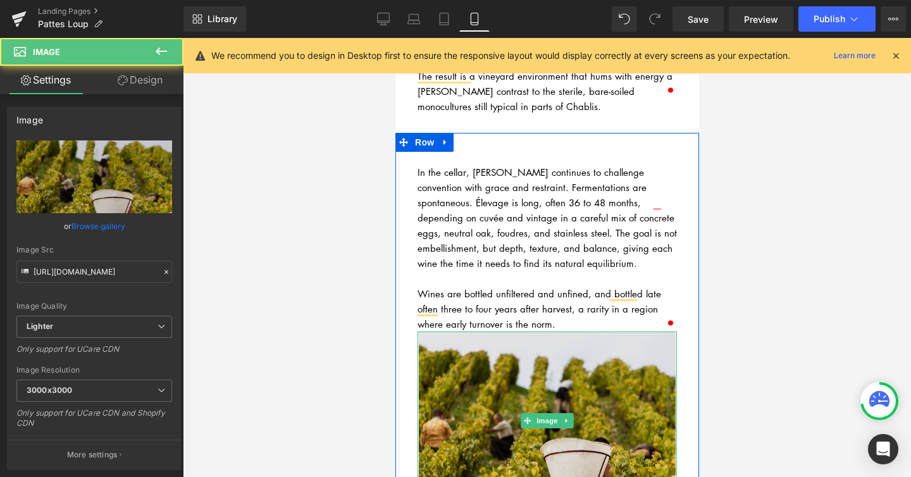
scroll to position [1138, 0]
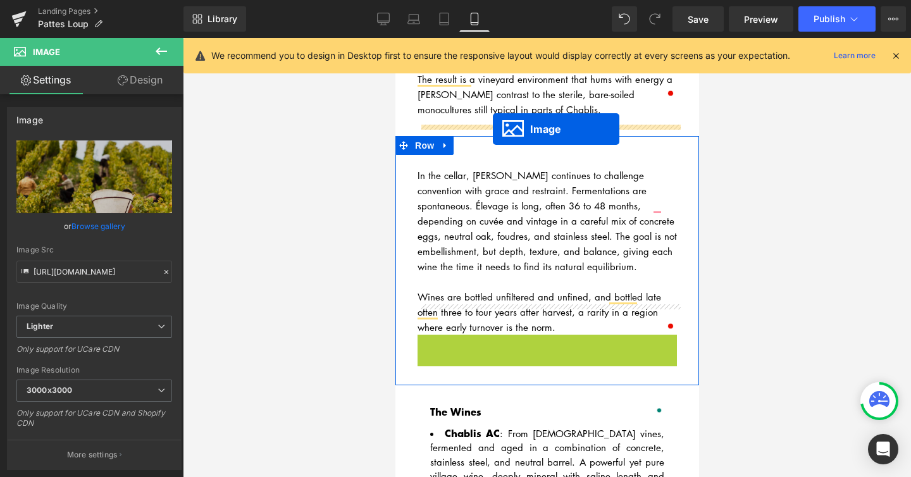
drag, startPoint x: 524, startPoint y: 398, endPoint x: 491, endPoint y: 129, distance: 270.7
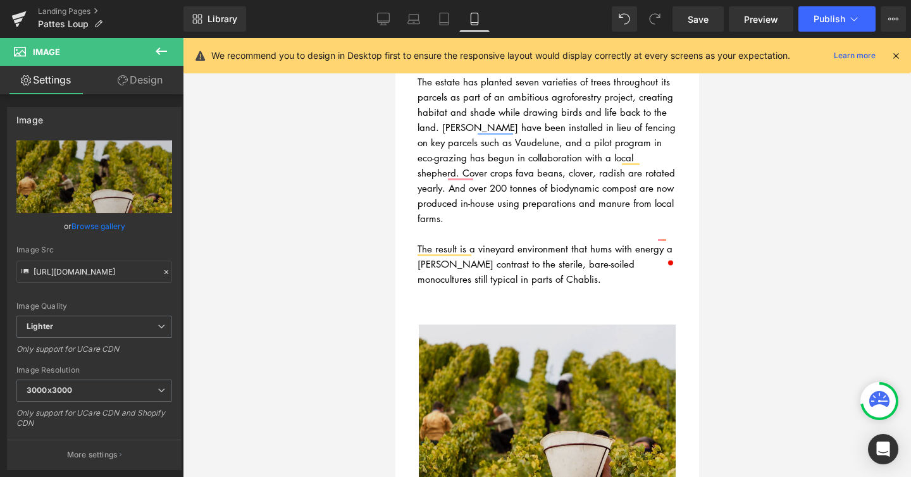
scroll to position [1198, 0]
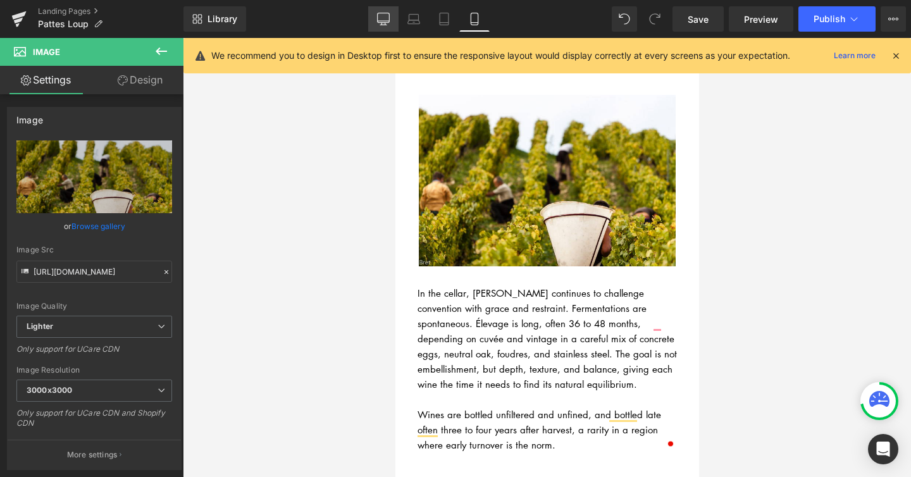
click at [383, 10] on link "Desktop" at bounding box center [383, 18] width 30 height 25
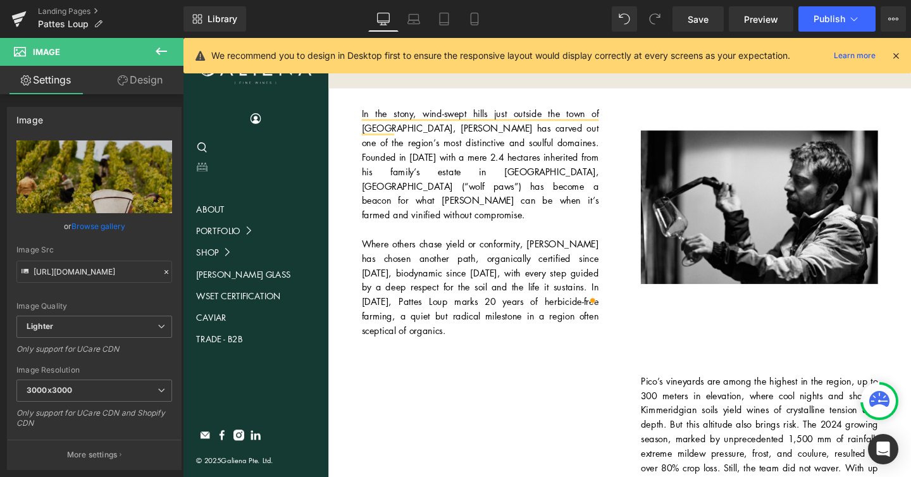
scroll to position [0, 0]
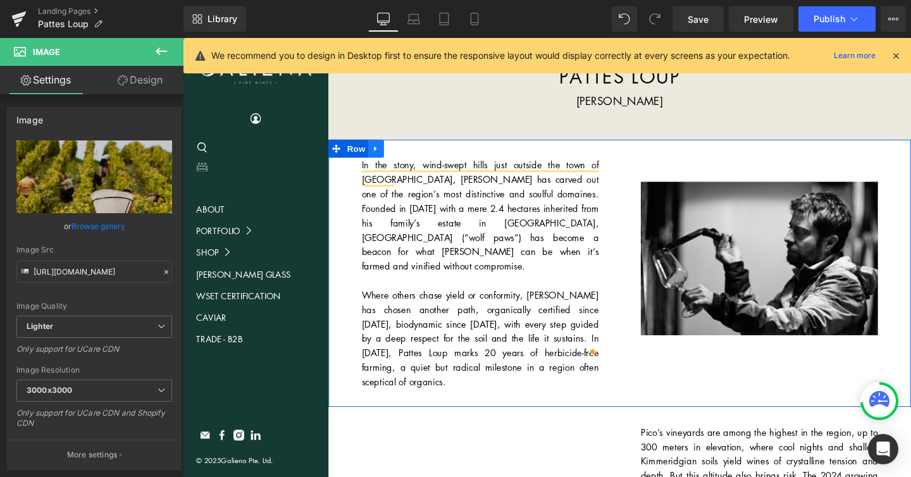
click at [381, 151] on icon at bounding box center [385, 153] width 9 height 9
click at [404, 151] on icon at bounding box center [402, 154] width 9 height 9
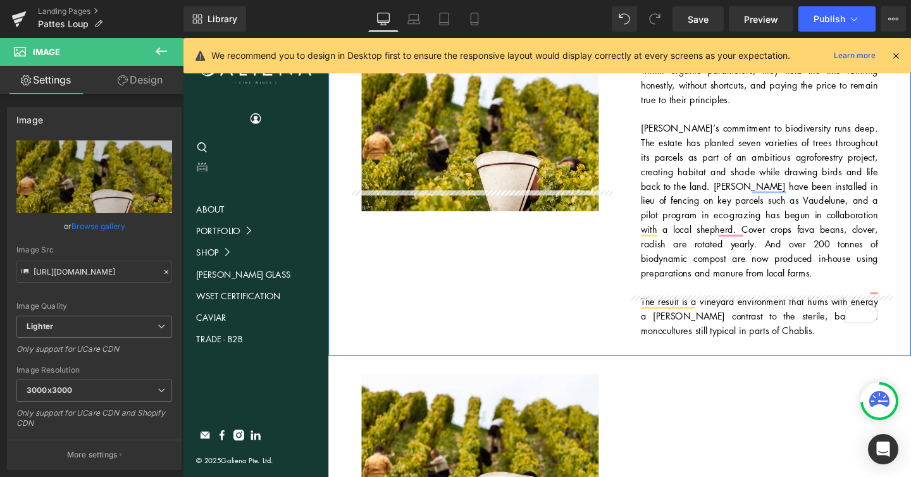
scroll to position [538, 0]
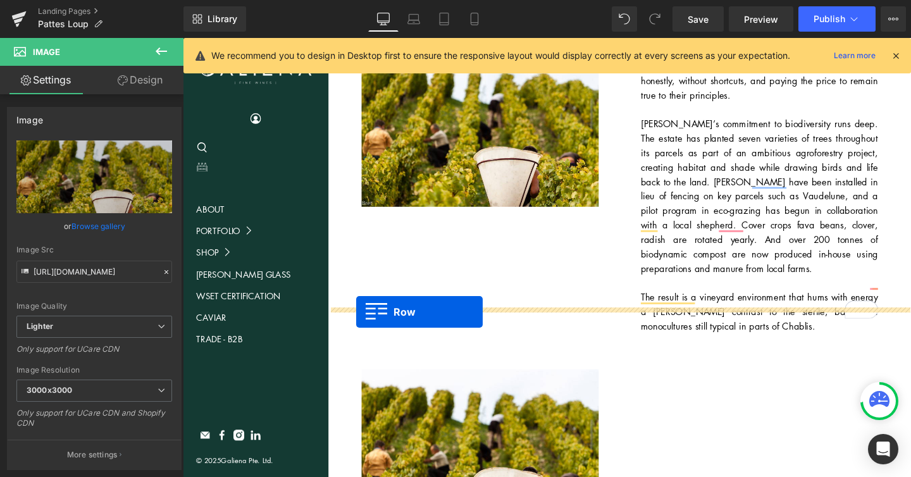
drag, startPoint x: 343, startPoint y: 122, endPoint x: 365, endPoint y: 326, distance: 204.8
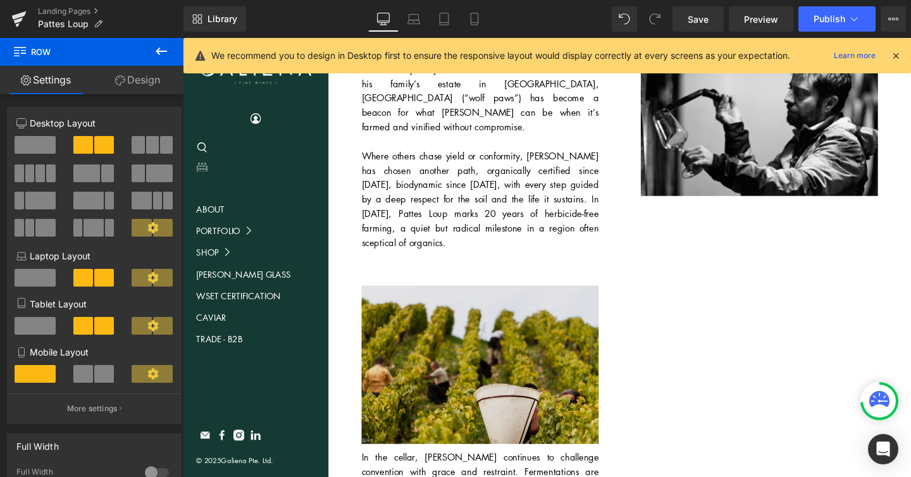
scroll to position [894, 0]
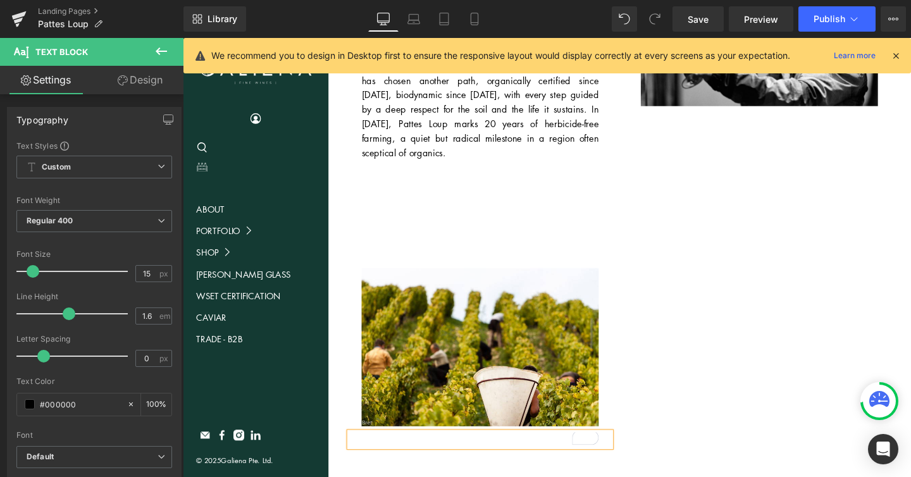
scroll to position [847, 0]
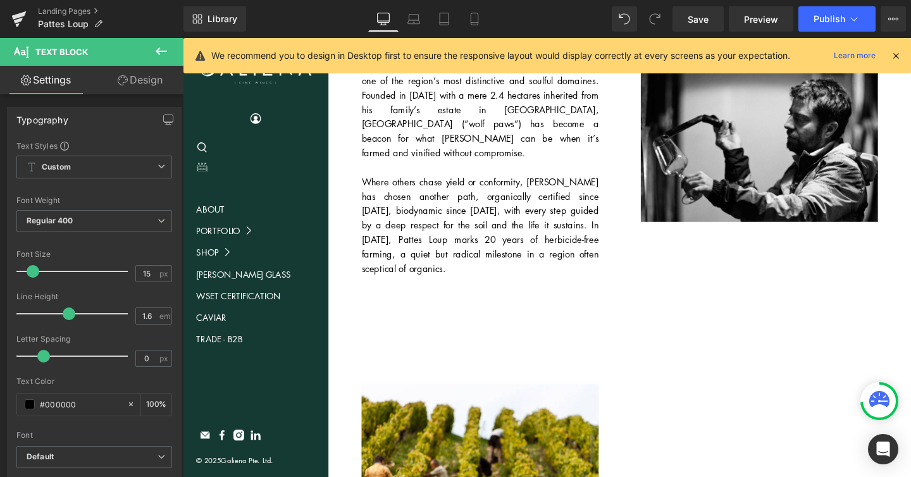
click at [517, 182] on div "Where others chase yield or conformity, [PERSON_NAME] has chosen another path, …" at bounding box center [495, 235] width 249 height 106
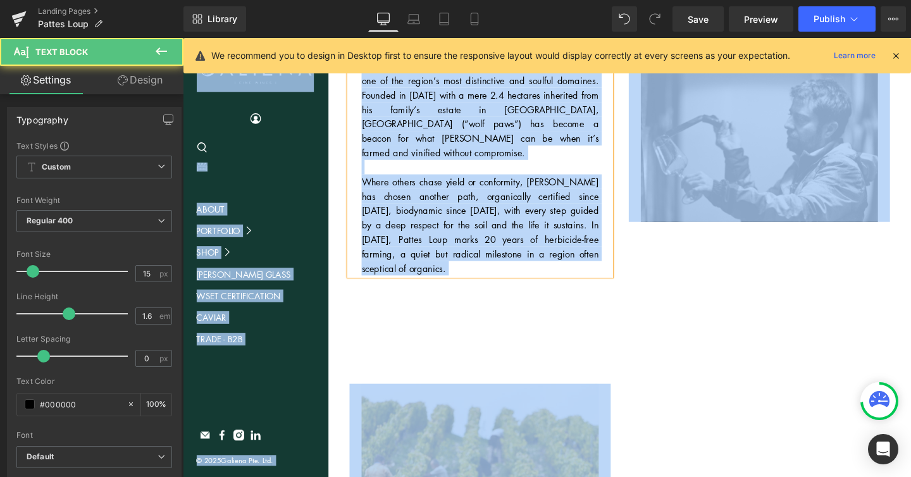
click at [513, 182] on div "Where others chase yield or conformity, [PERSON_NAME] has chosen another path, …" at bounding box center [495, 235] width 249 height 106
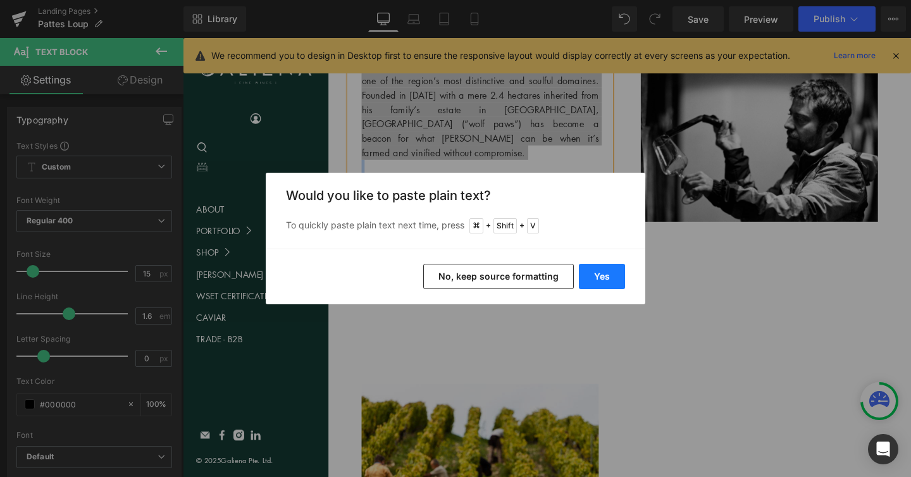
click at [598, 277] on button "Yes" at bounding box center [602, 276] width 46 height 25
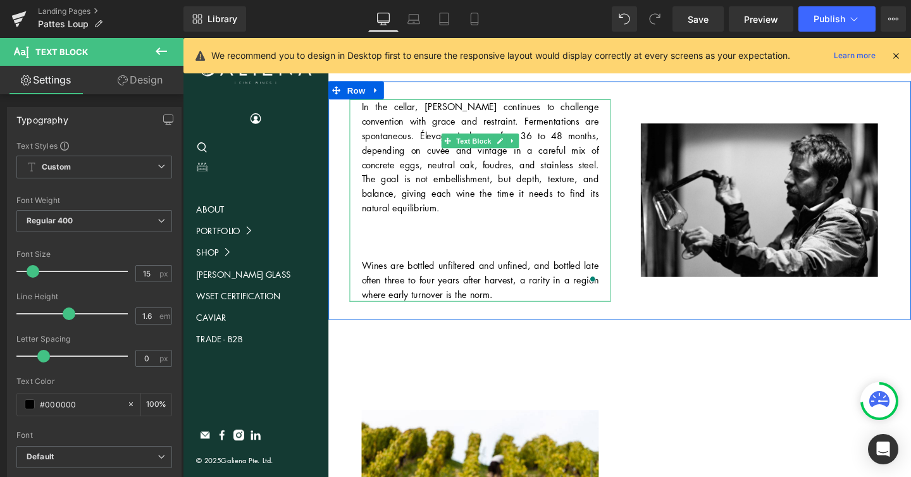
click at [484, 254] on div "To enrich screen reader interactions, please activate Accessibility in Grammarl…" at bounding box center [495, 261] width 249 height 15
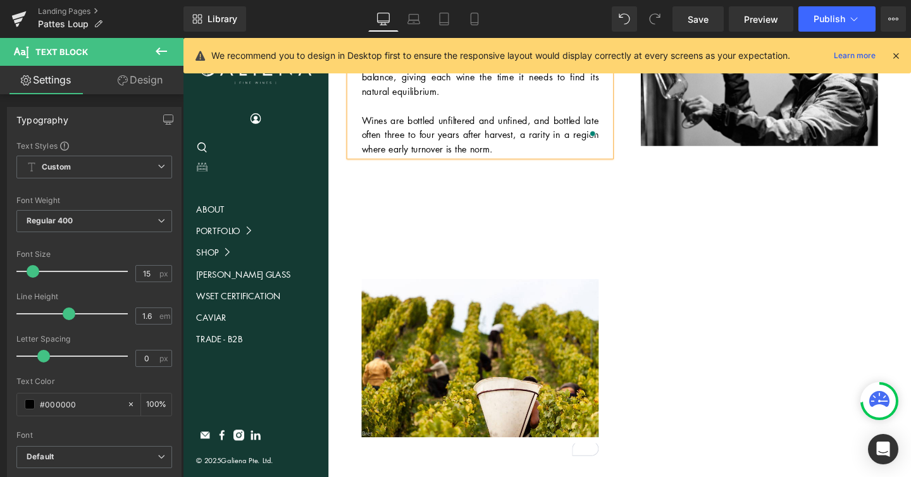
scroll to position [929, 0]
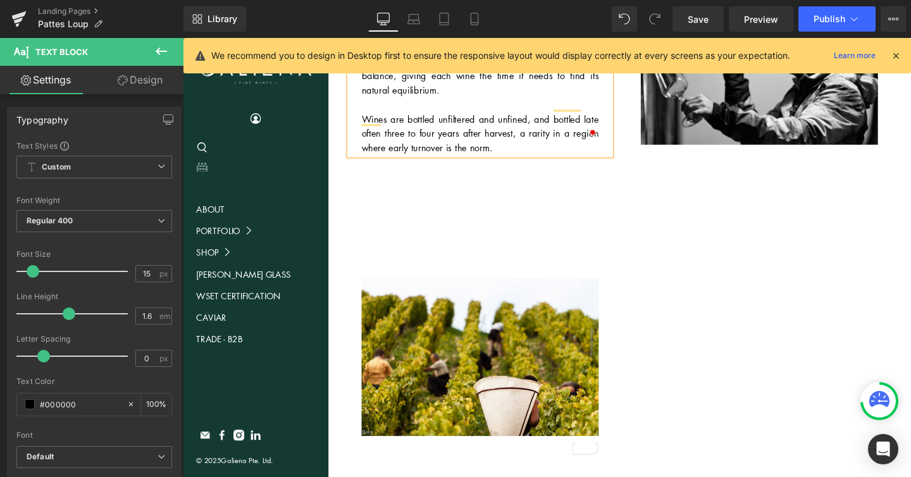
click at [561, 221] on div "Image Text Block" at bounding box center [494, 384] width 293 height 340
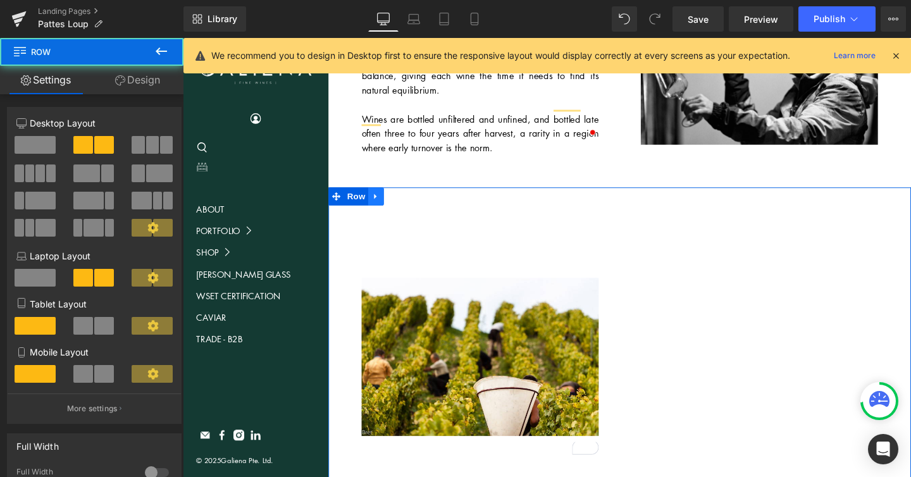
click at [386, 199] on icon at bounding box center [385, 203] width 9 height 9
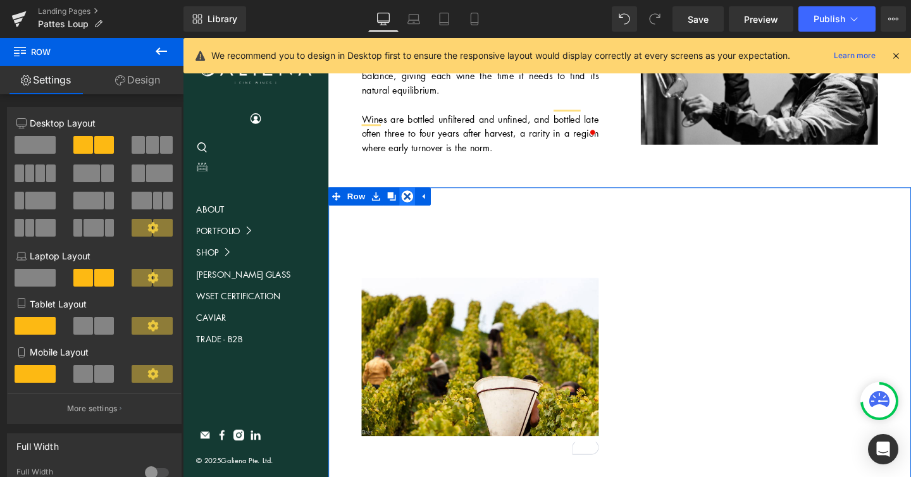
click at [422, 198] on icon at bounding box center [418, 204] width 13 height 13
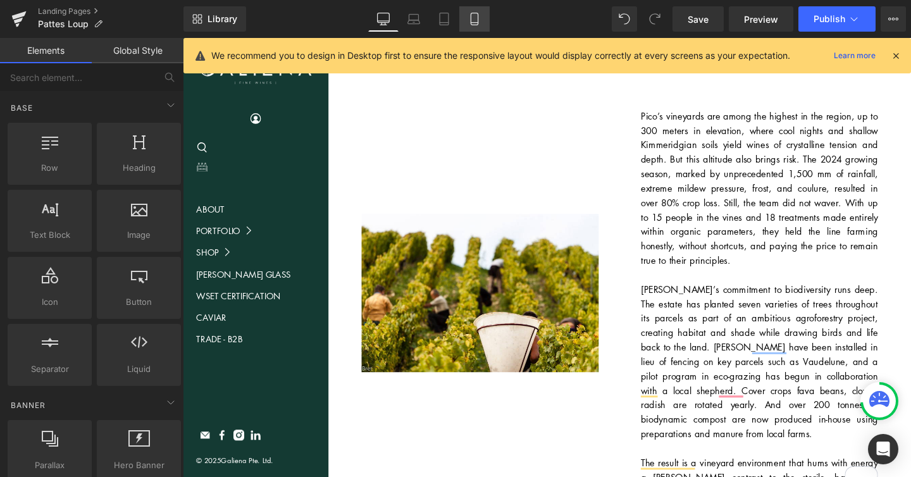
click at [481, 13] on icon at bounding box center [474, 19] width 13 height 13
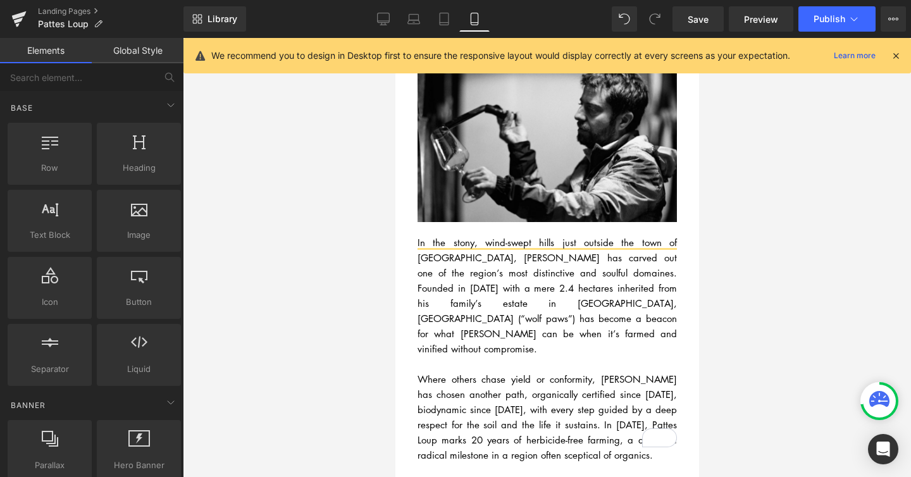
scroll to position [0, 0]
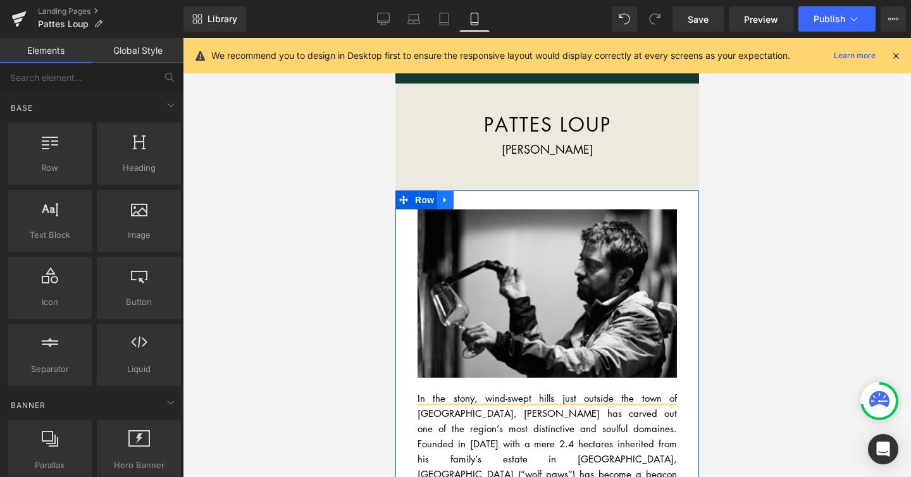
click at [445, 202] on icon at bounding box center [444, 199] width 9 height 9
click at [465, 200] on icon at bounding box center [461, 199] width 9 height 9
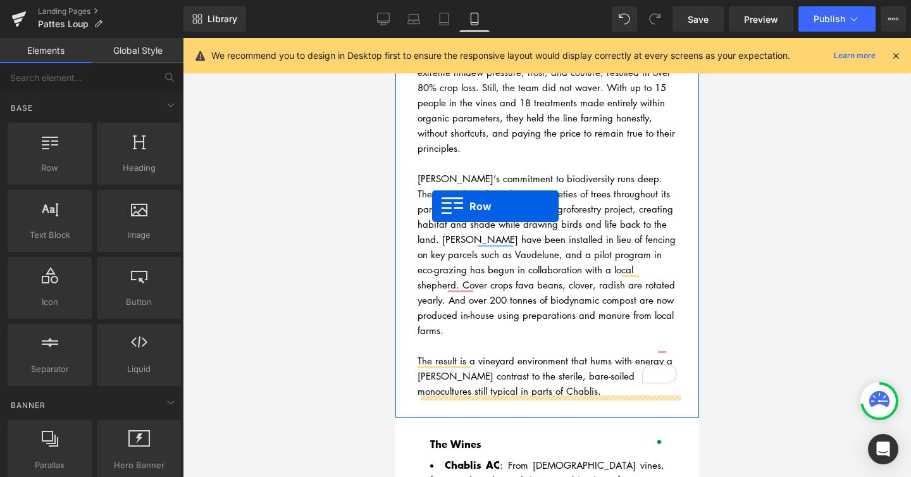
scroll to position [890, 0]
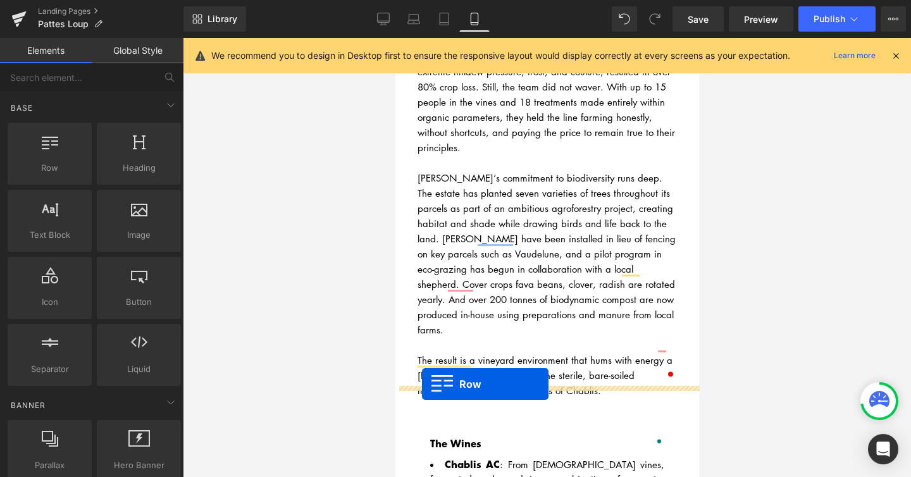
drag, startPoint x: 401, startPoint y: 97, endPoint x: 421, endPoint y: 384, distance: 287.8
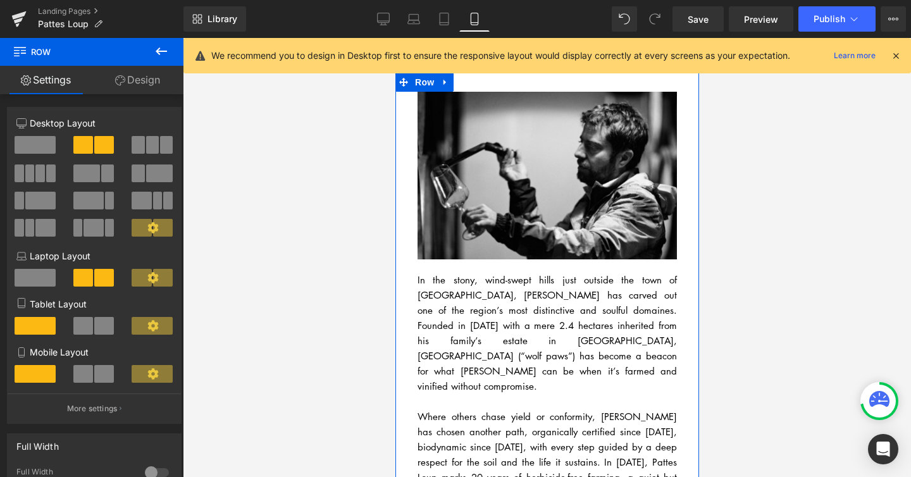
scroll to position [1205, 0]
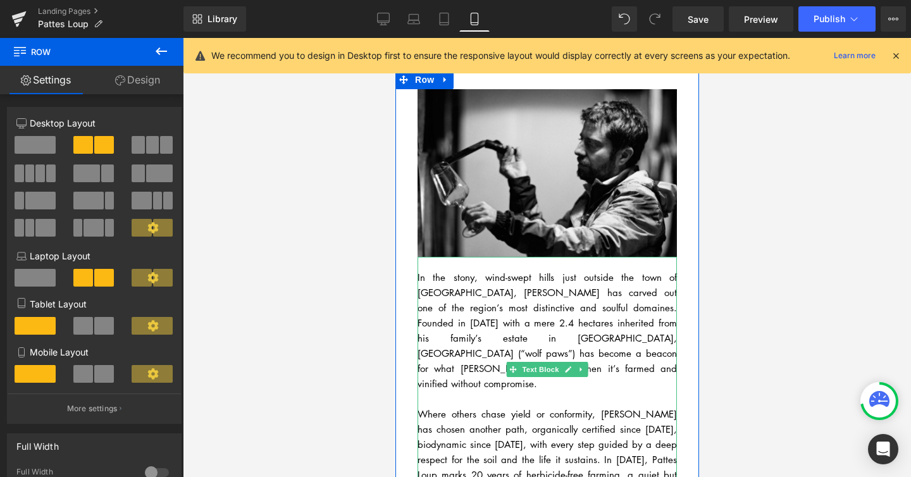
click at [444, 343] on div "In the stony, wind-swept hills just outside the town of Chablis, Thomas Pico ha…" at bounding box center [546, 377] width 259 height 240
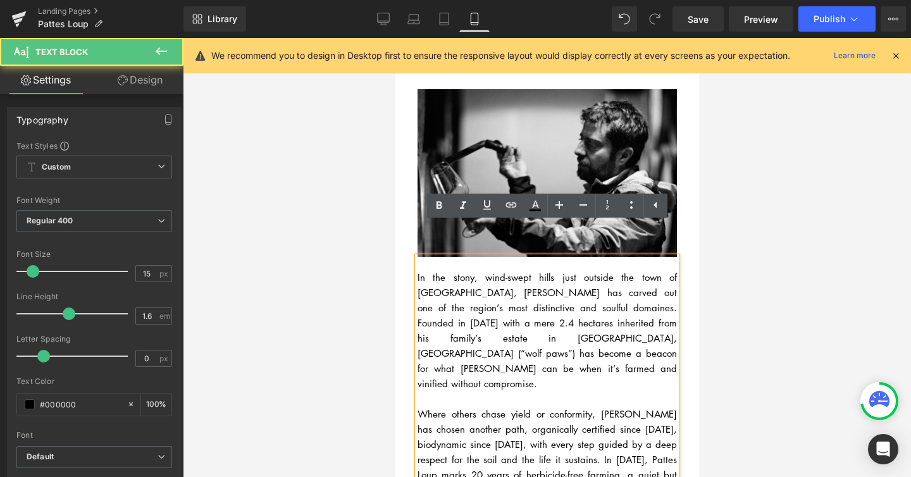
click at [460, 331] on div "In the stony, wind-swept hills just outside the town of Chablis, Thomas Pico ha…" at bounding box center [546, 377] width 259 height 240
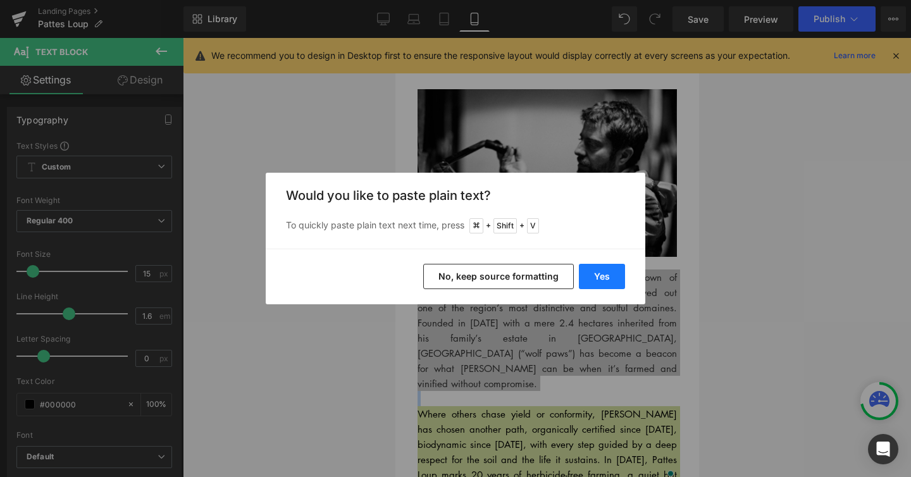
click at [601, 273] on button "Yes" at bounding box center [602, 276] width 46 height 25
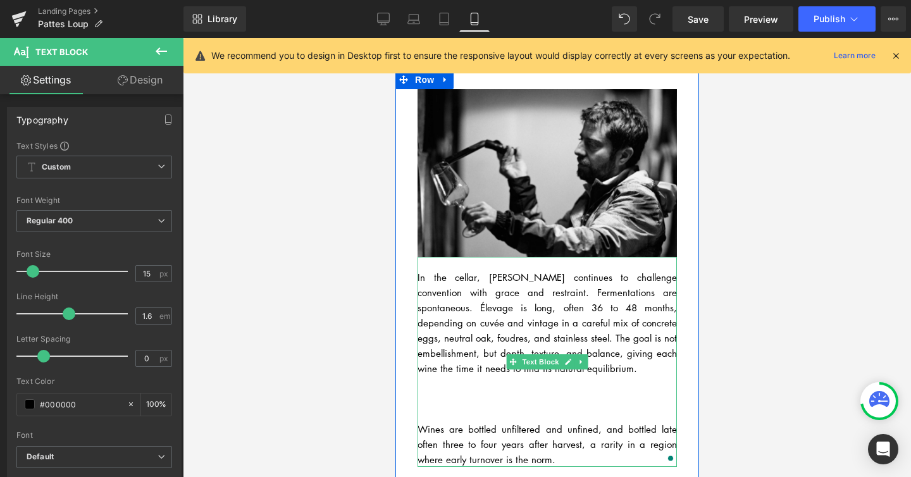
click at [493, 391] on div "To enrich screen reader interactions, please activate Accessibility in Grammarl…" at bounding box center [546, 398] width 259 height 15
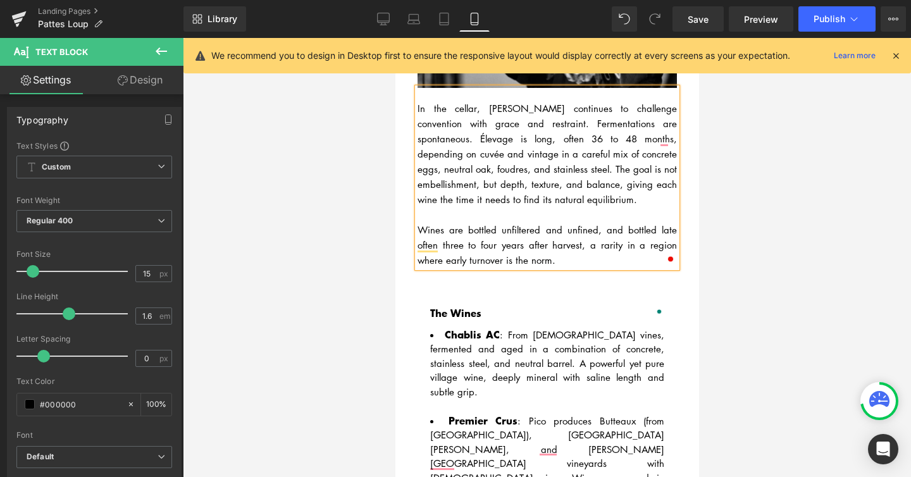
click at [814, 297] on div at bounding box center [547, 257] width 728 height 439
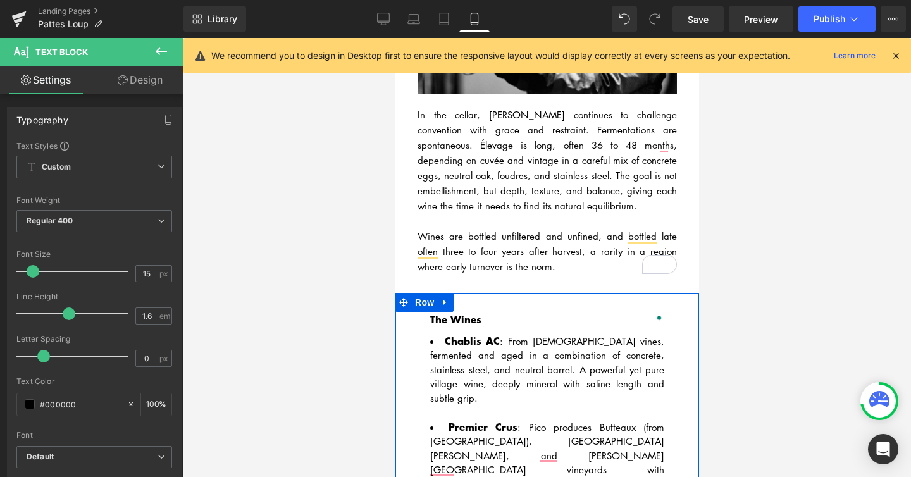
scroll to position [1365, 0]
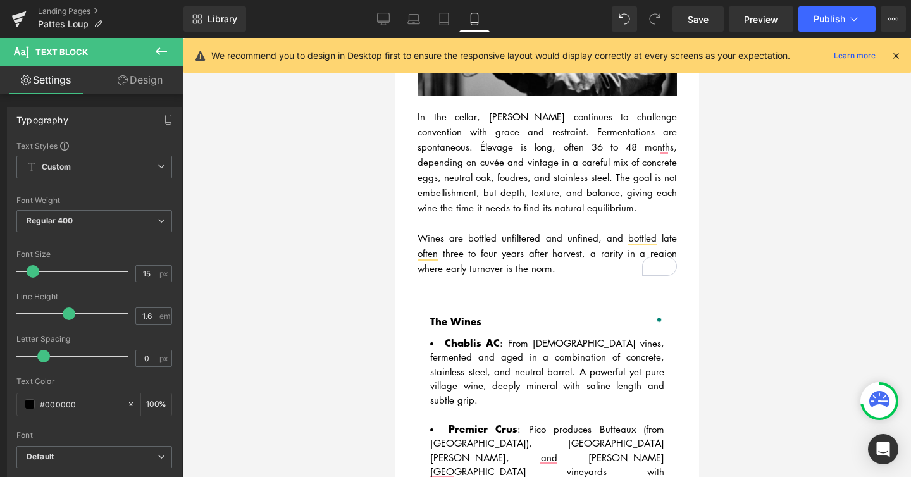
click at [741, 351] on div at bounding box center [547, 257] width 728 height 439
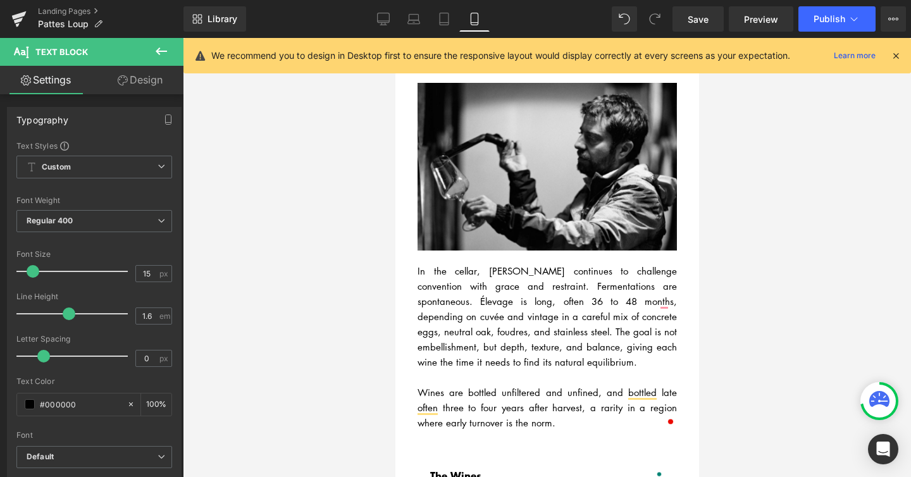
scroll to position [837, 0]
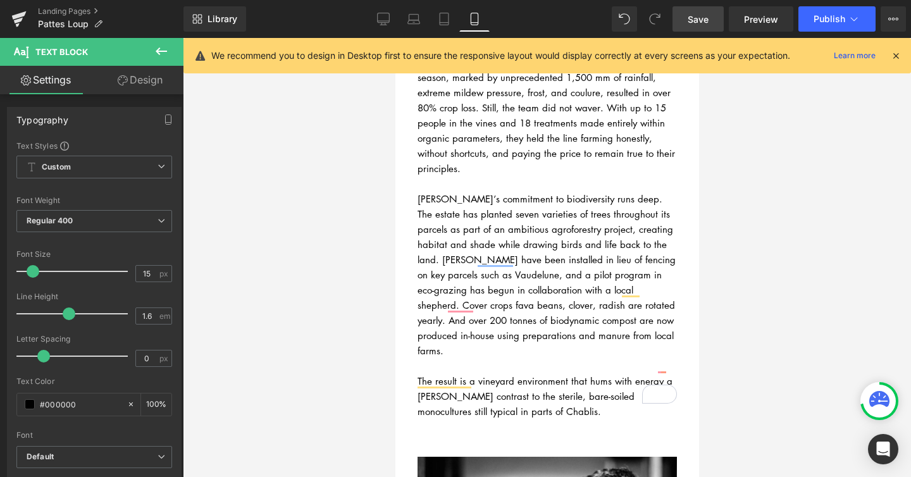
click at [715, 19] on link "Save" at bounding box center [697, 18] width 51 height 25
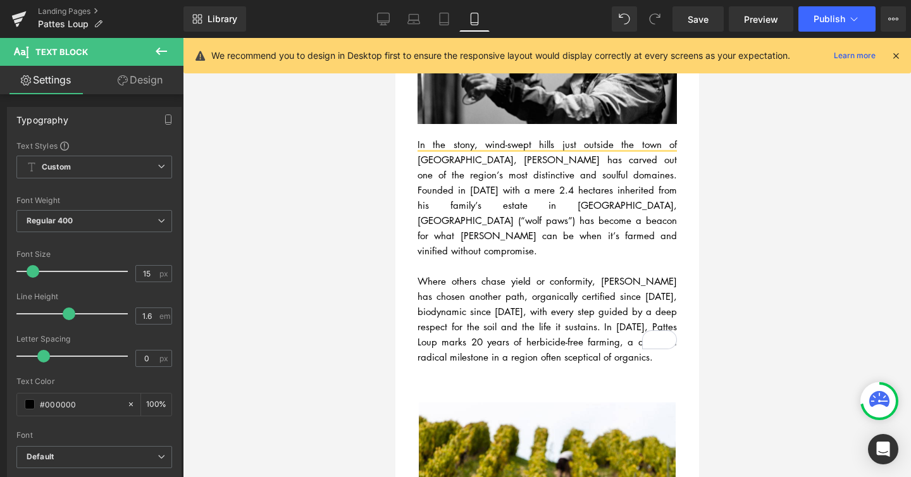
scroll to position [209, 0]
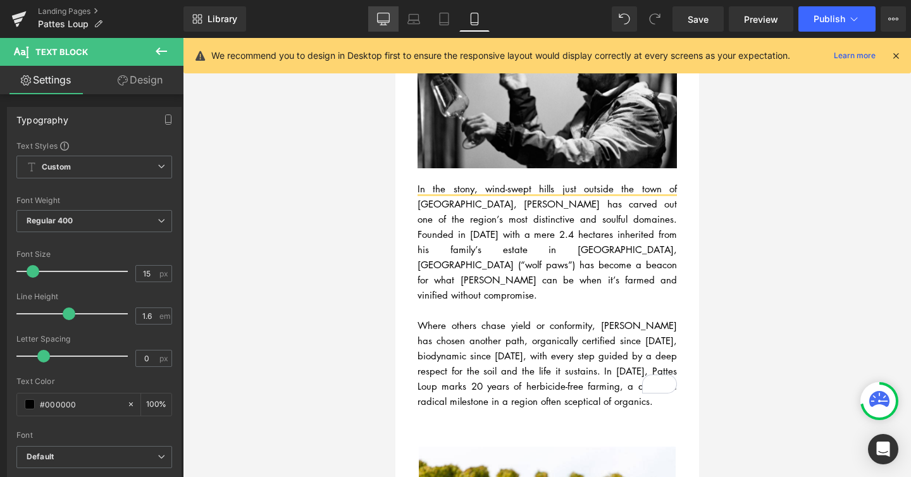
click at [388, 21] on icon at bounding box center [384, 21] width 12 height 0
type input "100"
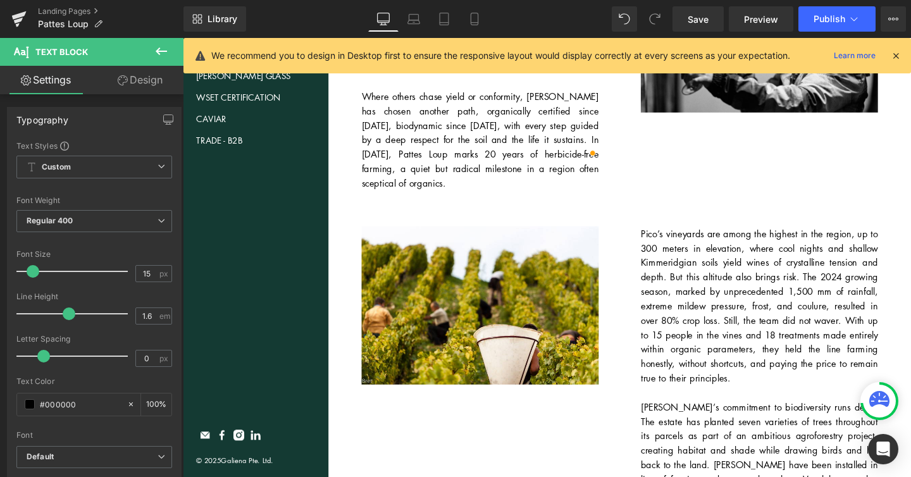
scroll to position [0, 0]
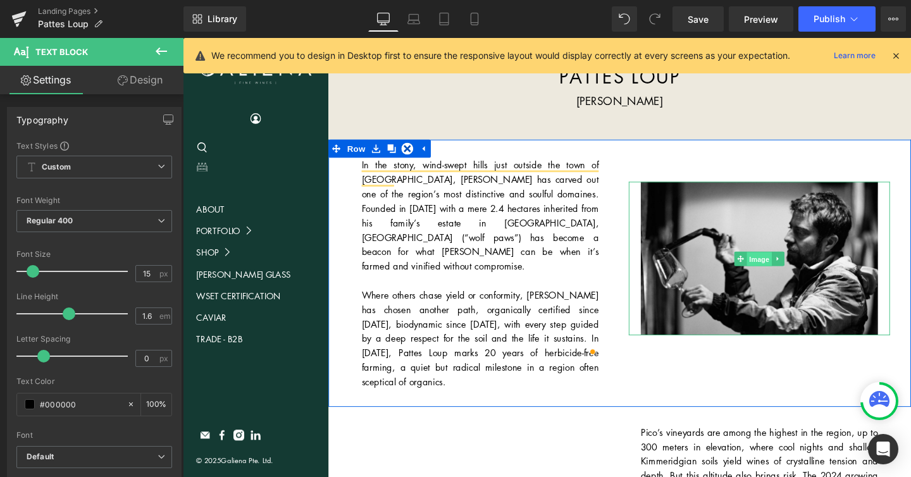
click at [794, 273] on span "Image" at bounding box center [788, 270] width 27 height 15
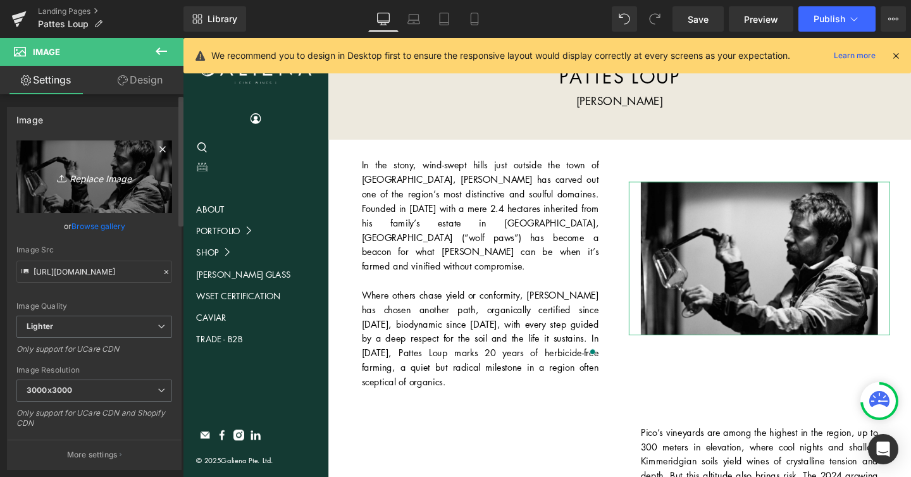
click at [127, 156] on link "Replace Image" at bounding box center [94, 176] width 156 height 73
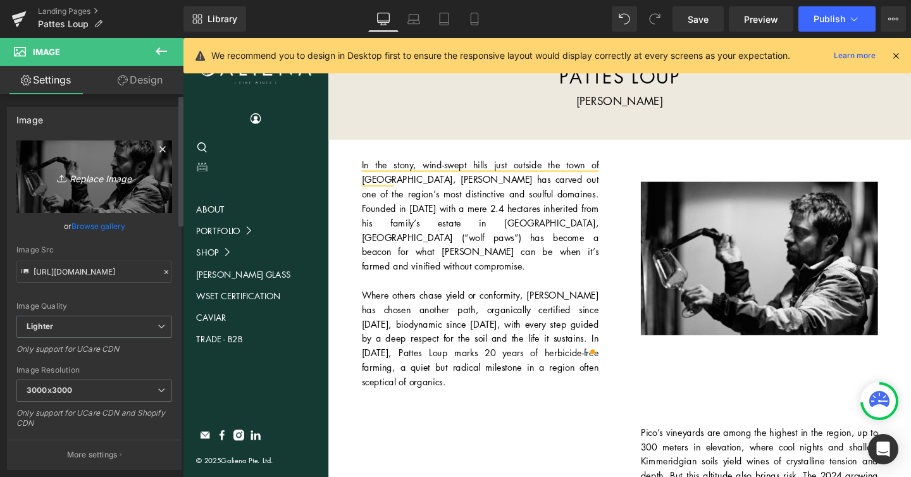
type input "C:\fakepath\DOMAINE PATTES LOUP - ALLOCATION 2025.jpeg"
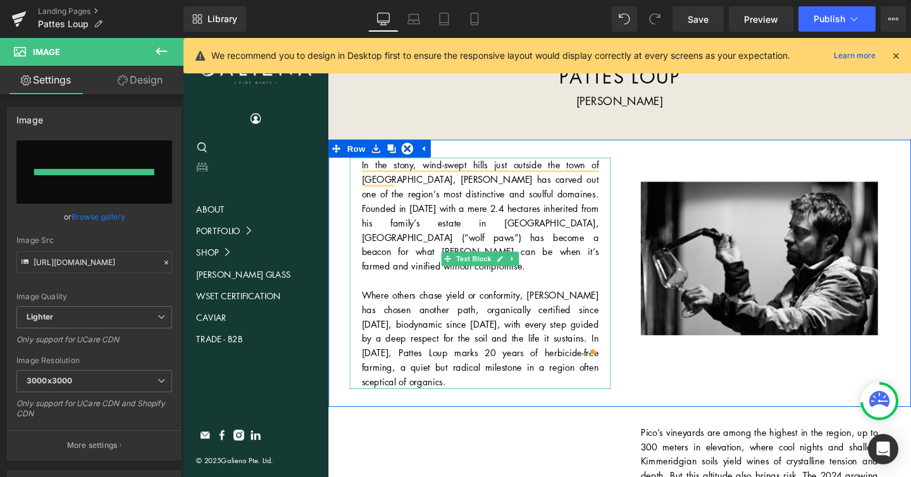
type input "[URL][DOMAIN_NAME]"
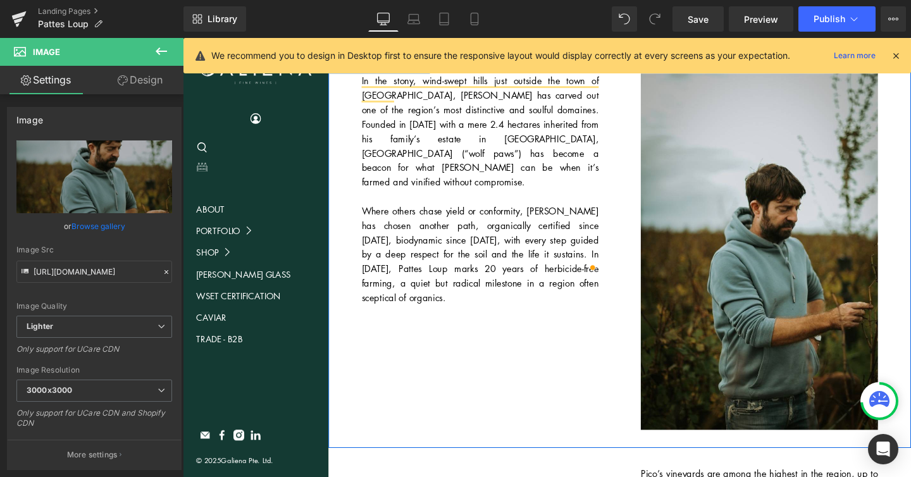
scroll to position [77, 0]
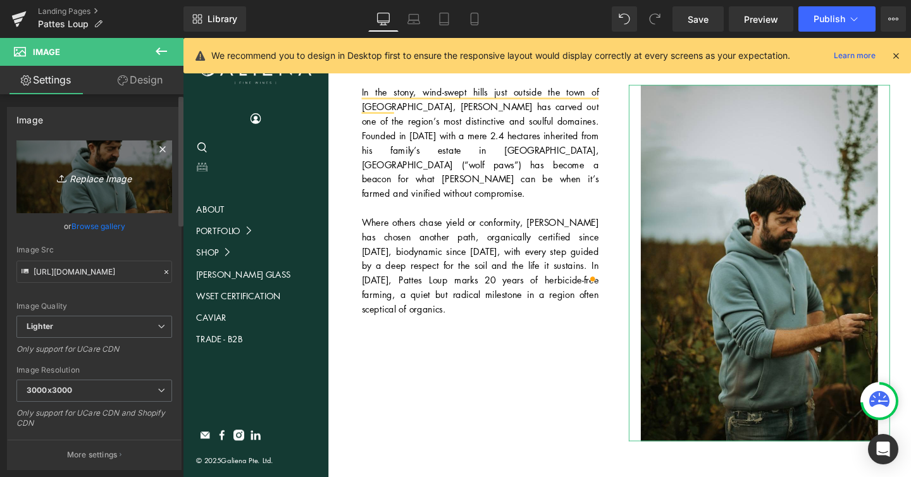
click at [102, 174] on icon "Replace Image" at bounding box center [94, 177] width 101 height 16
click at [113, 175] on icon "Replace Image" at bounding box center [94, 177] width 101 height 16
type input "C:\fakepath\DOMAINE PATTES LOUP - ALLOCATION 20254.jpeg"
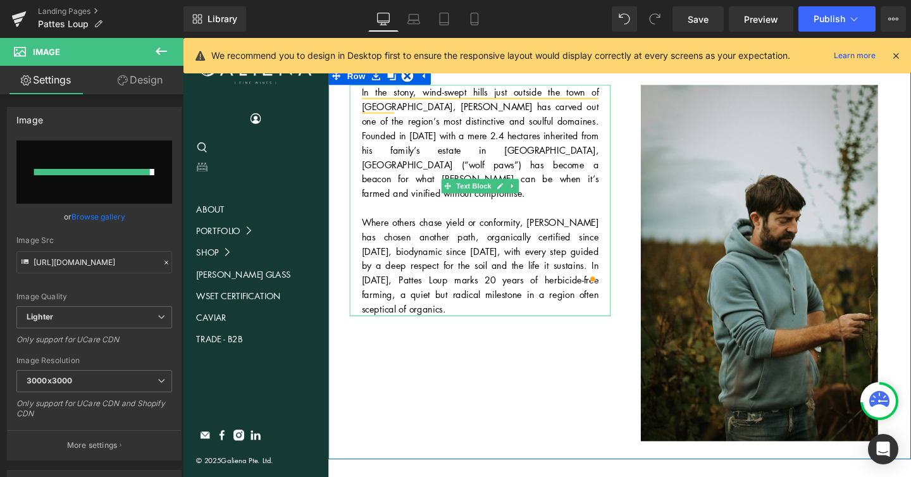
type input "[URL][DOMAIN_NAME]"
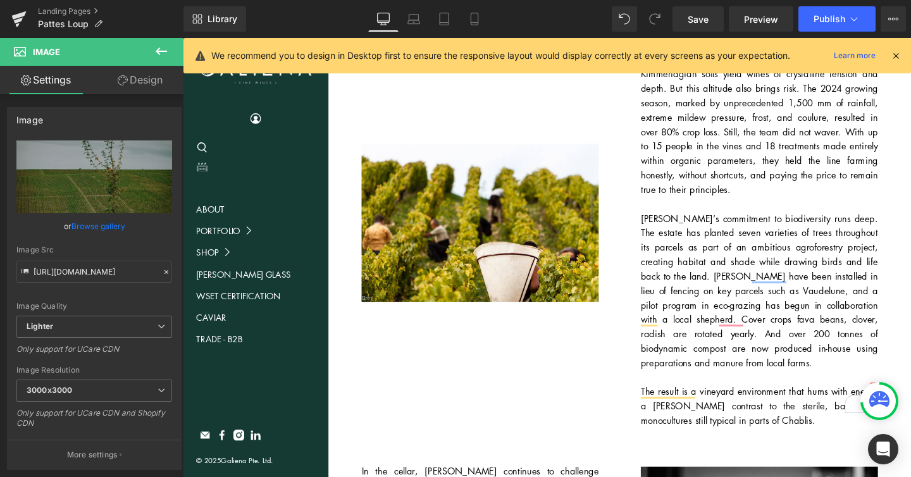
scroll to position [553, 0]
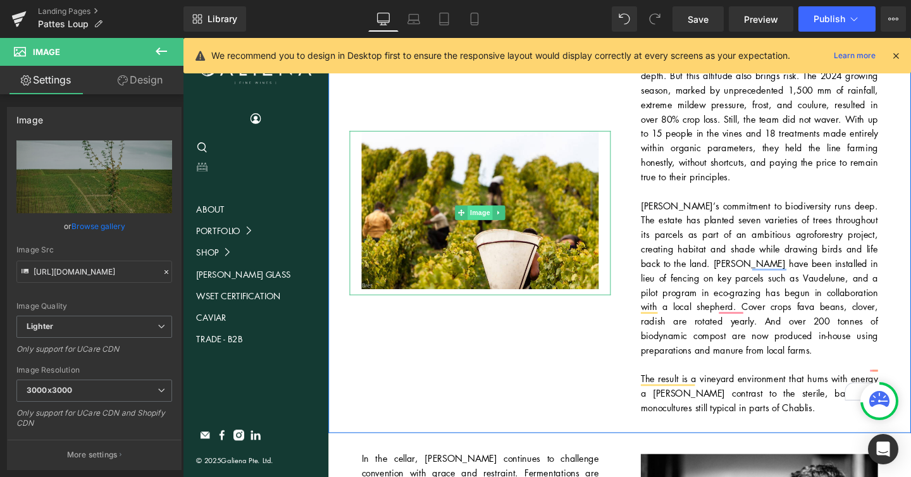
click at [488, 214] on span "Image" at bounding box center [495, 221] width 27 height 15
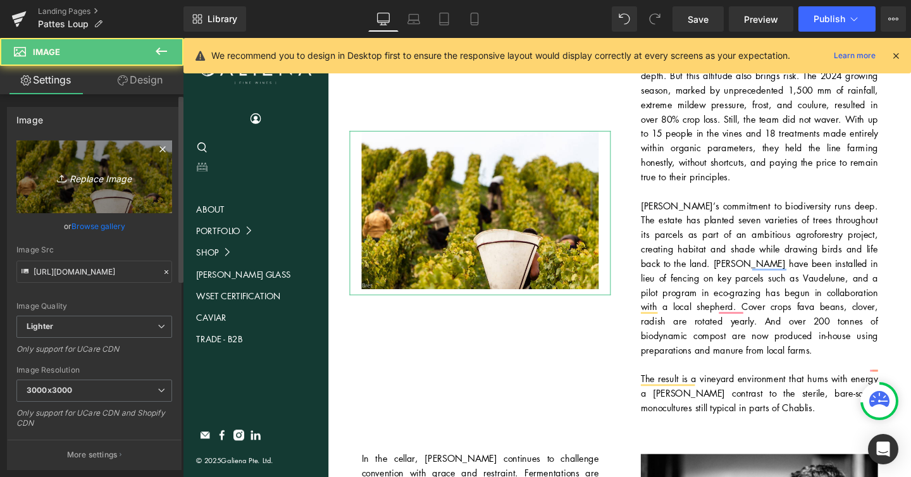
click at [71, 187] on link "Replace Image" at bounding box center [94, 176] width 156 height 73
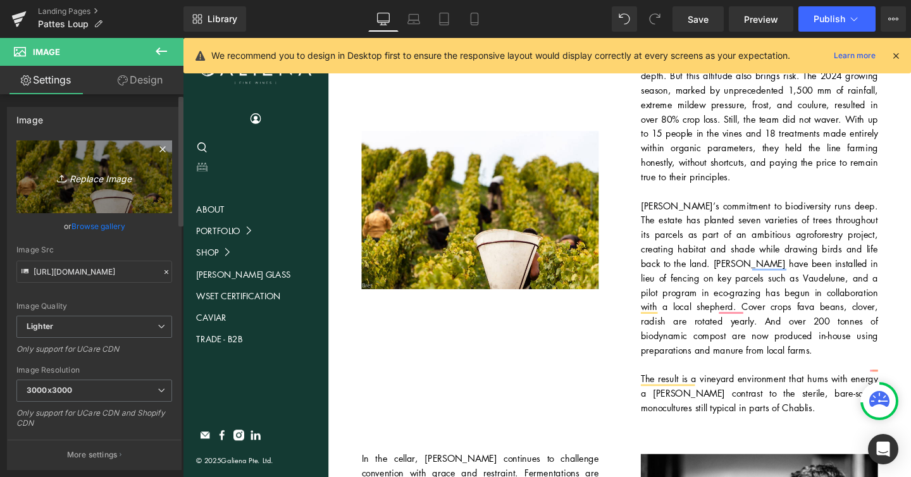
type input "C:\fakepath\DOMAINE PATTES LOUP - ALLOCATION 20253.jpeg"
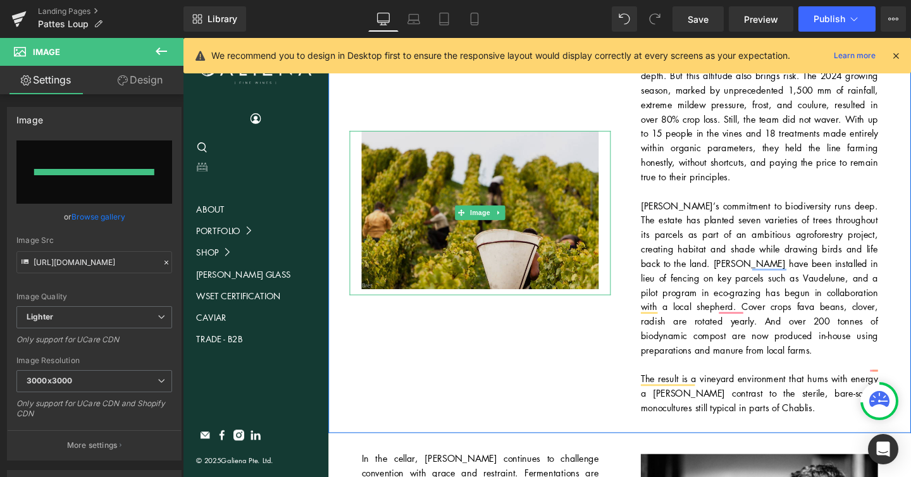
type input "https://ucarecdn.com/b32177f0-0871-4597-a744-3142867ccf90/-/format/auto/-/previ…"
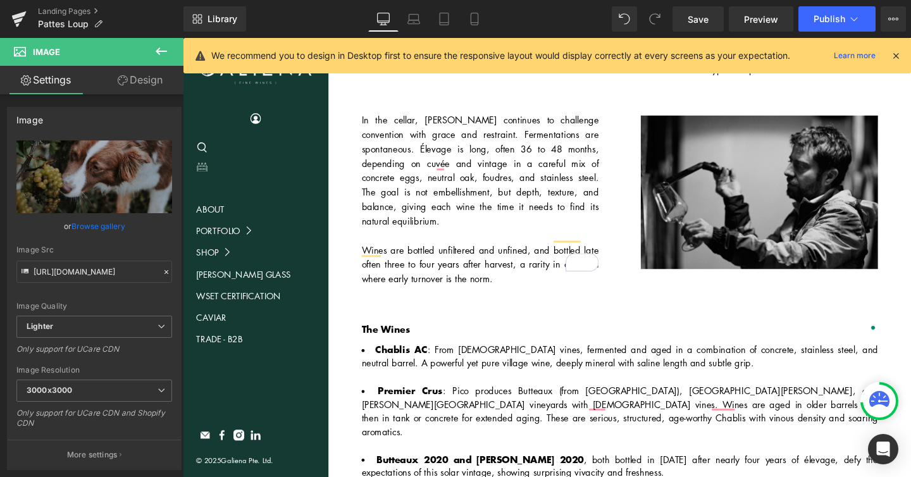
scroll to position [940, 0]
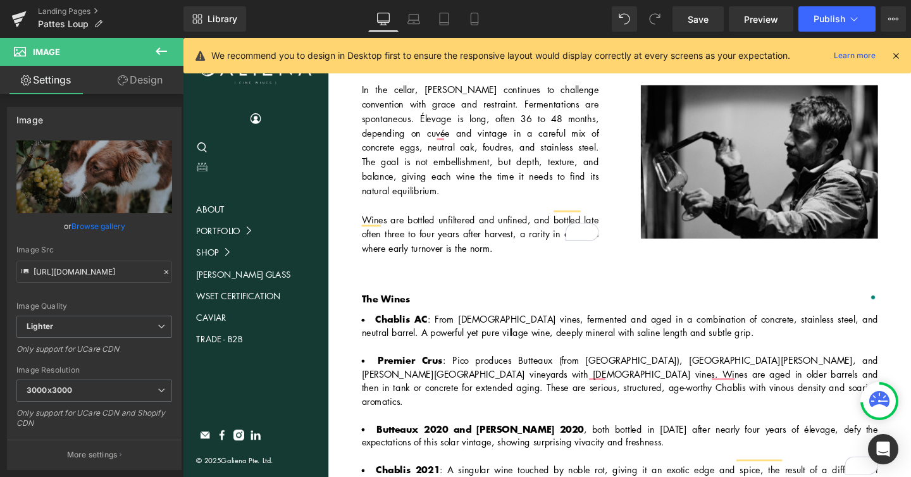
click at [795, 134] on img at bounding box center [788, 167] width 274 height 161
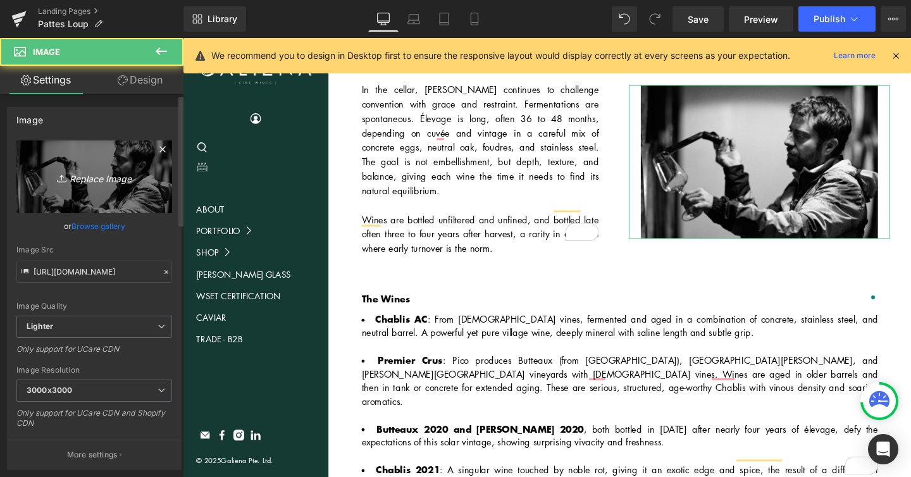
click at [95, 182] on icon "Replace Image" at bounding box center [94, 177] width 101 height 16
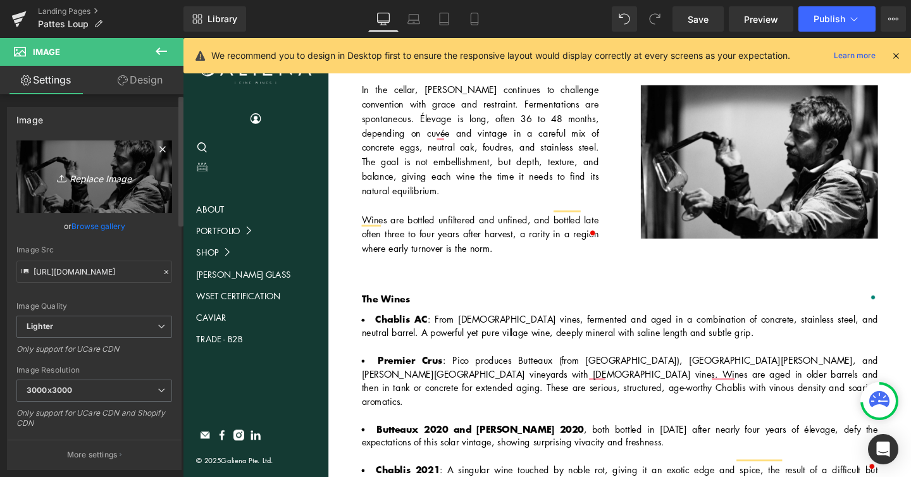
type input "C:\fakepath\DOMAINE PATTES LOUP - ALLOCATION 20252.jpeg"
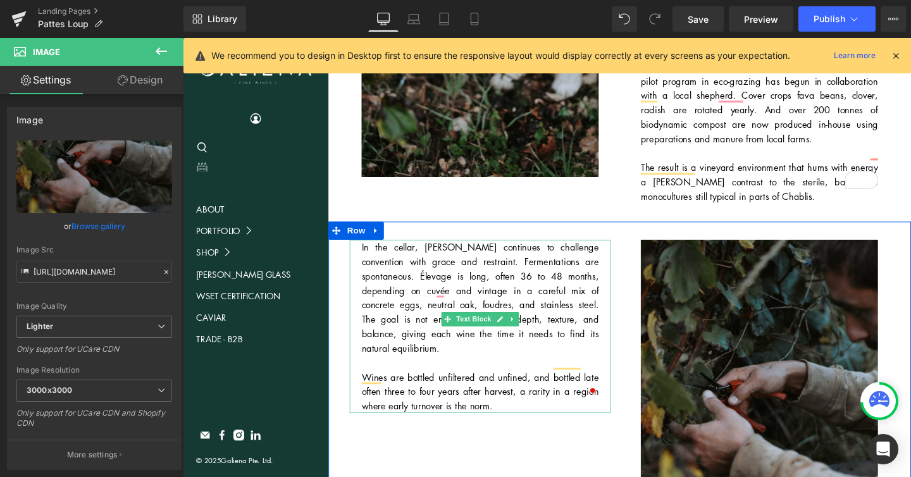
scroll to position [626, 0]
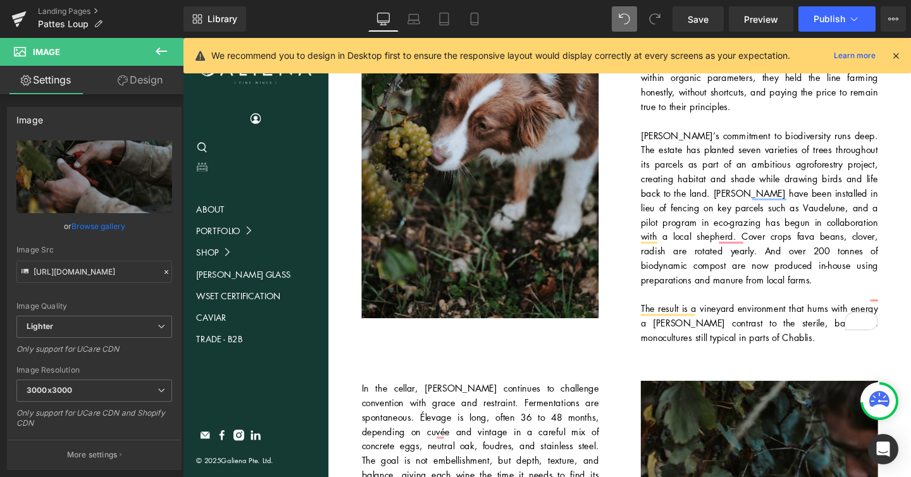
type input "https://ucarecdn.com/4591f182-b5b9-4388-8770-2e2577184b26/-/format/auto/-/previ…"
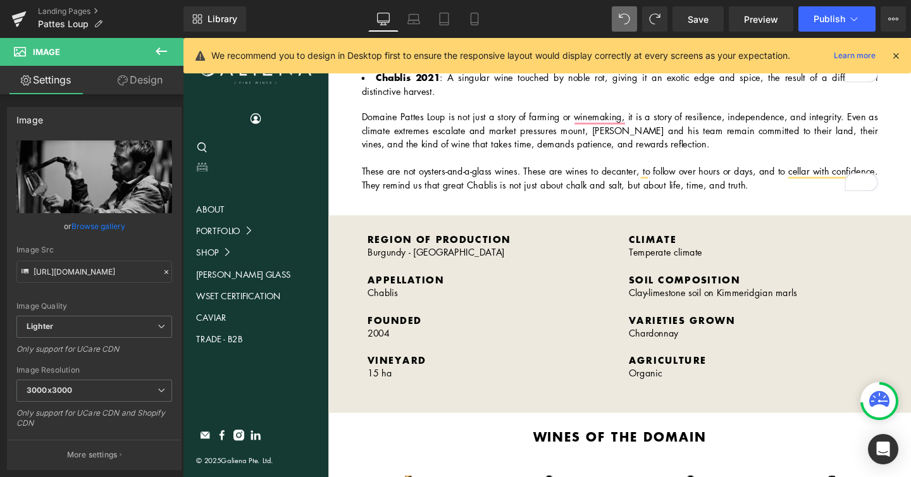
scroll to position [1382, 0]
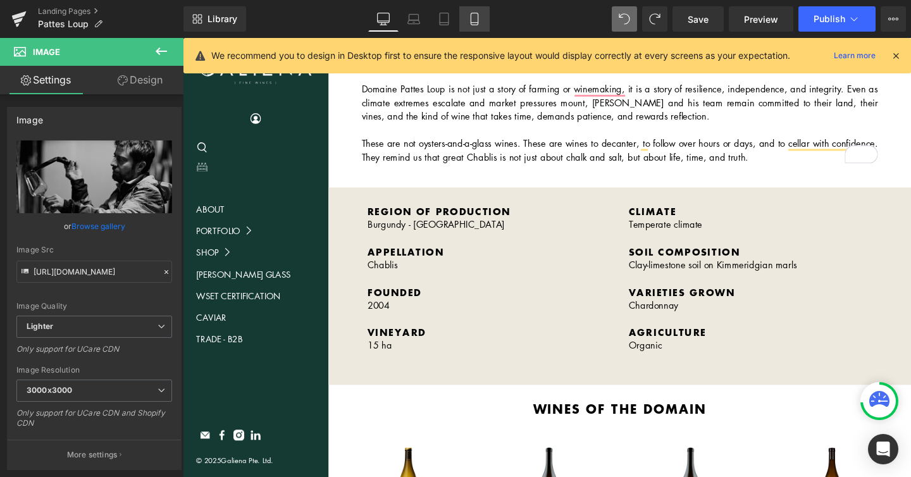
click at [479, 20] on icon at bounding box center [474, 19] width 13 height 13
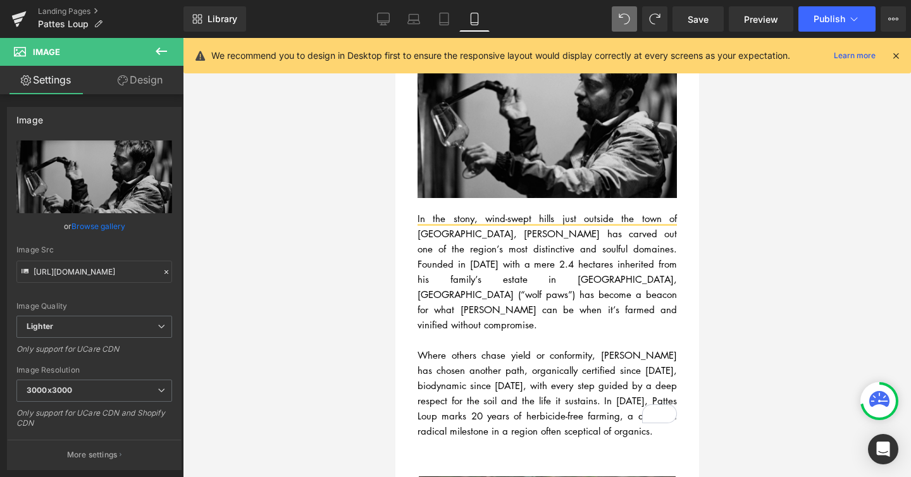
scroll to position [135, 0]
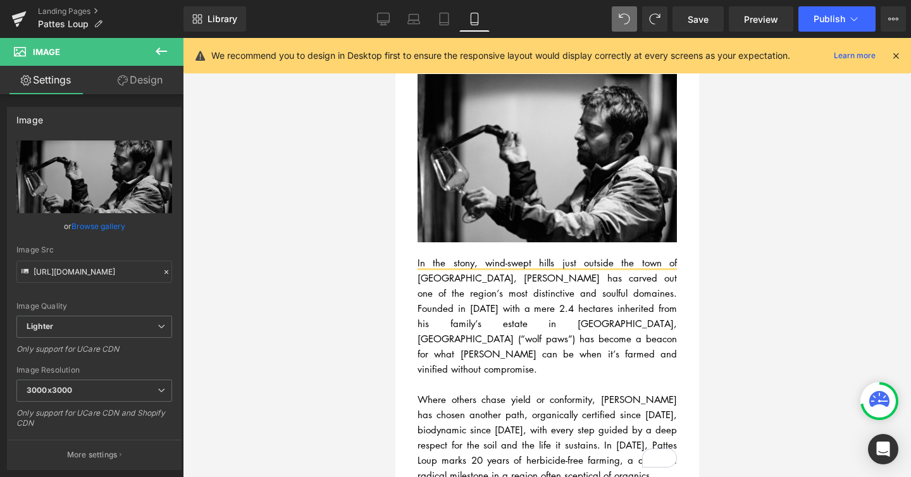
click at [542, 153] on div "Image" at bounding box center [546, 158] width 259 height 168
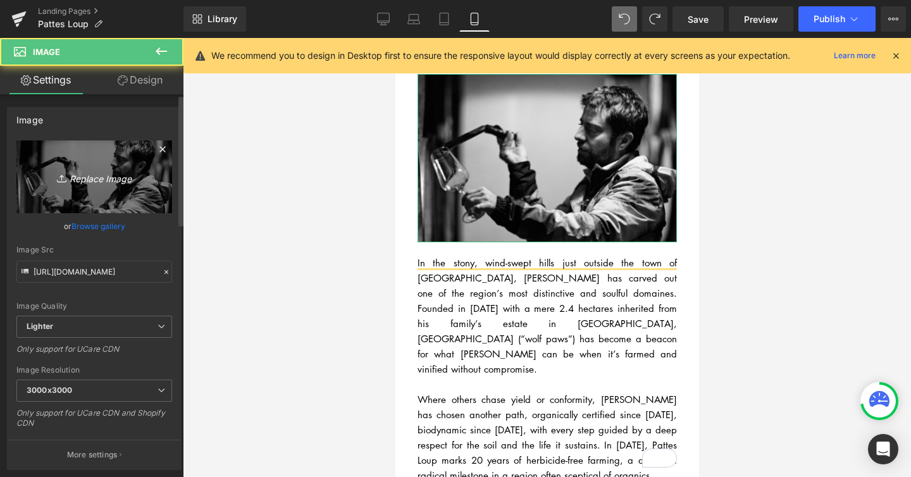
click at [88, 176] on icon "Replace Image" at bounding box center [94, 177] width 101 height 16
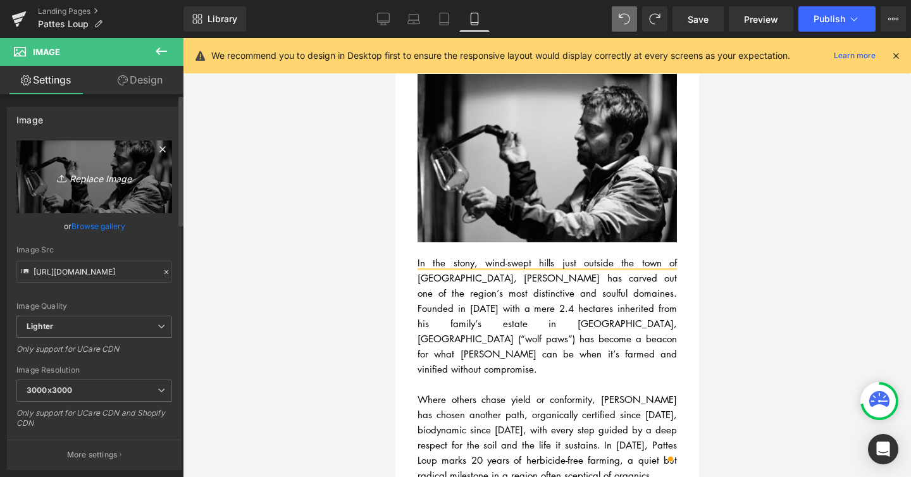
type input "C:\fakepath\DOMAINE PATTES LOUP - ALLOCATION 20254.jpeg"
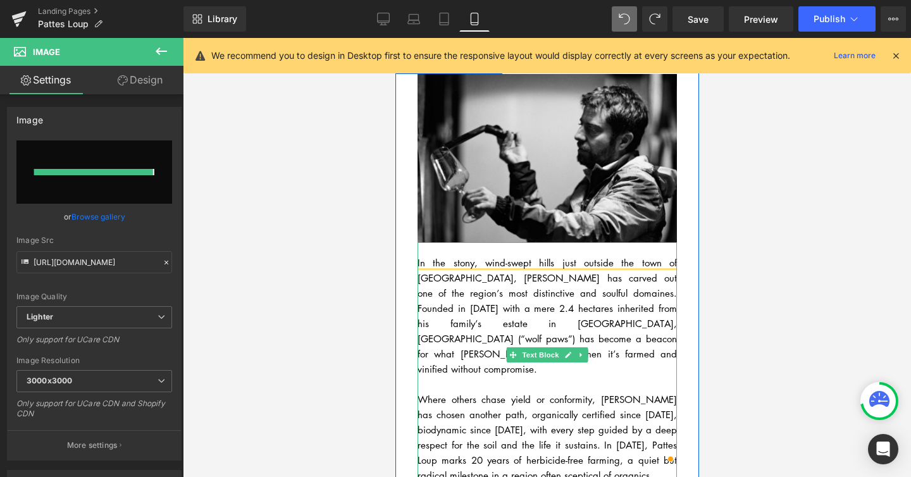
type input "[URL][DOMAIN_NAME]"
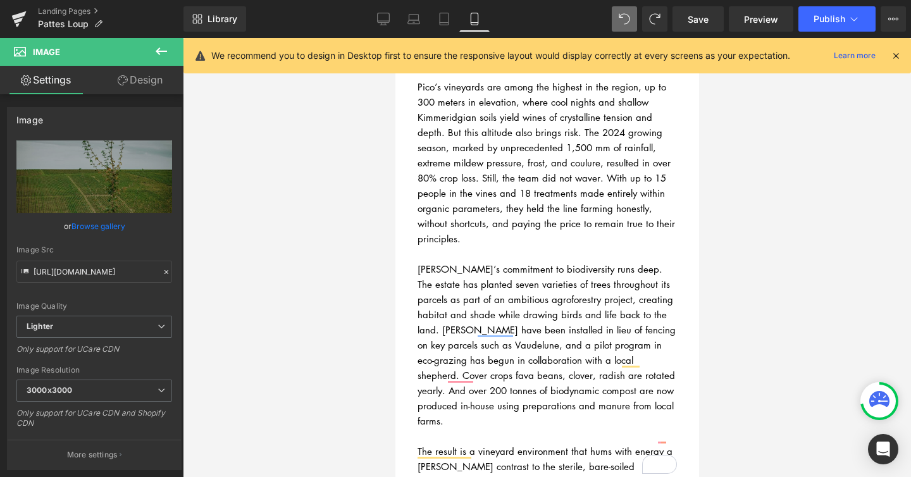
scroll to position [693, 0]
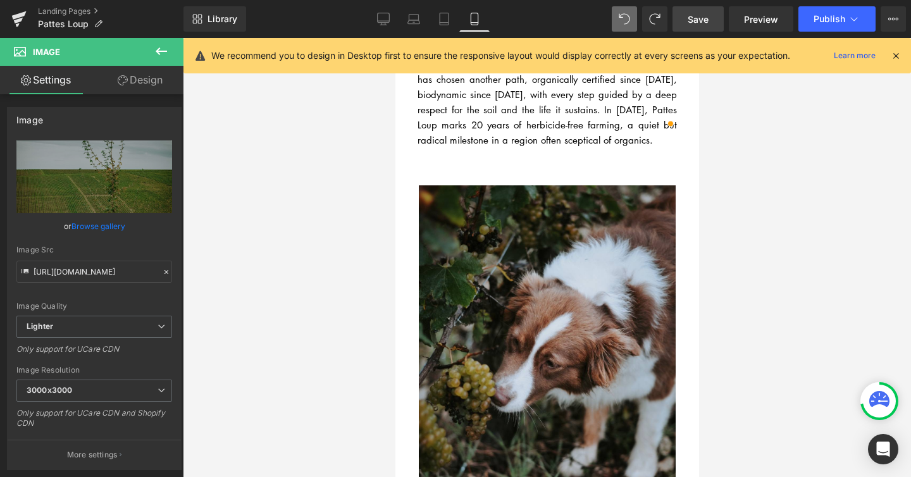
click at [705, 23] on span "Save" at bounding box center [697, 19] width 21 height 13
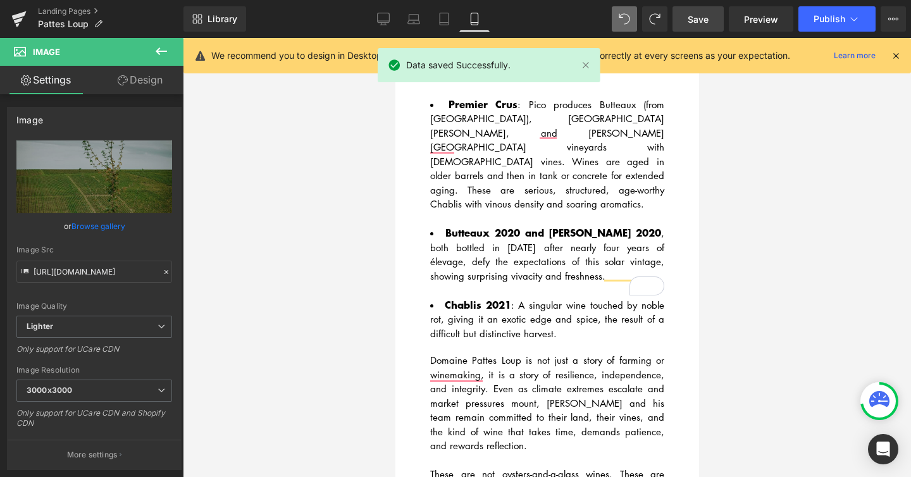
scroll to position [1682, 0]
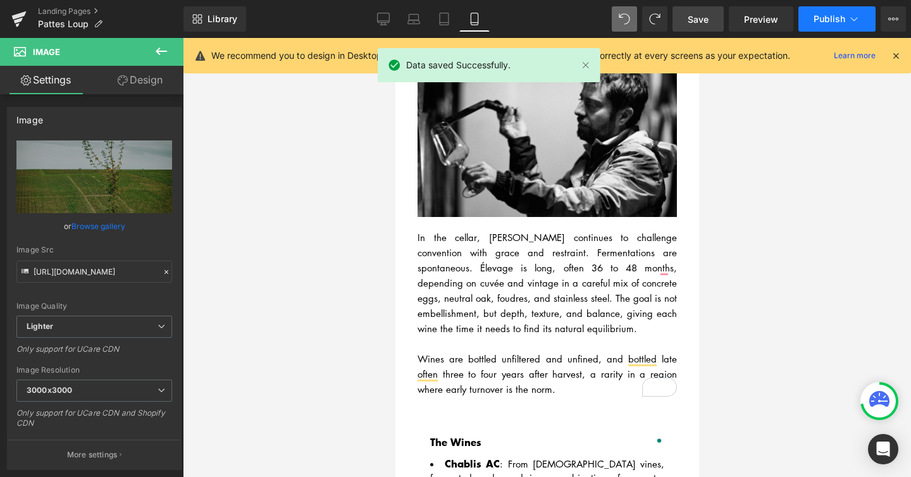
click at [830, 21] on span "Publish" at bounding box center [829, 19] width 32 height 10
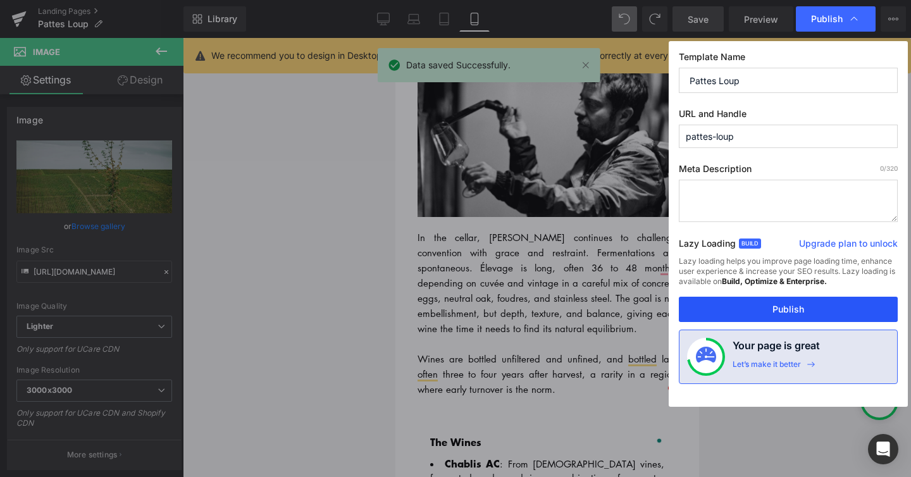
click at [732, 303] on button "Publish" at bounding box center [788, 309] width 219 height 25
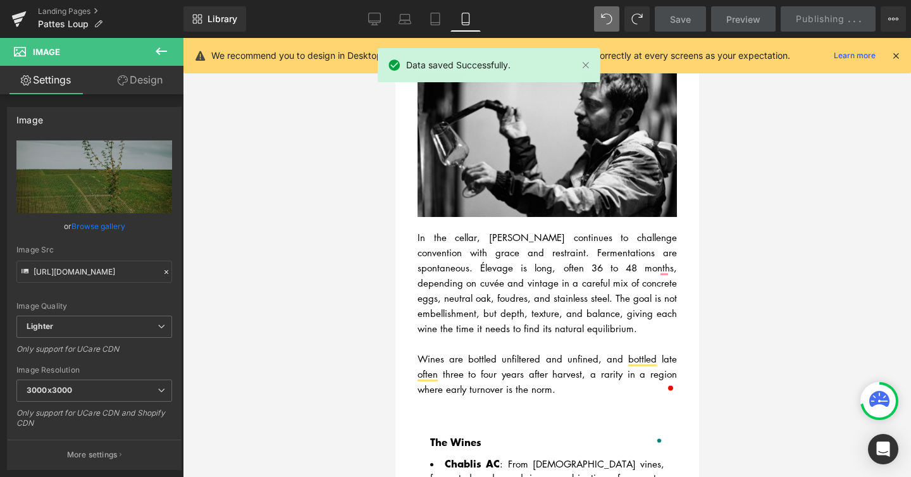
scroll to position [1206, 0]
